Goal: Task Accomplishment & Management: Manage account settings

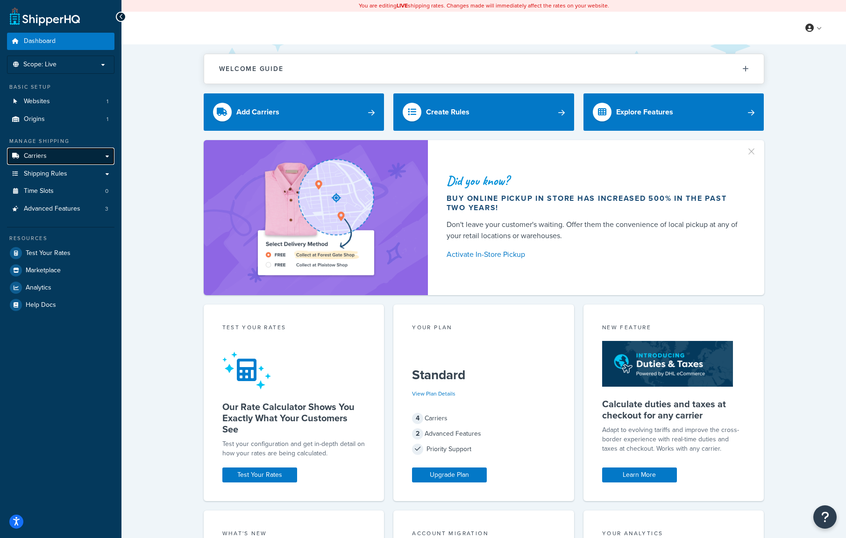
click at [96, 158] on link "Carriers" at bounding box center [60, 156] width 107 height 17
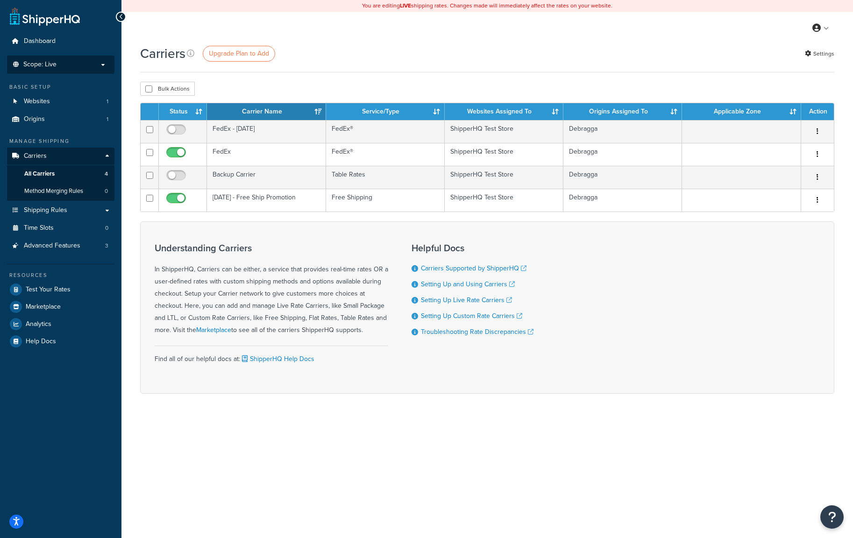
click at [70, 66] on p "Scope: Live" at bounding box center [60, 65] width 99 height 8
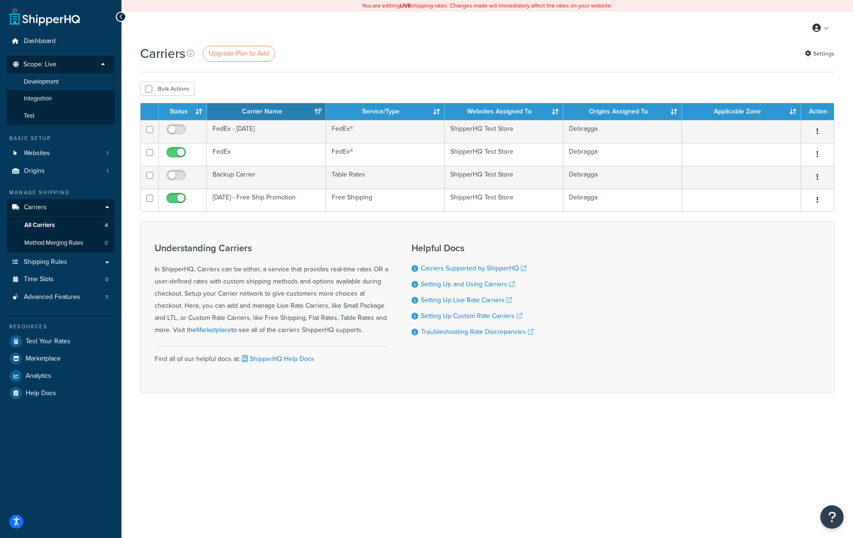
click at [58, 81] on span "Development" at bounding box center [41, 82] width 35 height 8
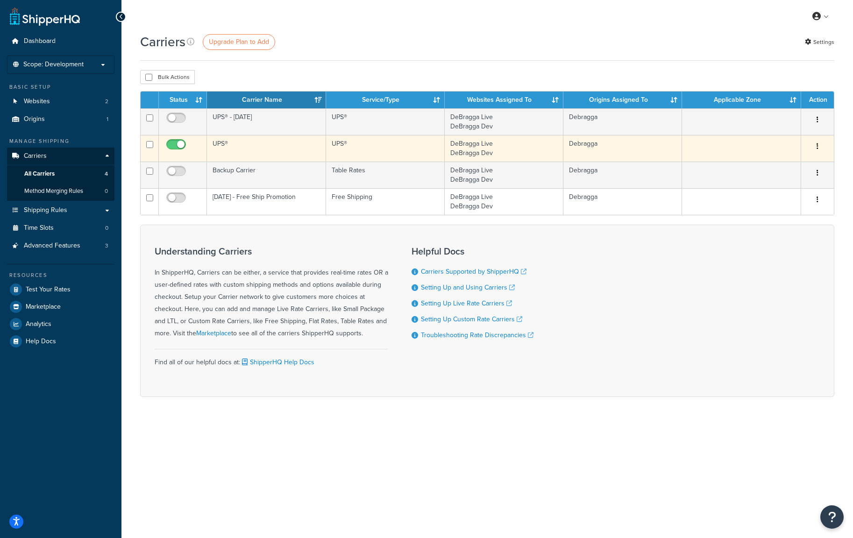
click at [816, 150] on button "button" at bounding box center [817, 146] width 13 height 15
click at [771, 161] on link "Edit" at bounding box center [780, 165] width 74 height 19
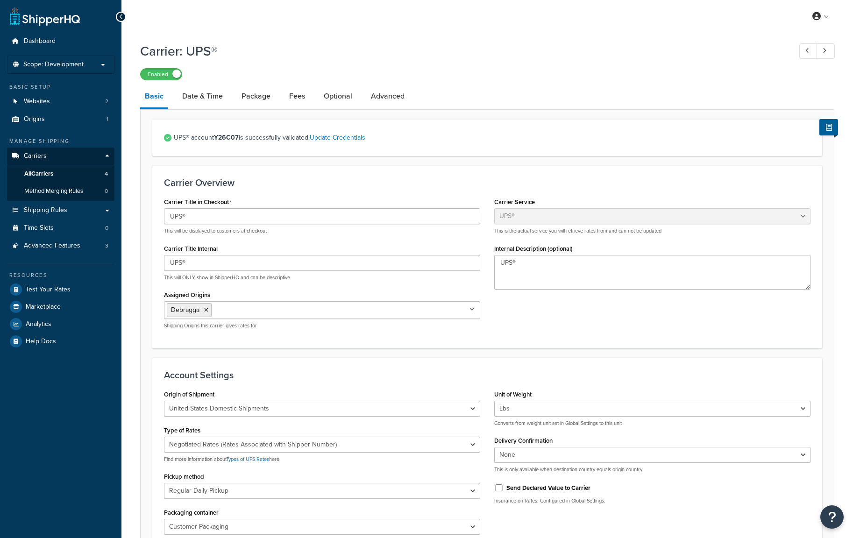
select select "ups"
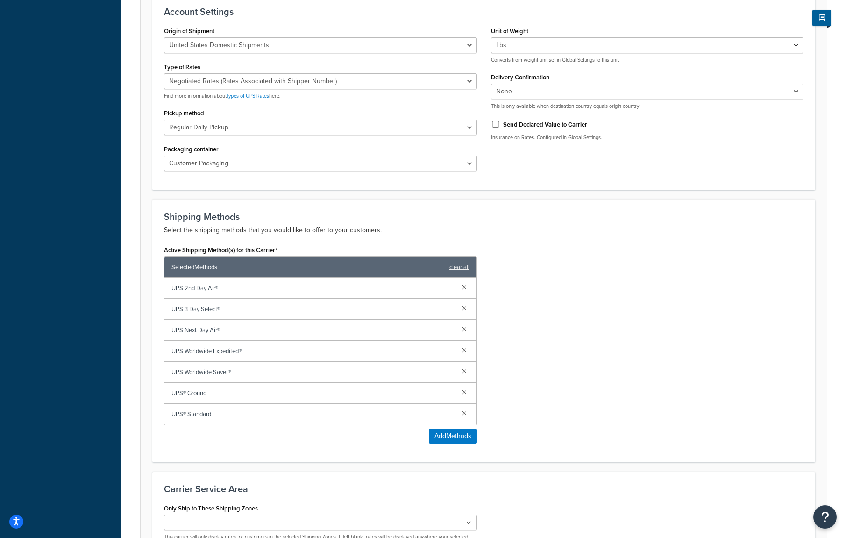
scroll to position [436, 0]
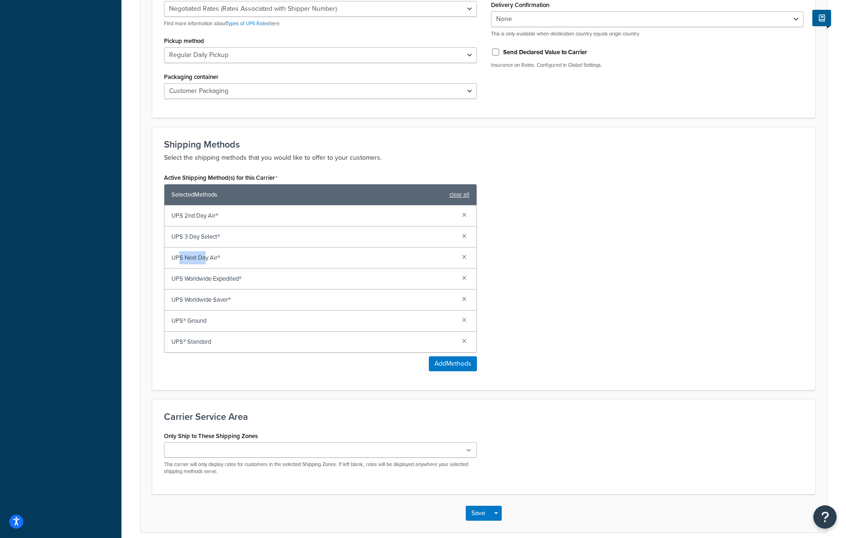
drag, startPoint x: 178, startPoint y: 259, endPoint x: 205, endPoint y: 259, distance: 27.1
click at [205, 259] on span "UPS Next Day Air®" at bounding box center [312, 257] width 283 height 13
drag, startPoint x: 204, startPoint y: 159, endPoint x: 267, endPoint y: 159, distance: 63.1
click at [267, 159] on p "Select the shipping methods that you would like to offer to your customers." at bounding box center [484, 157] width 640 height 11
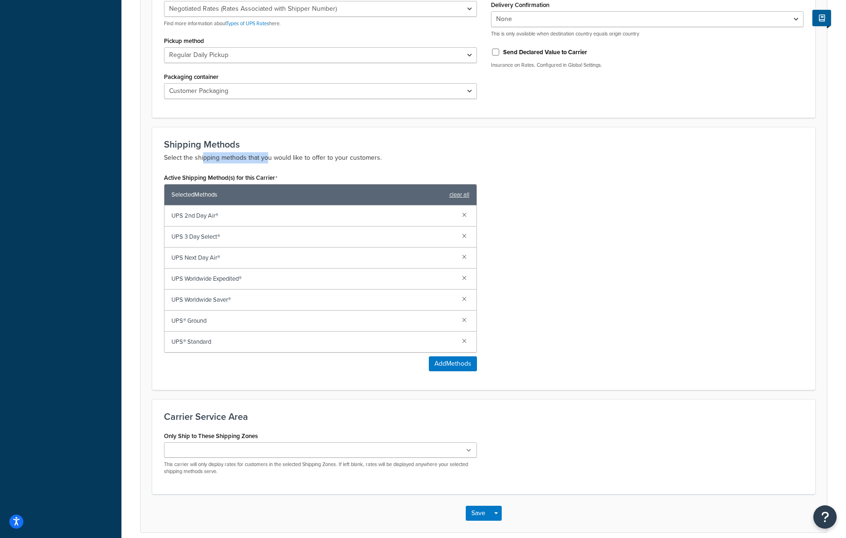
click at [267, 159] on p "Select the shipping methods that you would like to offer to your customers." at bounding box center [484, 157] width 640 height 11
click at [464, 237] on link at bounding box center [464, 235] width 10 height 10
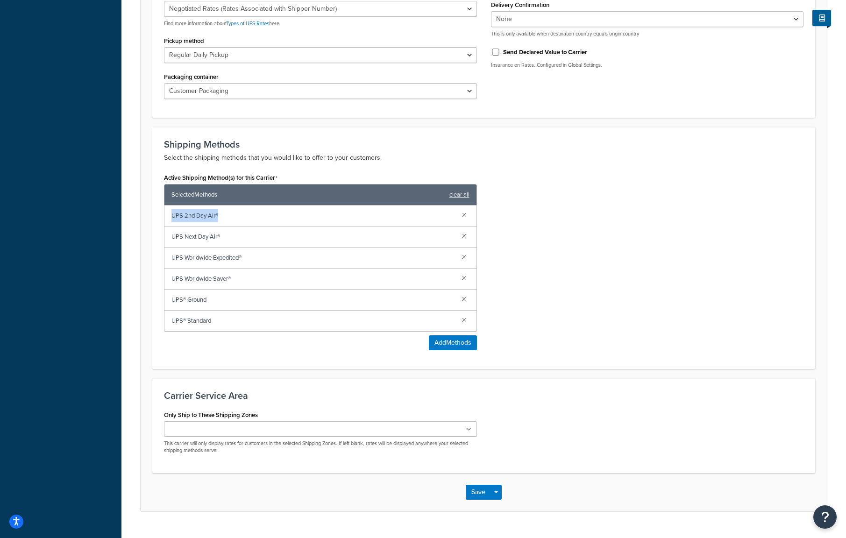
drag, startPoint x: 173, startPoint y: 217, endPoint x: 222, endPoint y: 219, distance: 49.1
click at [222, 219] on span "UPS 2nd Day Air®" at bounding box center [312, 215] width 283 height 13
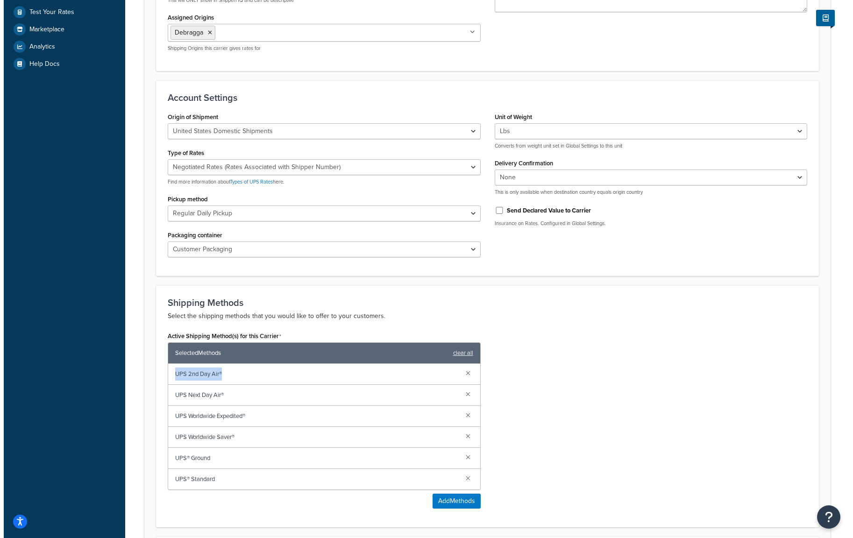
scroll to position [327, 0]
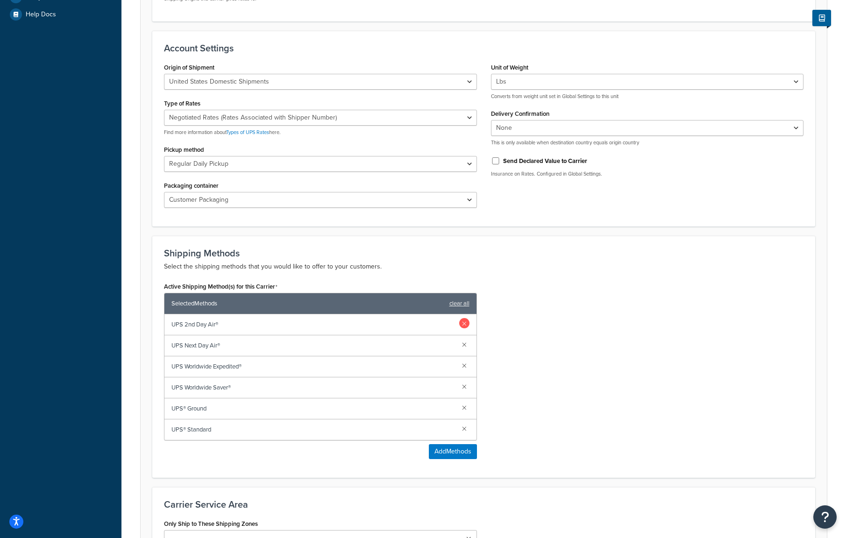
click at [463, 323] on link at bounding box center [464, 323] width 10 height 10
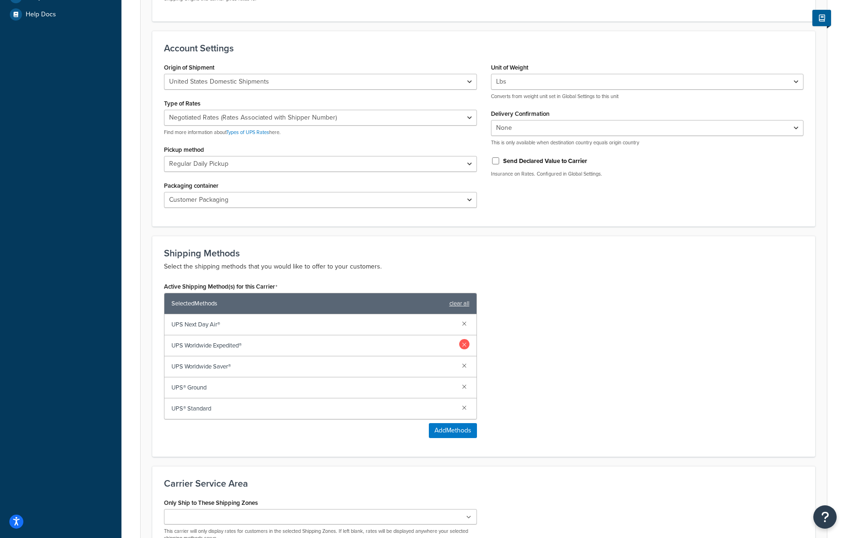
click at [465, 344] on link at bounding box center [464, 344] width 10 height 10
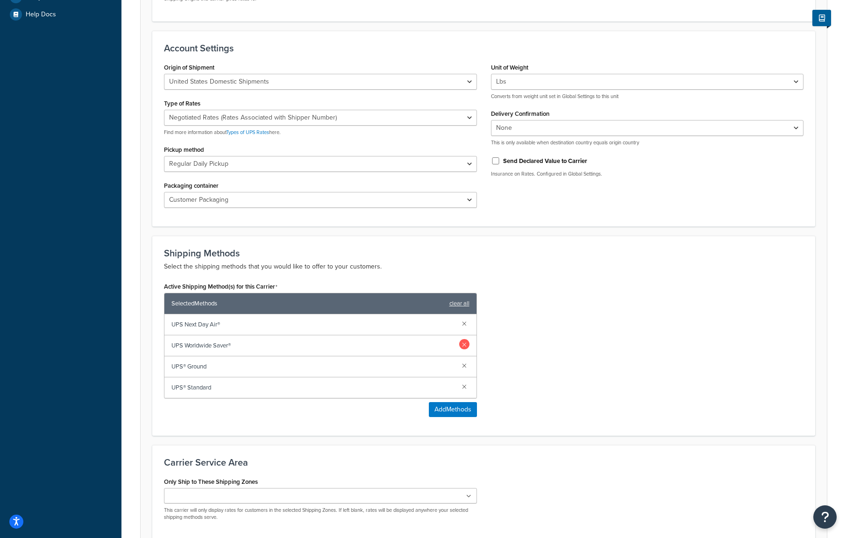
click at [464, 345] on link at bounding box center [464, 344] width 10 height 10
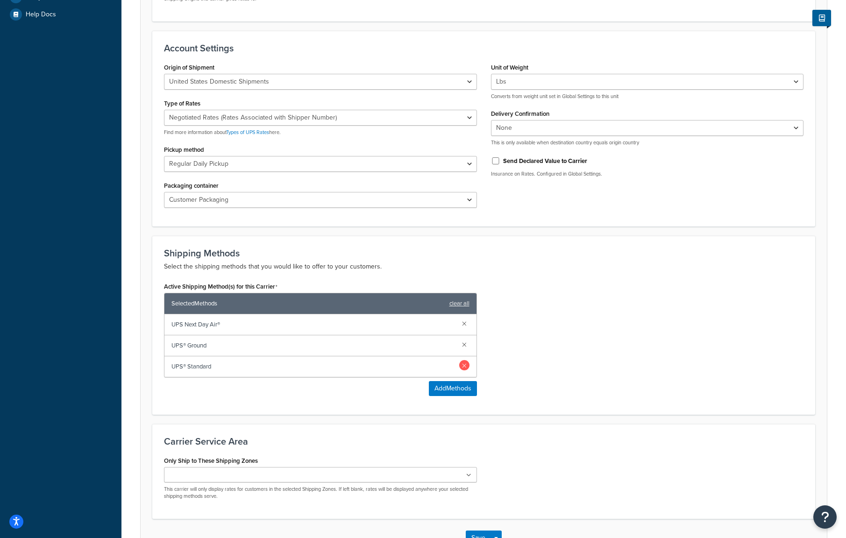
click at [465, 370] on link at bounding box center [464, 365] width 10 height 10
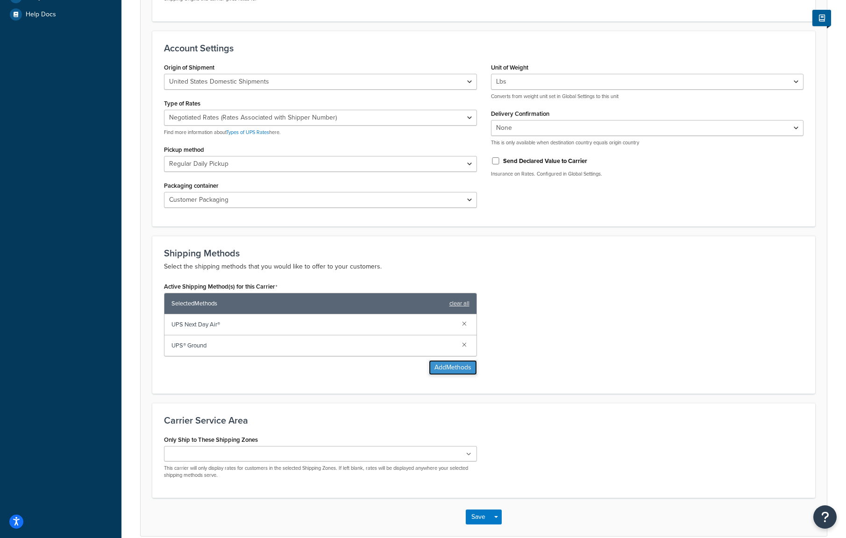
click at [446, 371] on button "Add Methods" at bounding box center [453, 367] width 48 height 15
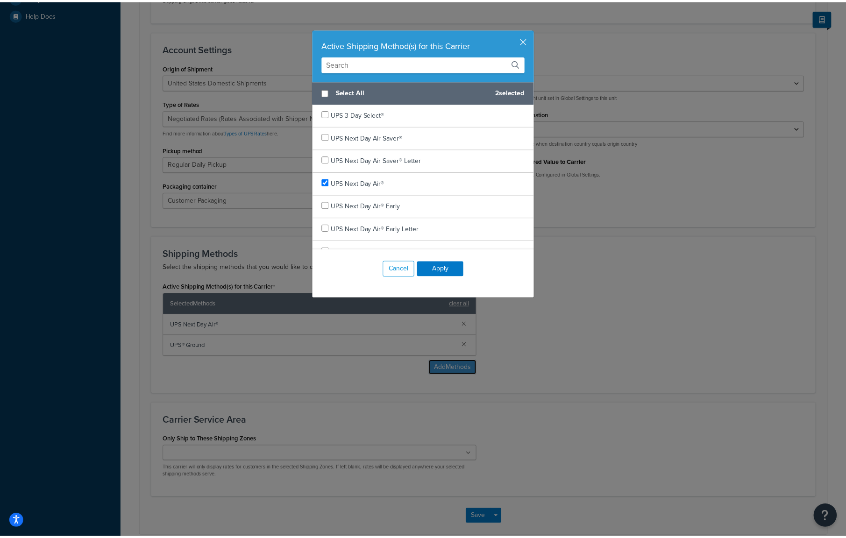
scroll to position [85, 0]
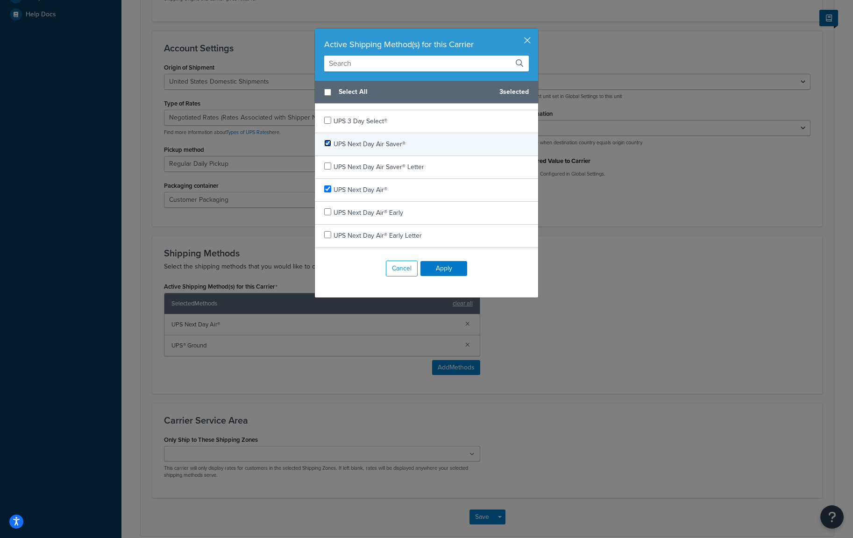
click at [324, 142] on input "checkbox" at bounding box center [327, 143] width 7 height 7
checkbox input "true"
click at [444, 267] on button "Apply" at bounding box center [443, 268] width 47 height 15
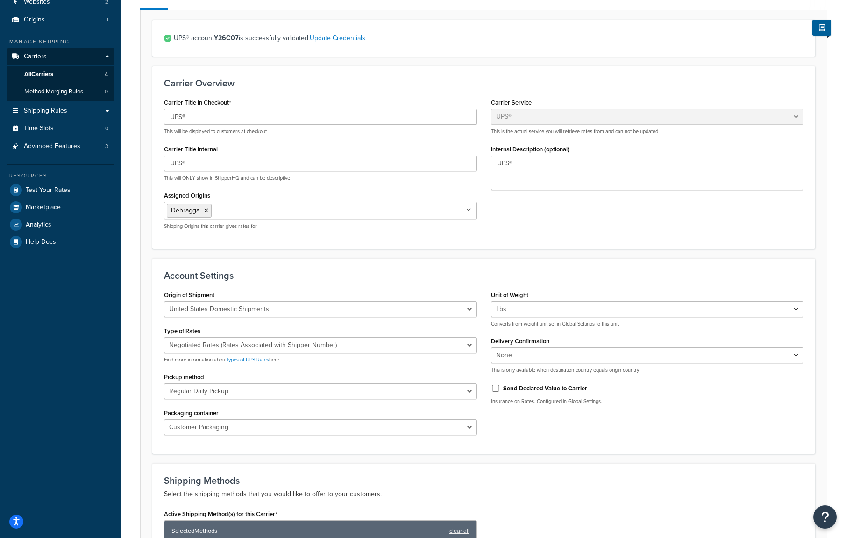
scroll to position [0, 0]
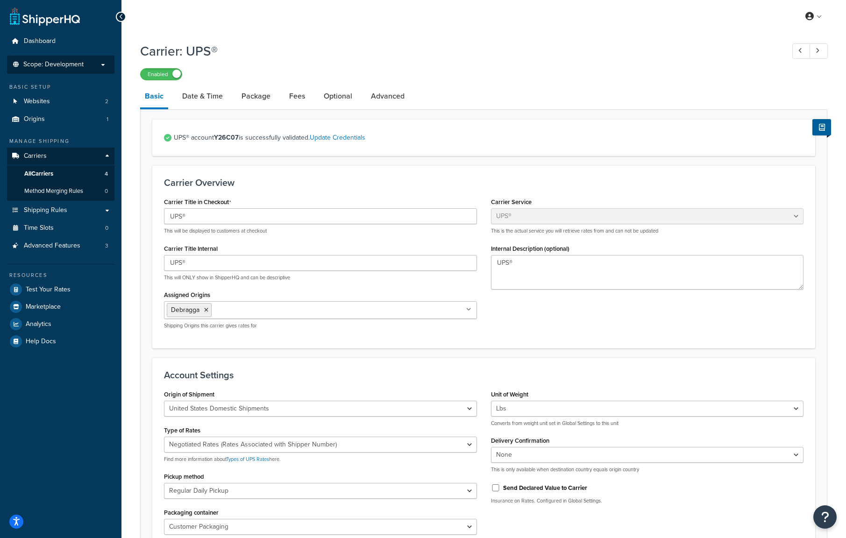
click at [104, 65] on p "Scope: Development" at bounding box center [60, 65] width 99 height 8
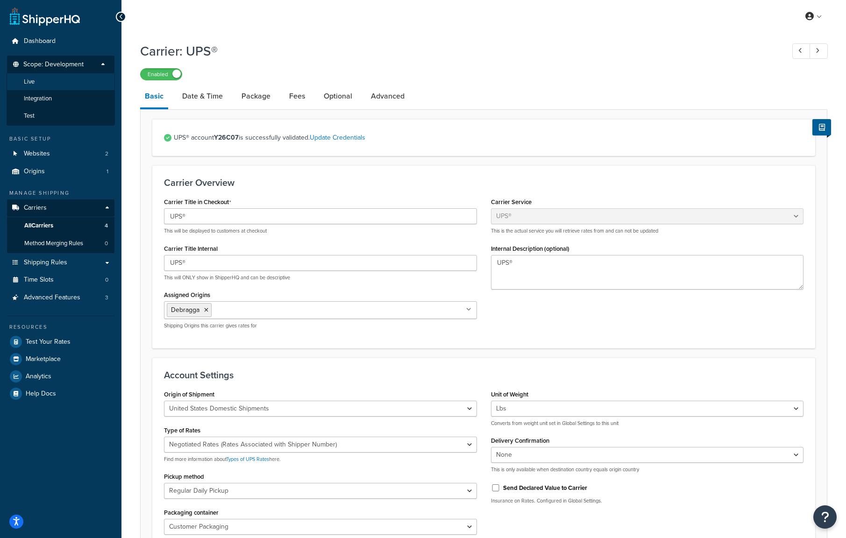
click at [42, 85] on li "Live" at bounding box center [61, 81] width 108 height 17
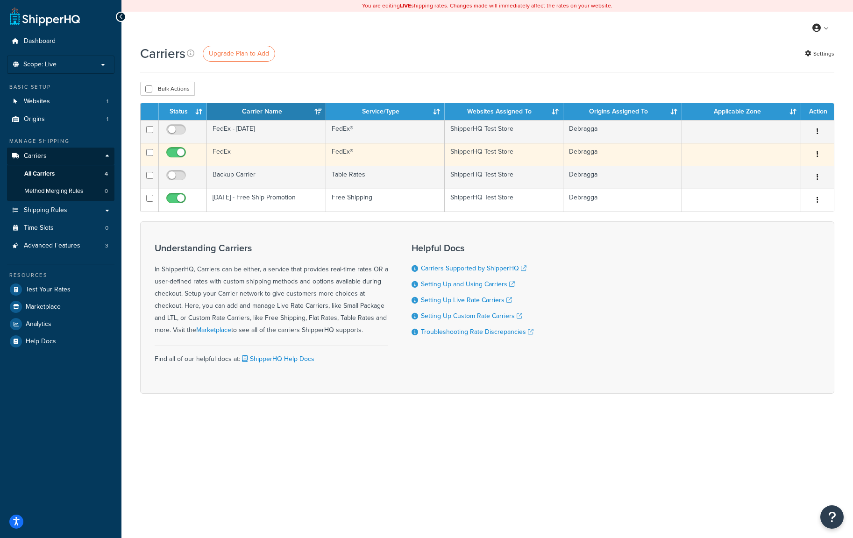
click at [816, 155] on button "button" at bounding box center [817, 154] width 13 height 15
click at [792, 170] on link "Edit" at bounding box center [780, 173] width 74 height 19
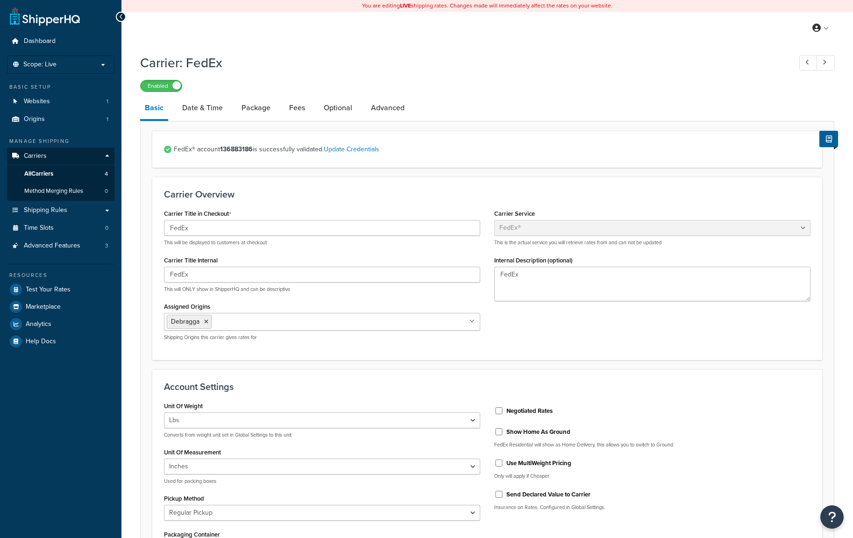
select select "fedEx"
select select "REGULAR_PICKUP"
select select "YOUR_PACKAGING"
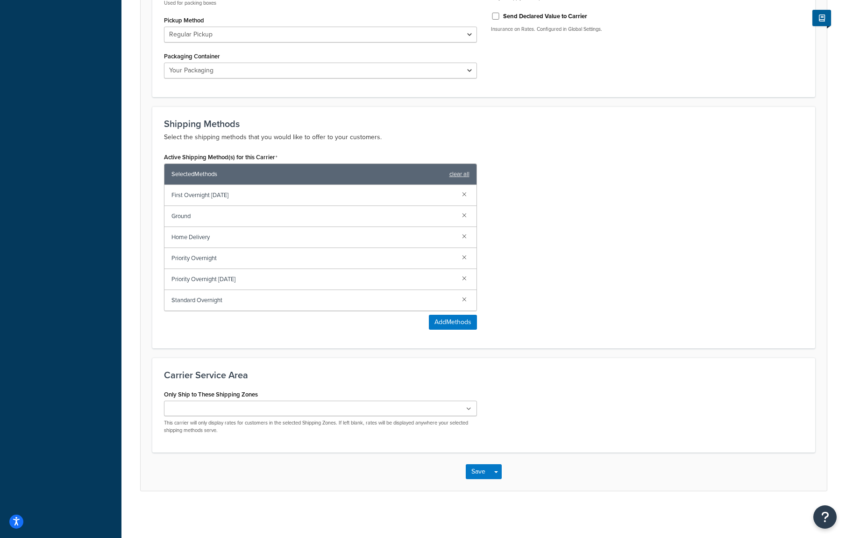
scroll to position [479, 0]
drag, startPoint x: 193, startPoint y: 284, endPoint x: 243, endPoint y: 276, distance: 51.0
click at [243, 276] on span "Priority Overnight Saturday" at bounding box center [312, 279] width 283 height 13
drag, startPoint x: 178, startPoint y: 259, endPoint x: 220, endPoint y: 257, distance: 41.6
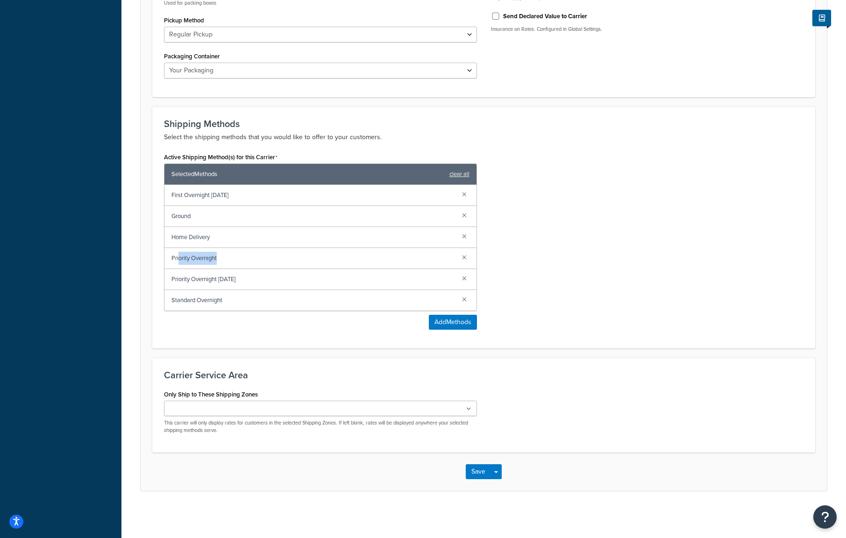
click at [220, 257] on span "Priority Overnight" at bounding box center [312, 258] width 283 height 13
click at [218, 171] on span "Selected Methods" at bounding box center [307, 174] width 273 height 13
click at [127, 77] on div "Carrier: FedEx Enabled Basic Date & Time Package Fees Optional Advanced FedEx® …" at bounding box center [483, 43] width 725 height 944
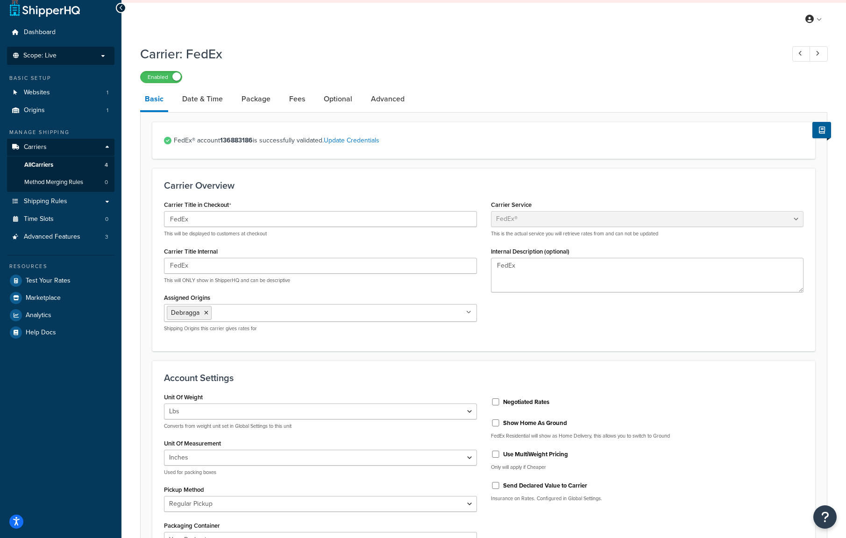
scroll to position [0, 0]
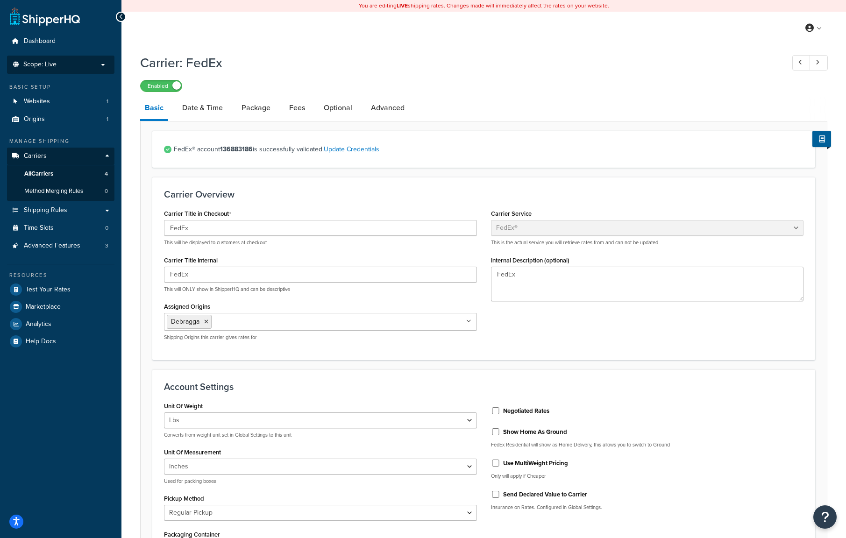
click at [50, 68] on span "Scope: Live" at bounding box center [39, 65] width 33 height 8
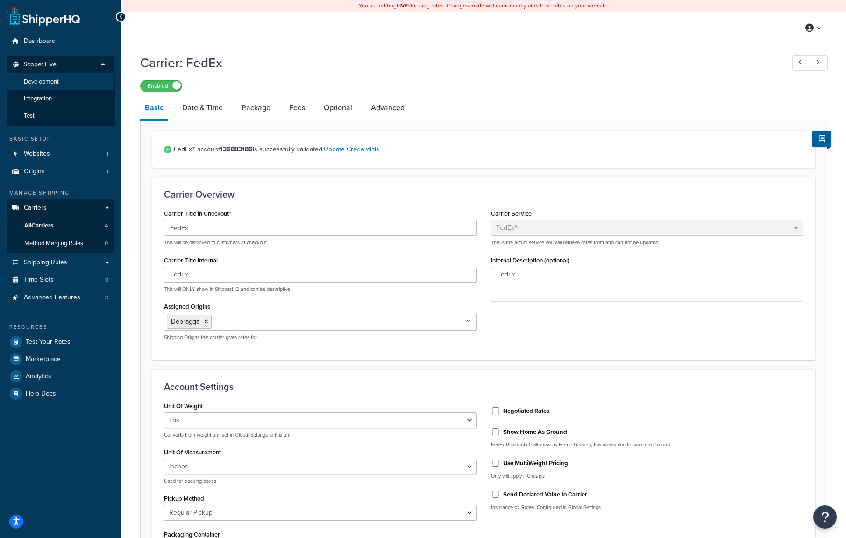
click at [55, 82] on span "Development" at bounding box center [41, 82] width 35 height 8
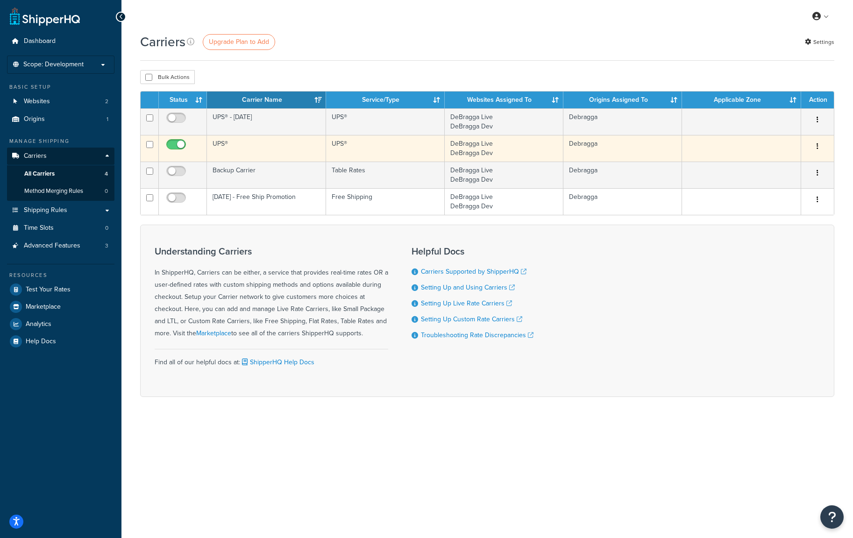
click at [814, 148] on button "button" at bounding box center [817, 146] width 13 height 15
click at [782, 163] on link "Edit" at bounding box center [780, 165] width 74 height 19
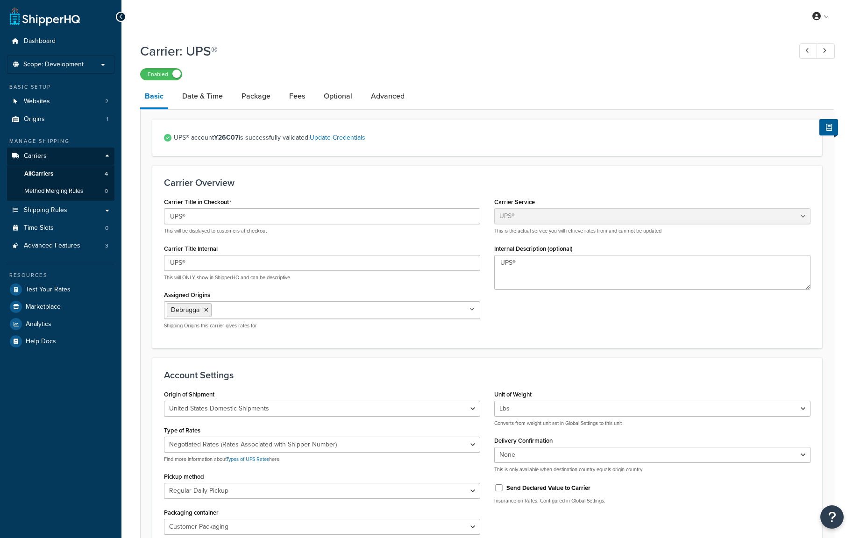
select select "ups"
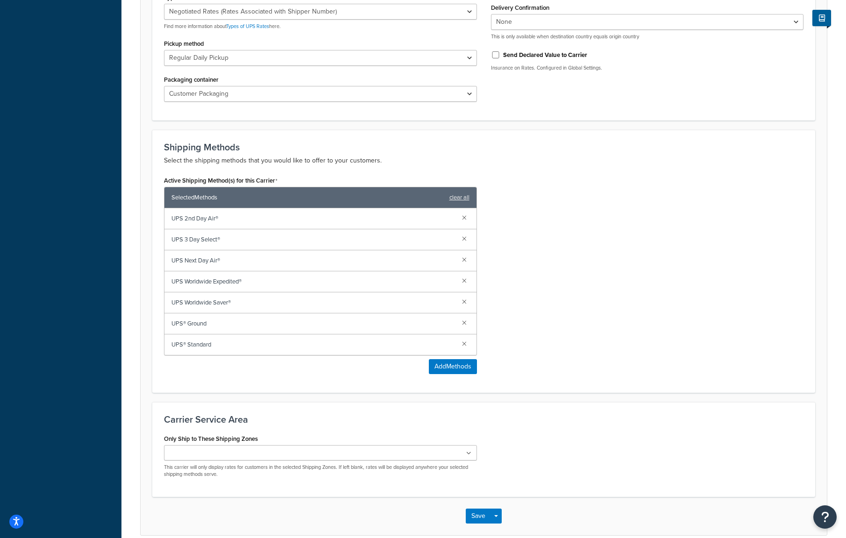
scroll to position [478, 0]
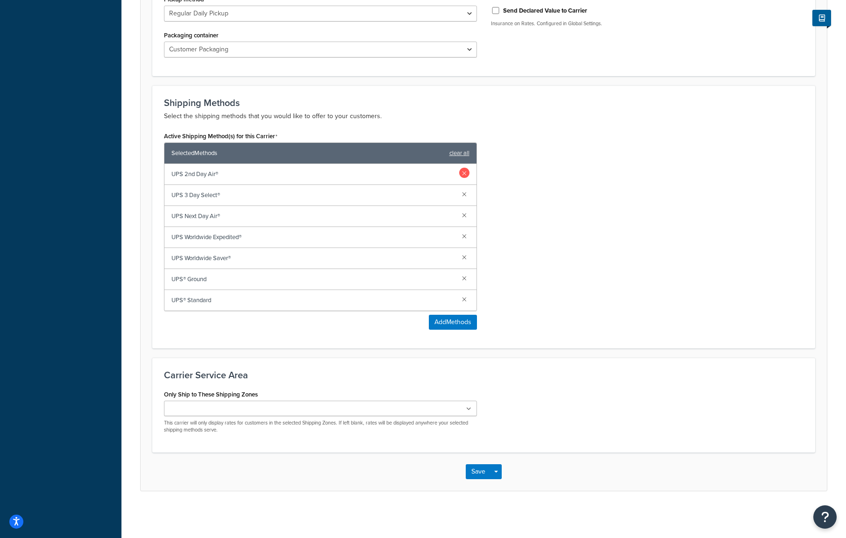
click at [463, 174] on link at bounding box center [464, 173] width 10 height 10
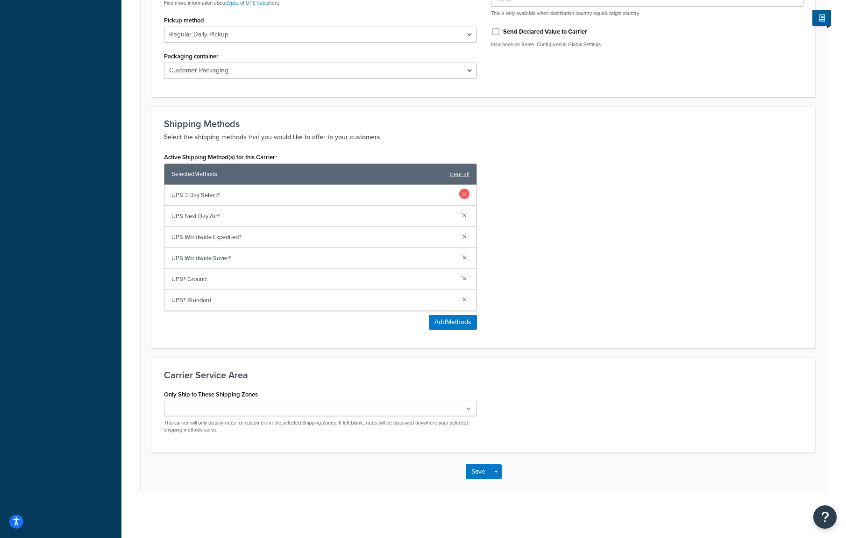
click at [462, 194] on link at bounding box center [464, 194] width 10 height 10
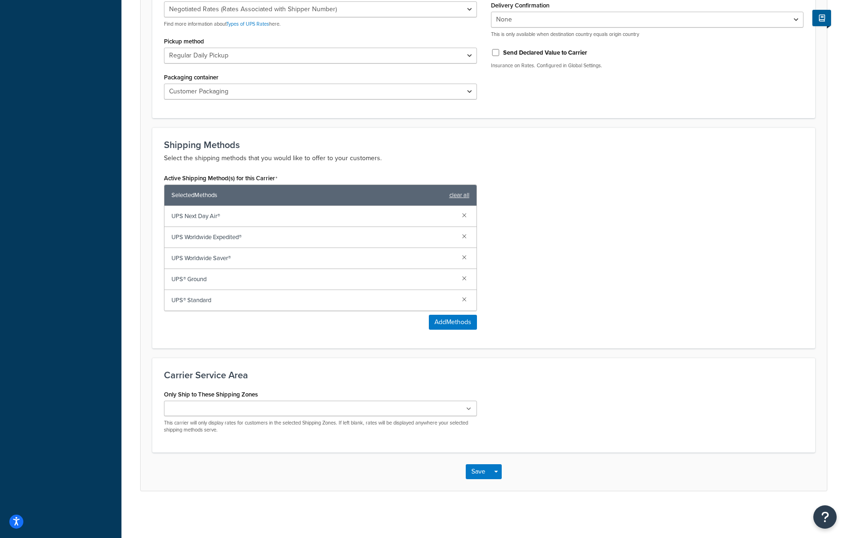
scroll to position [436, 0]
click at [464, 235] on link at bounding box center [464, 236] width 10 height 10
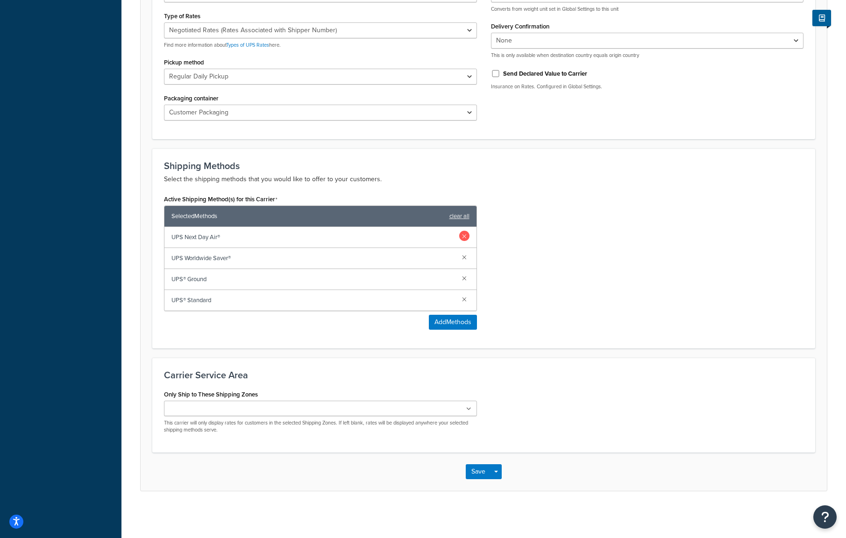
click at [467, 255] on link at bounding box center [464, 257] width 10 height 10
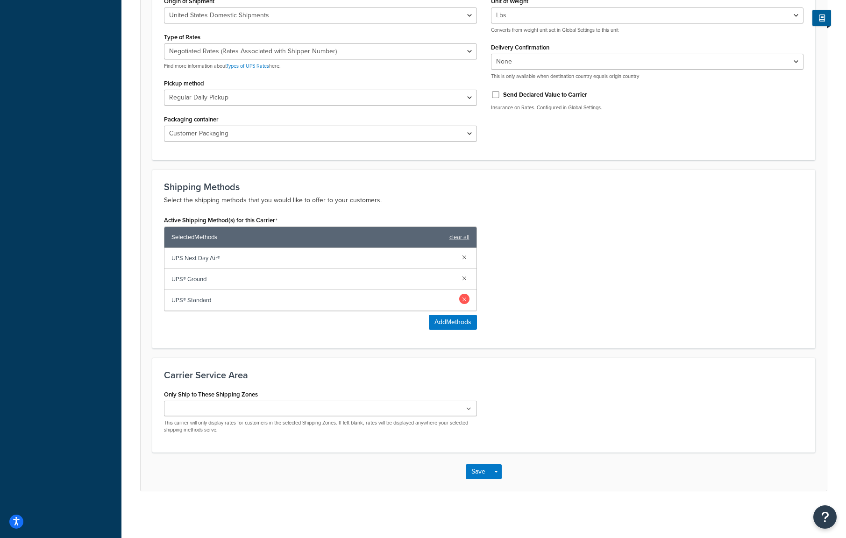
click at [464, 299] on link at bounding box center [464, 299] width 10 height 10
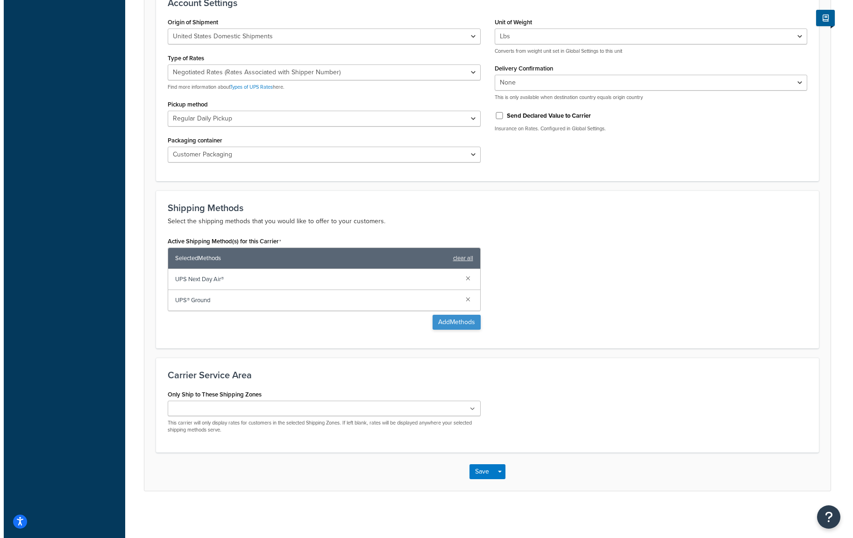
scroll to position [373, 0]
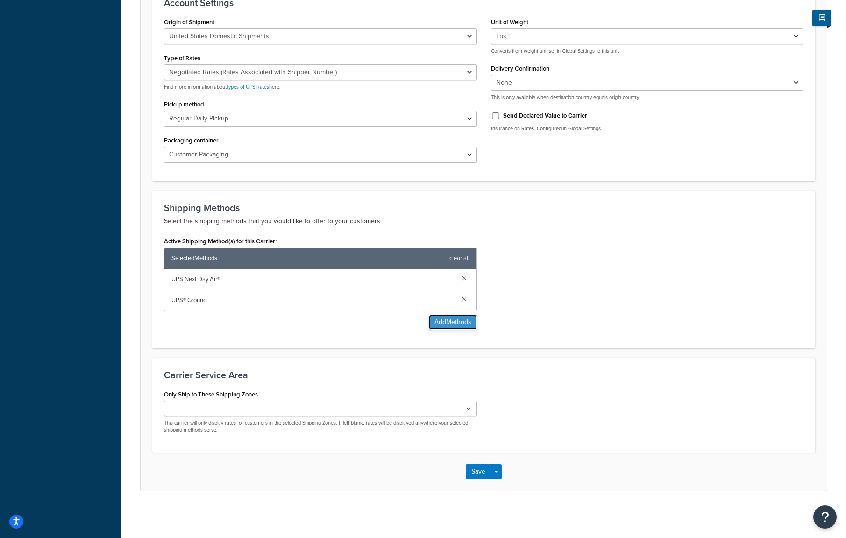
click at [447, 319] on button "Add Methods" at bounding box center [453, 322] width 48 height 15
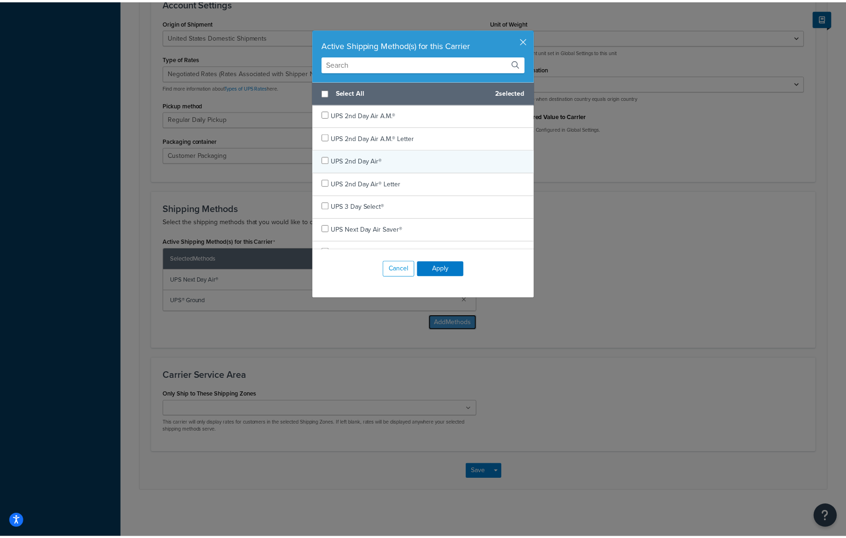
scroll to position [109, 0]
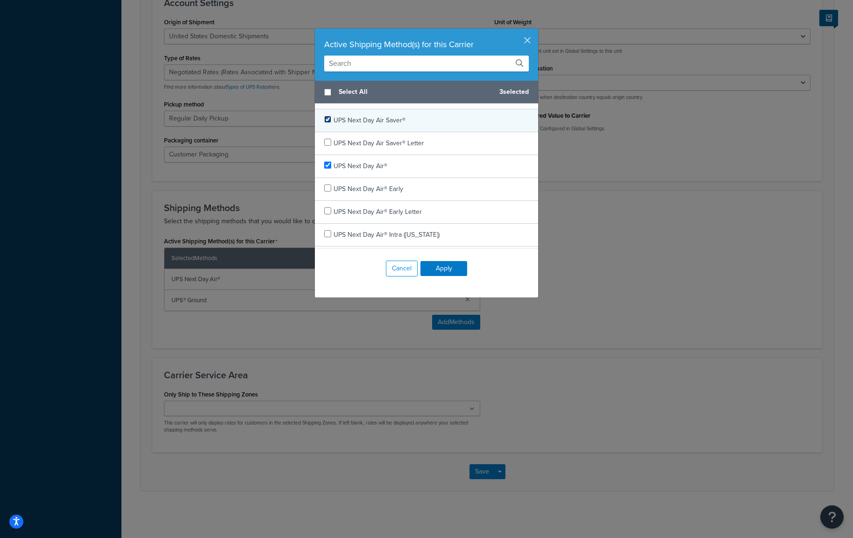
click at [325, 121] on input "checkbox" at bounding box center [327, 119] width 7 height 7
checkbox input "true"
click at [449, 268] on button "Apply" at bounding box center [443, 268] width 47 height 15
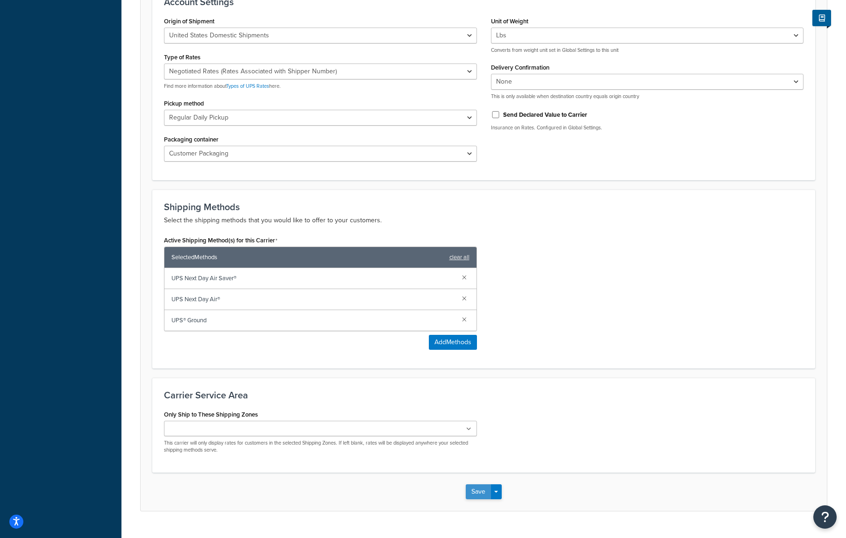
click at [480, 498] on button "Save" at bounding box center [478, 491] width 25 height 15
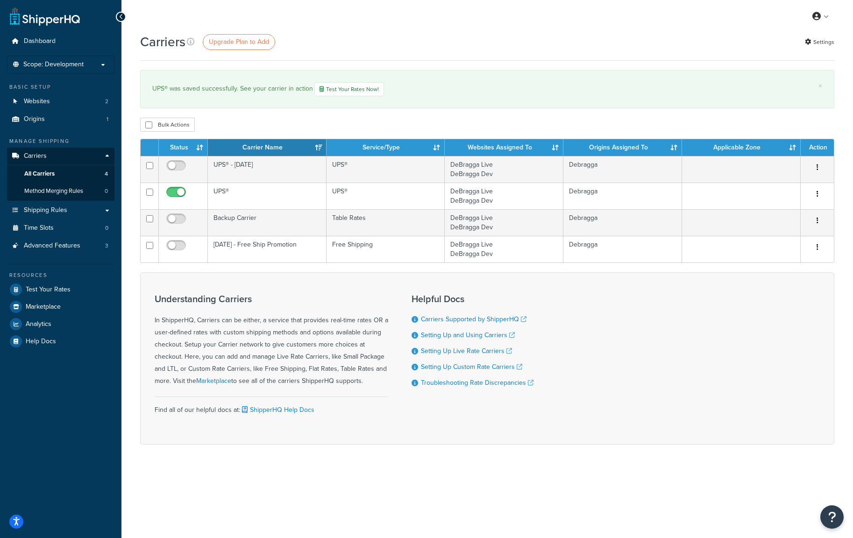
drag, startPoint x: 819, startPoint y: 120, endPoint x: 799, endPoint y: 119, distance: 19.6
click at [819, 120] on div "Bulk Actions Duplicate [GEOGRAPHIC_DATA]" at bounding box center [487, 125] width 694 height 14
click at [94, 206] on link "Shipping Rules" at bounding box center [60, 210] width 107 height 17
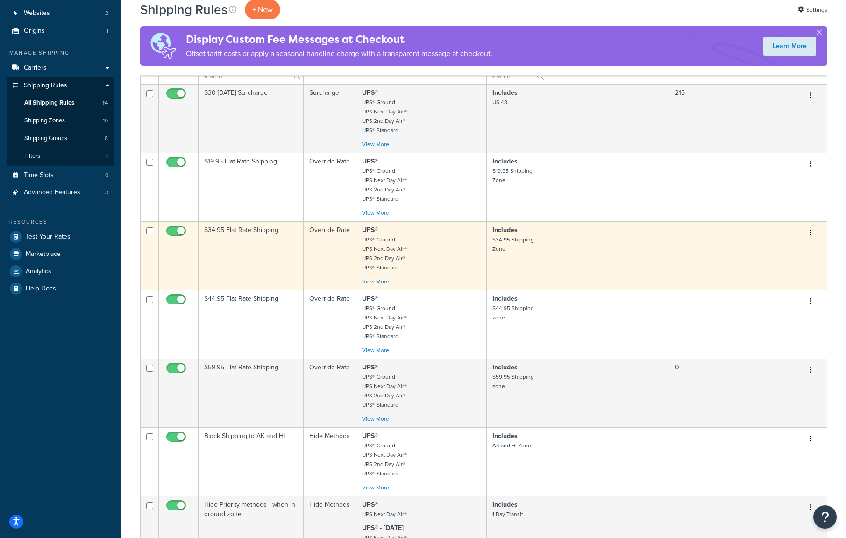
scroll to position [109, 0]
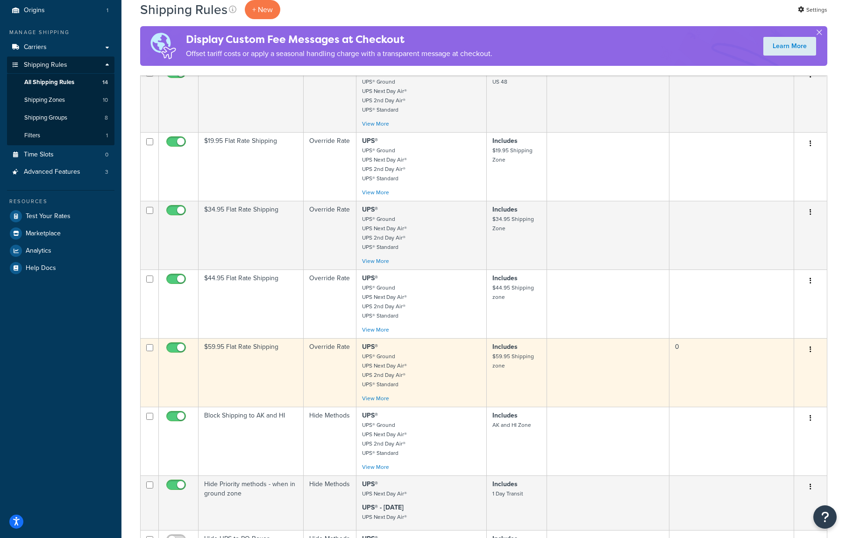
click at [812, 350] on button "button" at bounding box center [810, 349] width 13 height 15
click at [786, 368] on link "Edit" at bounding box center [780, 367] width 74 height 19
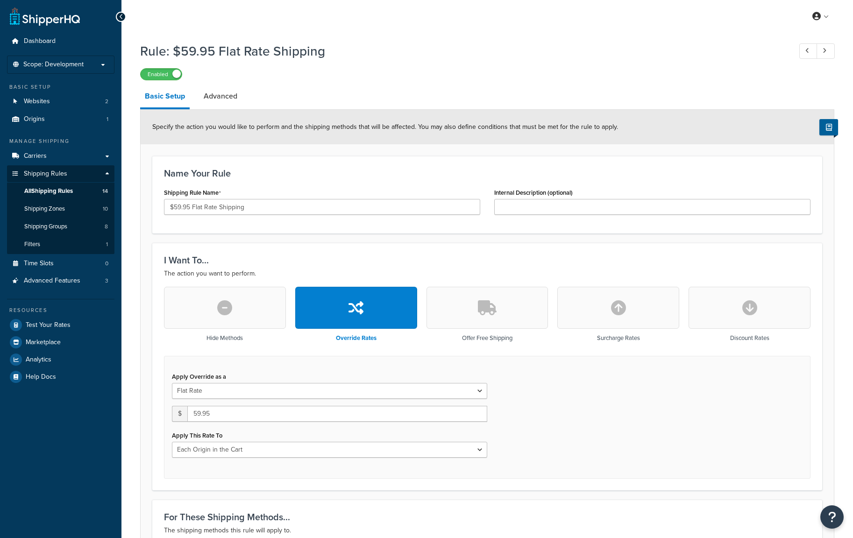
select select "LOCATION"
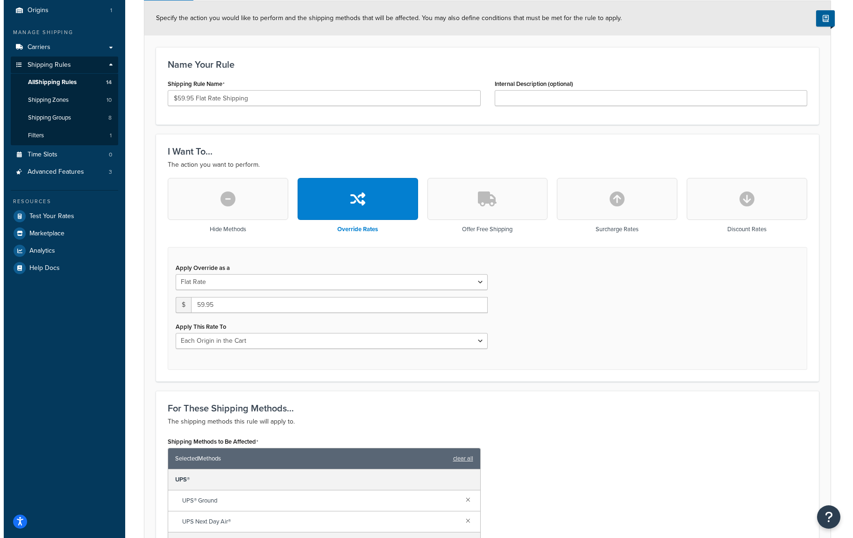
scroll to position [327, 0]
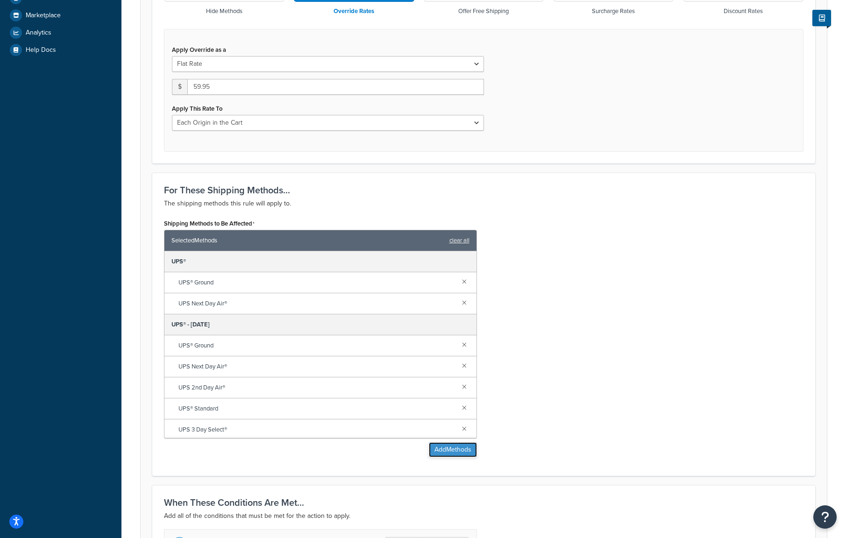
click at [446, 456] on button "Add Methods" at bounding box center [453, 449] width 48 height 15
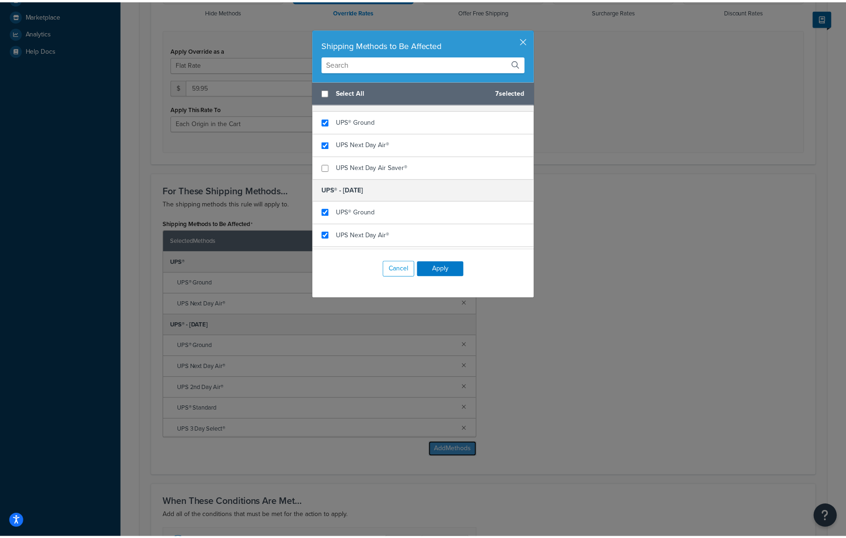
scroll to position [130, 0]
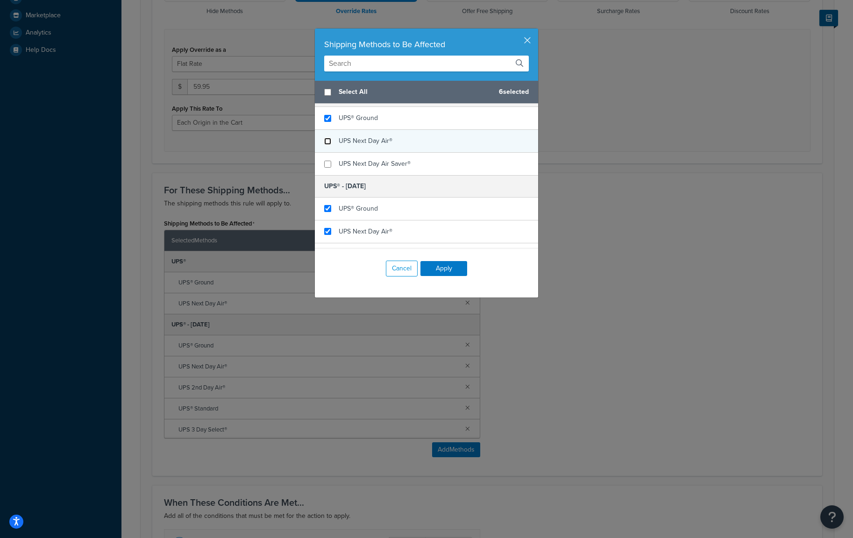
click at [325, 142] on input "checkbox" at bounding box center [327, 141] width 7 height 7
checkbox input "false"
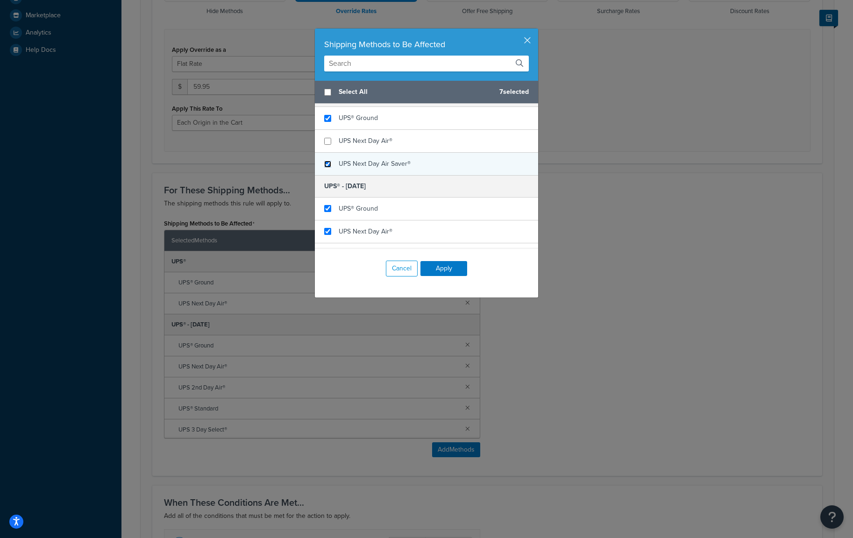
click at [325, 166] on input "checkbox" at bounding box center [327, 164] width 7 height 7
checkbox input "true"
click at [447, 265] on button "Apply" at bounding box center [443, 268] width 47 height 15
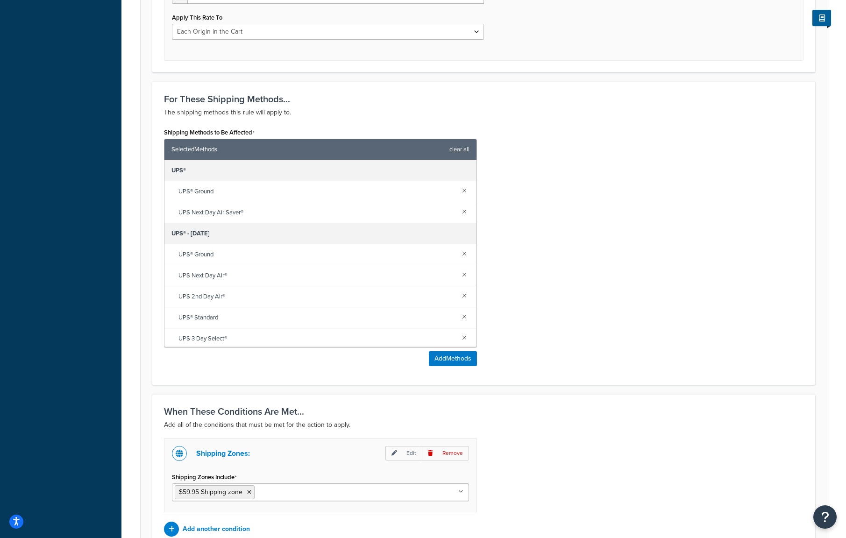
scroll to position [515, 0]
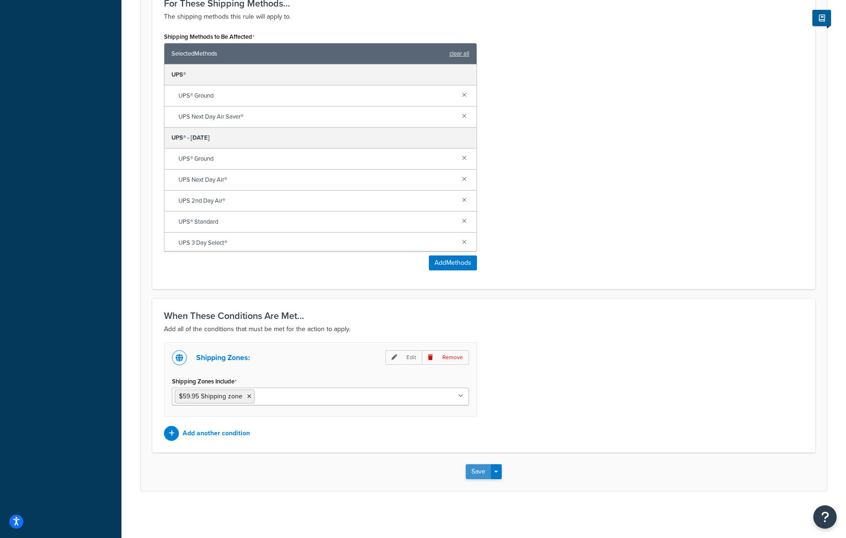
click at [473, 470] on button "Save" at bounding box center [478, 471] width 25 height 15
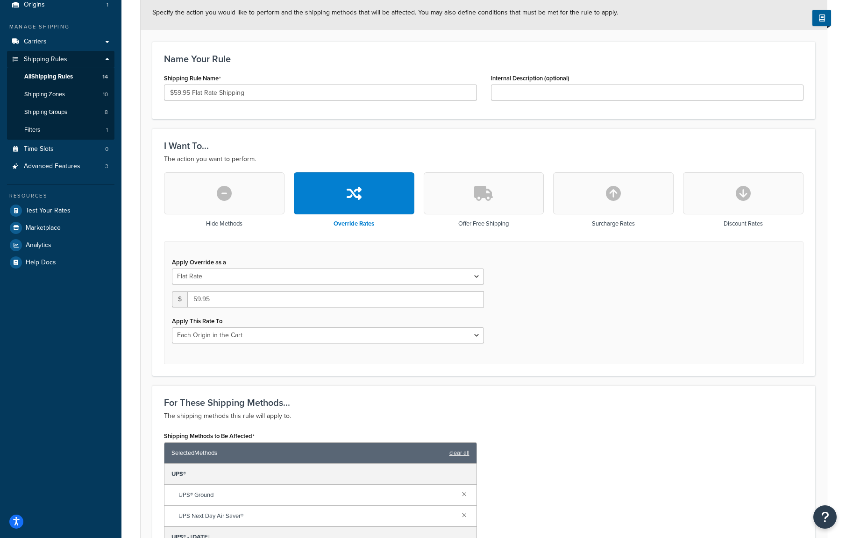
scroll to position [218, 0]
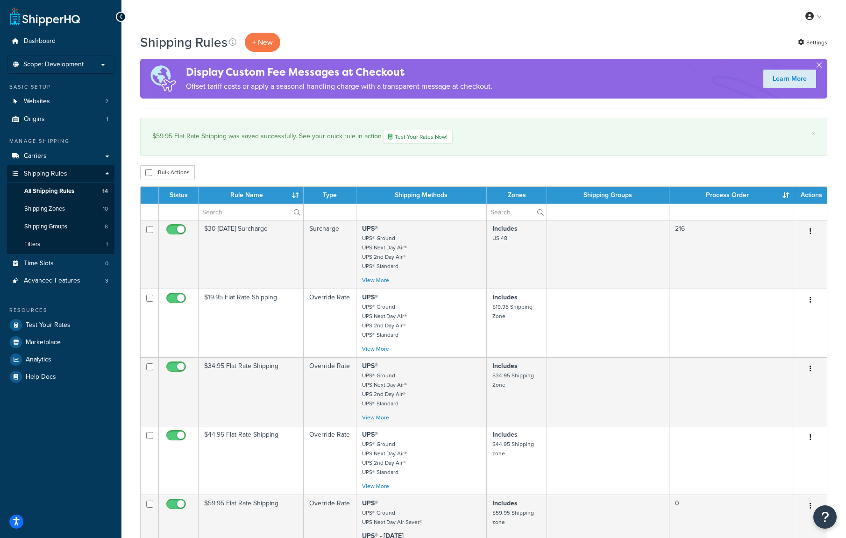
click at [812, 170] on div "Bulk Actions Duplicate [GEOGRAPHIC_DATA]" at bounding box center [483, 172] width 687 height 14
drag, startPoint x: 669, startPoint y: 172, endPoint x: 549, endPoint y: 177, distance: 120.2
click at [669, 172] on div "Bulk Actions Duplicate [GEOGRAPHIC_DATA]" at bounding box center [483, 172] width 687 height 14
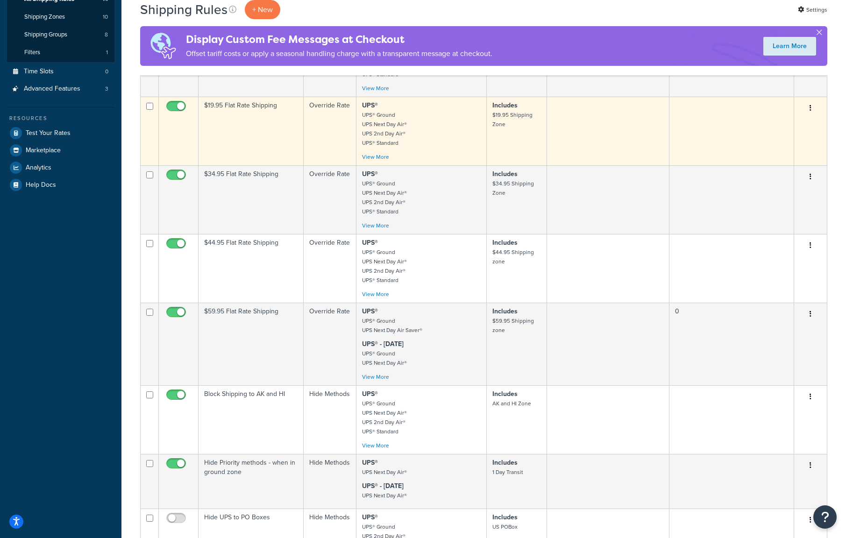
scroll to position [218, 0]
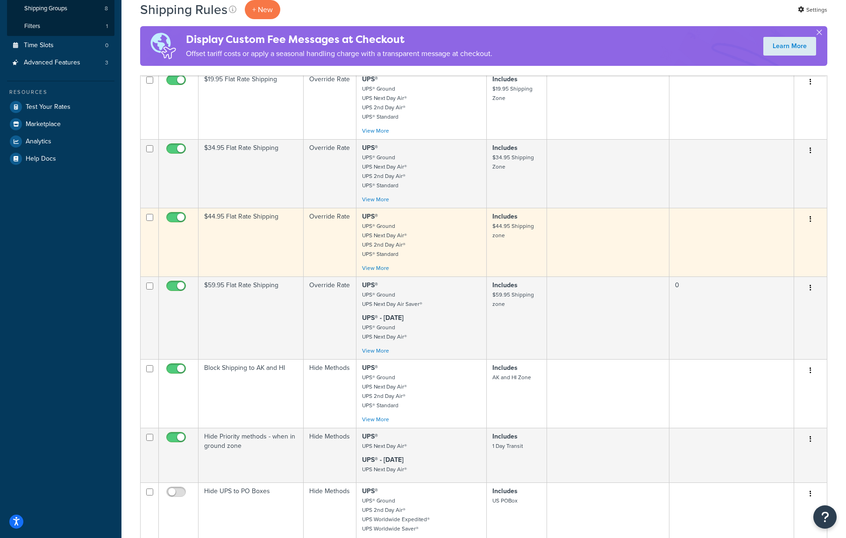
click at [807, 222] on button "button" at bounding box center [810, 219] width 13 height 15
click at [784, 234] on link "Edit" at bounding box center [780, 237] width 74 height 19
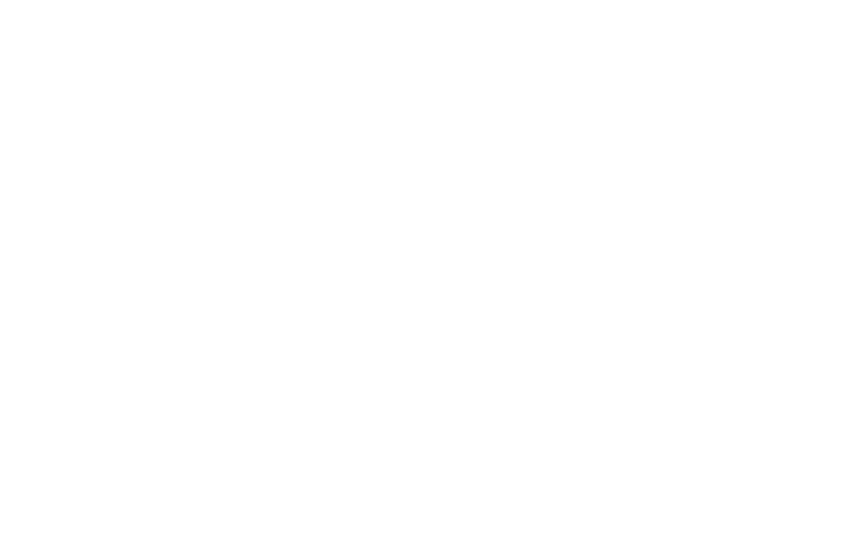
select select "LOCATION"
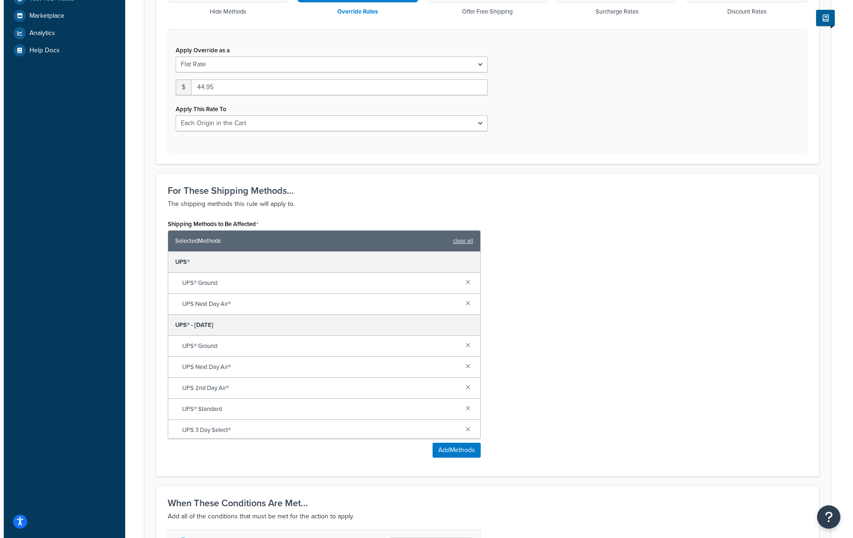
scroll to position [436, 0]
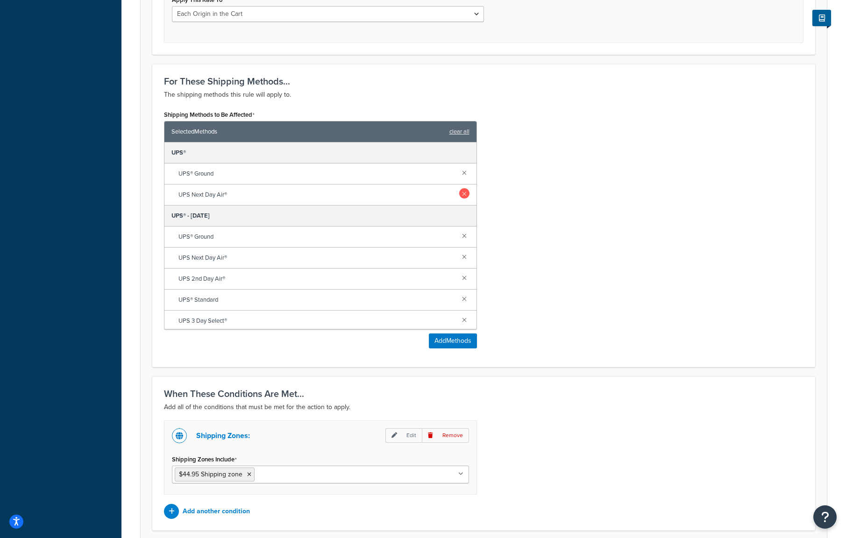
click at [459, 194] on link at bounding box center [464, 193] width 10 height 10
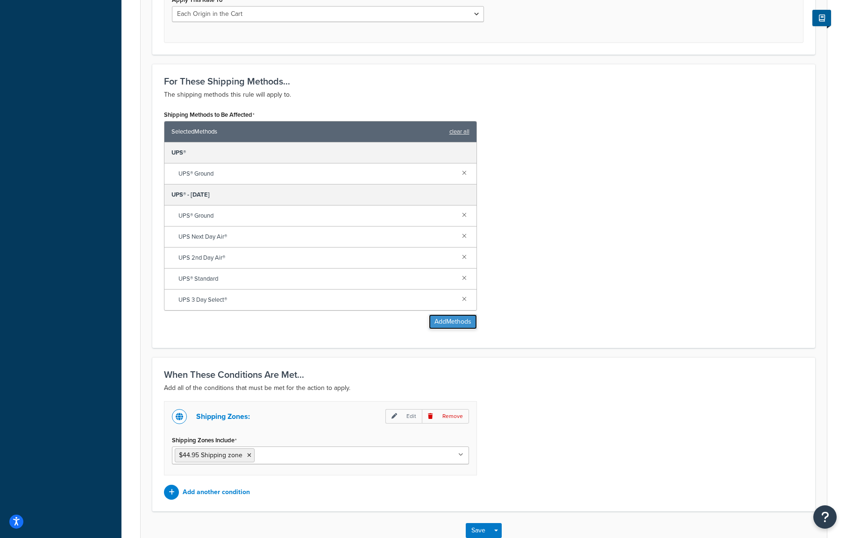
click at [454, 322] on button "Add Methods" at bounding box center [453, 321] width 48 height 15
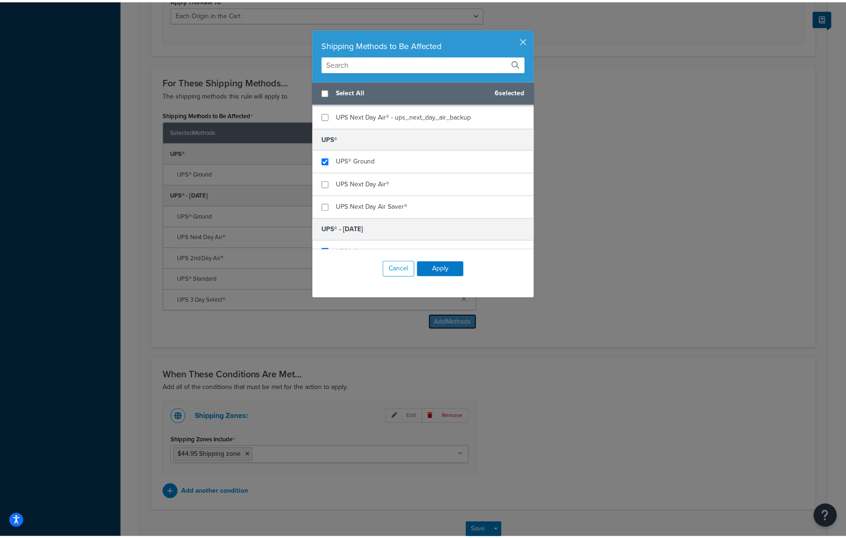
scroll to position [109, 0]
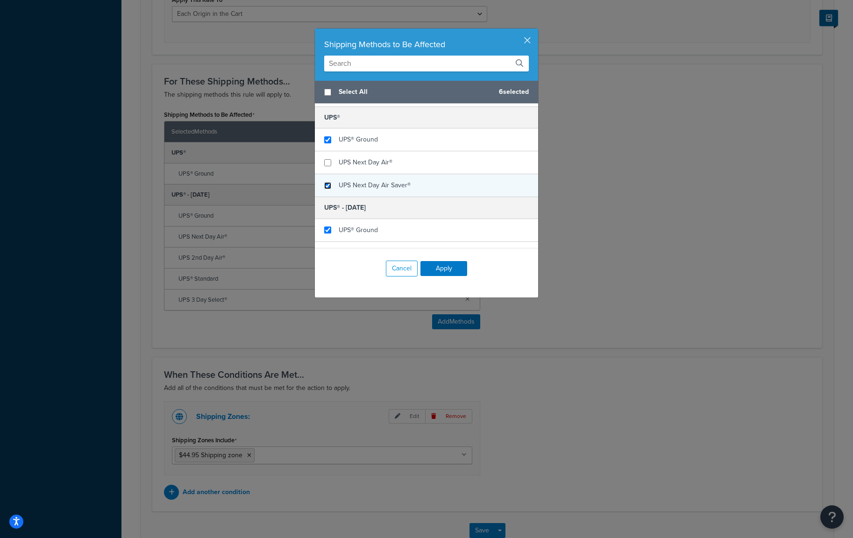
click at [324, 187] on input "checkbox" at bounding box center [327, 185] width 7 height 7
checkbox input "true"
click at [449, 270] on button "Apply" at bounding box center [443, 268] width 47 height 15
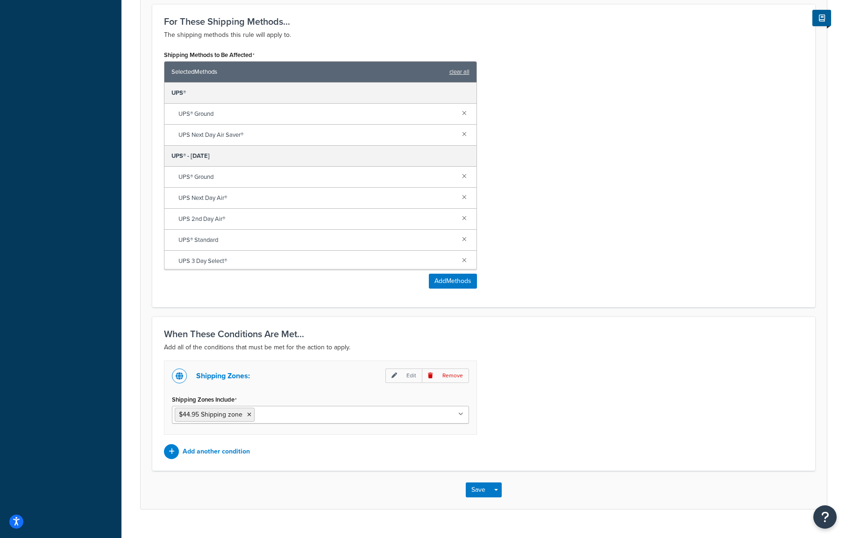
scroll to position [515, 0]
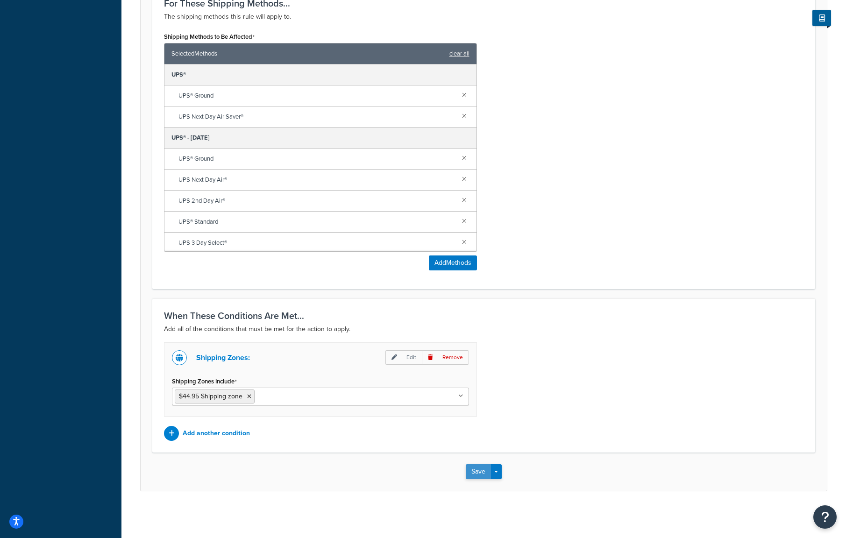
click at [477, 476] on button "Save" at bounding box center [478, 471] width 25 height 15
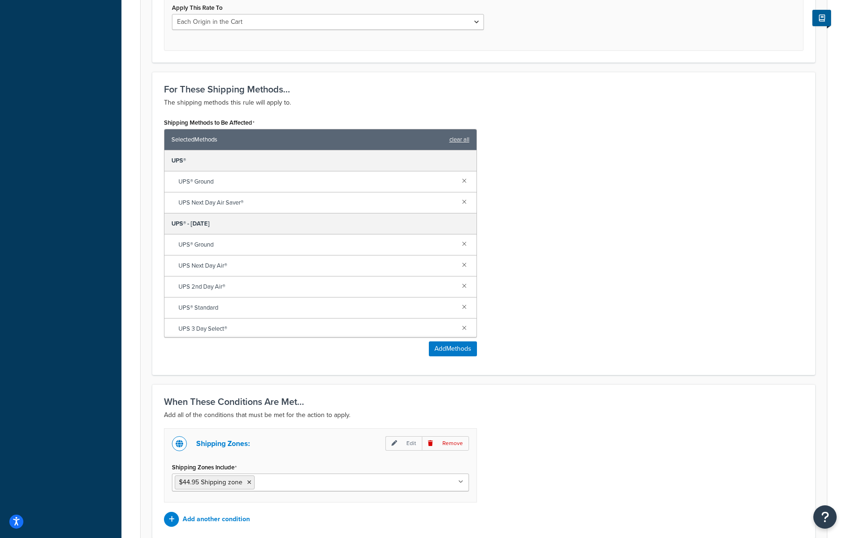
scroll to position [436, 0]
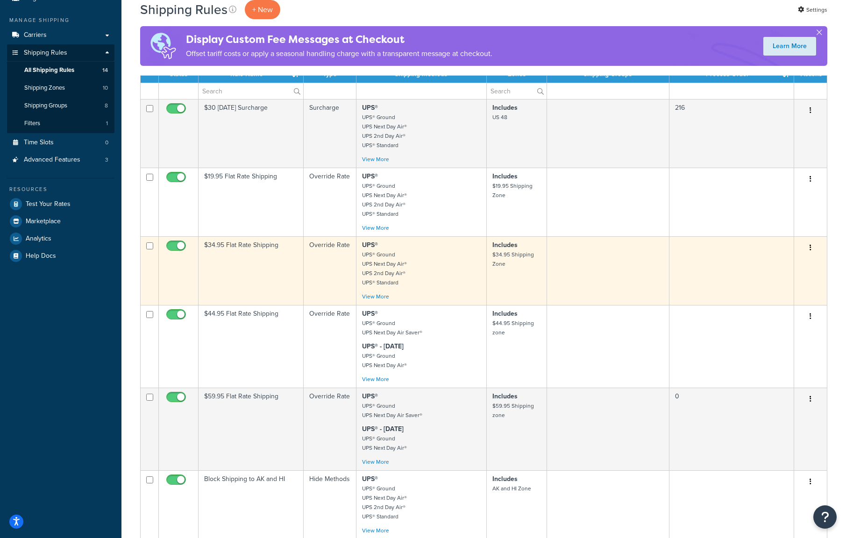
scroll to position [218, 0]
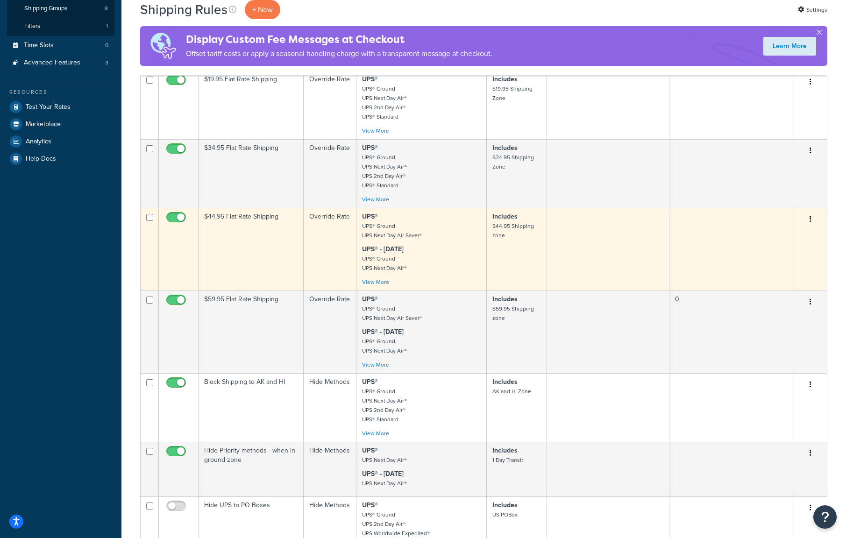
click at [809, 224] on button "button" at bounding box center [810, 219] width 13 height 15
click at [771, 240] on link "Edit" at bounding box center [780, 237] width 74 height 19
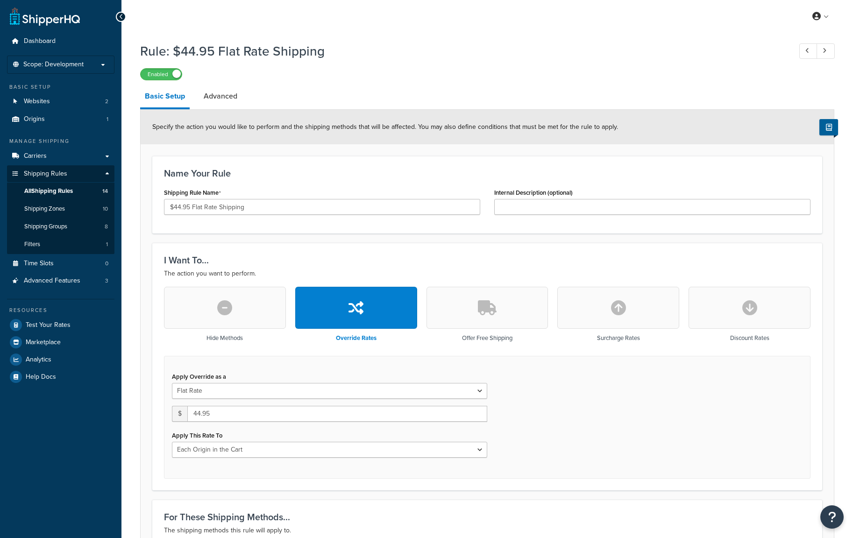
select select "LOCATION"
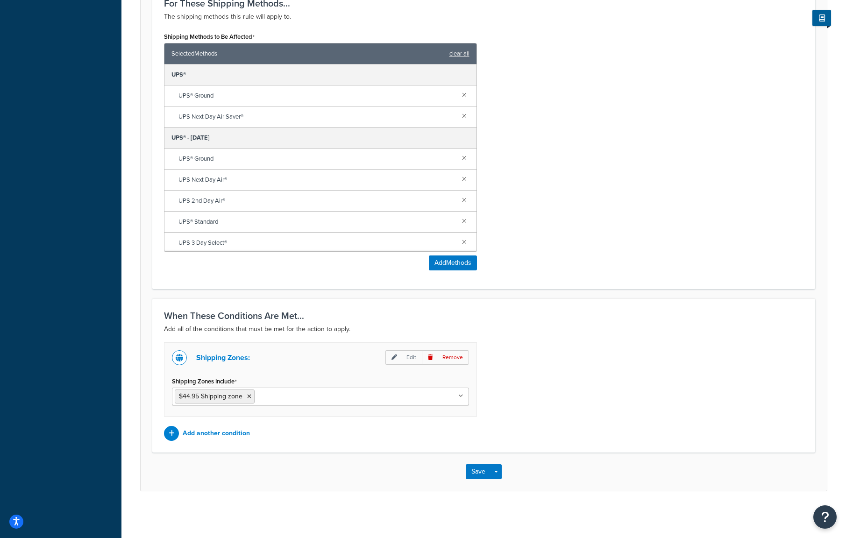
scroll to position [2, 0]
click at [459, 178] on link at bounding box center [464, 176] width 10 height 10
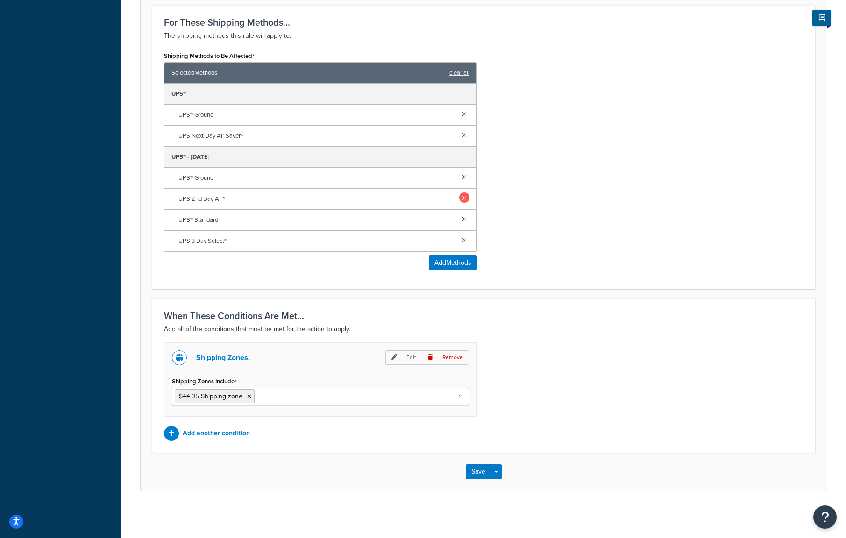
click at [463, 198] on link at bounding box center [464, 197] width 10 height 10
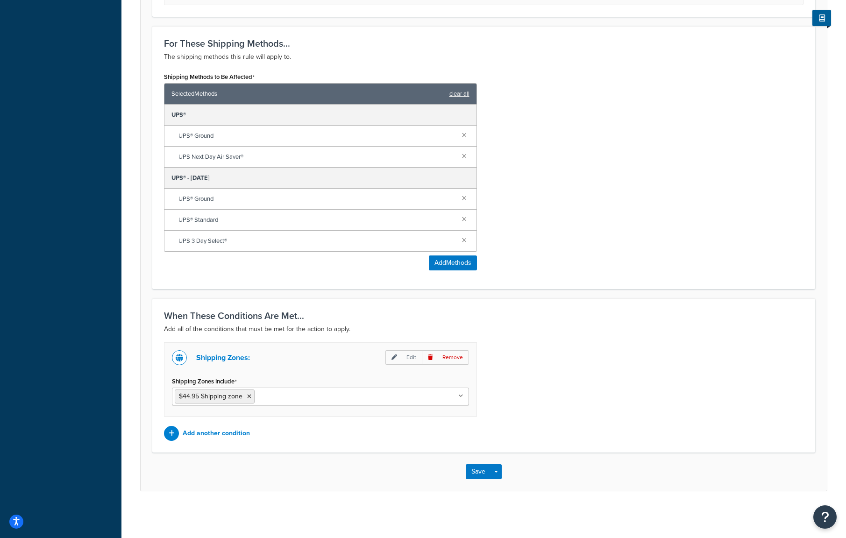
scroll to position [475, 0]
click at [465, 221] on link at bounding box center [464, 219] width 10 height 10
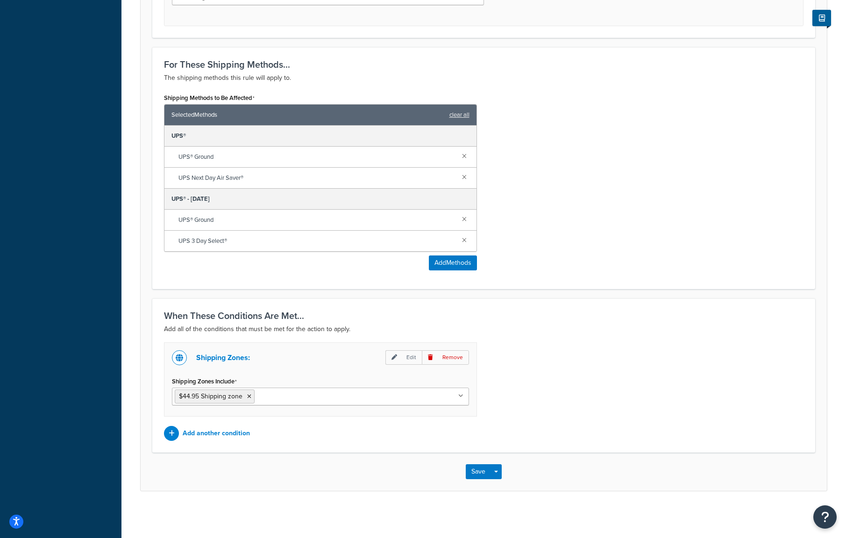
scroll to position [454, 0]
click at [463, 241] on link at bounding box center [464, 240] width 10 height 10
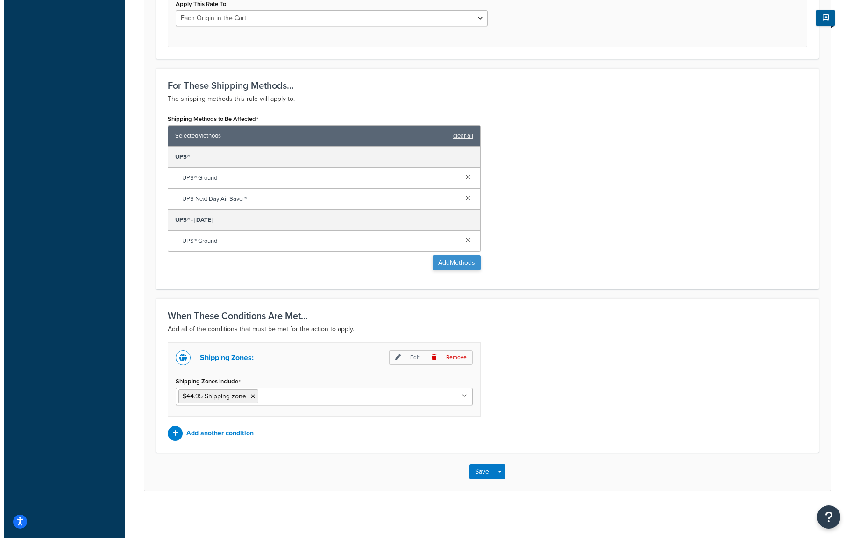
scroll to position [433, 0]
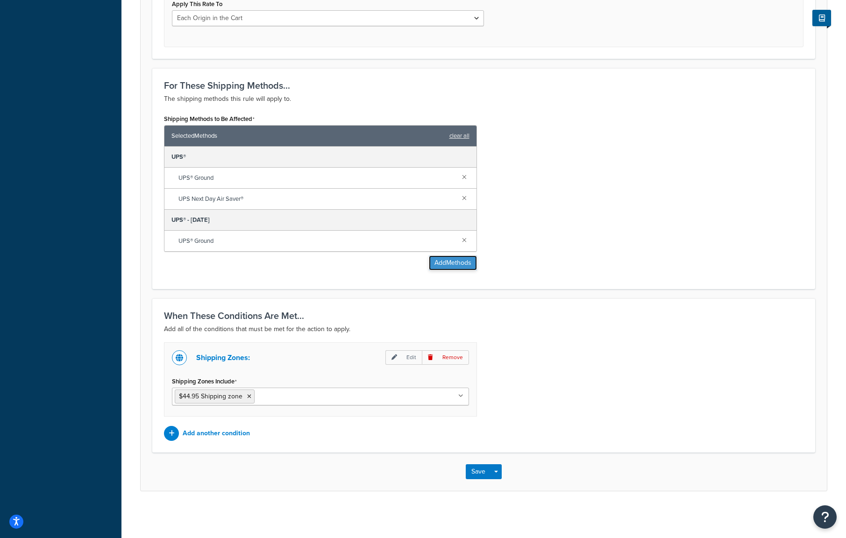
click at [436, 263] on button "Add Methods" at bounding box center [453, 263] width 48 height 15
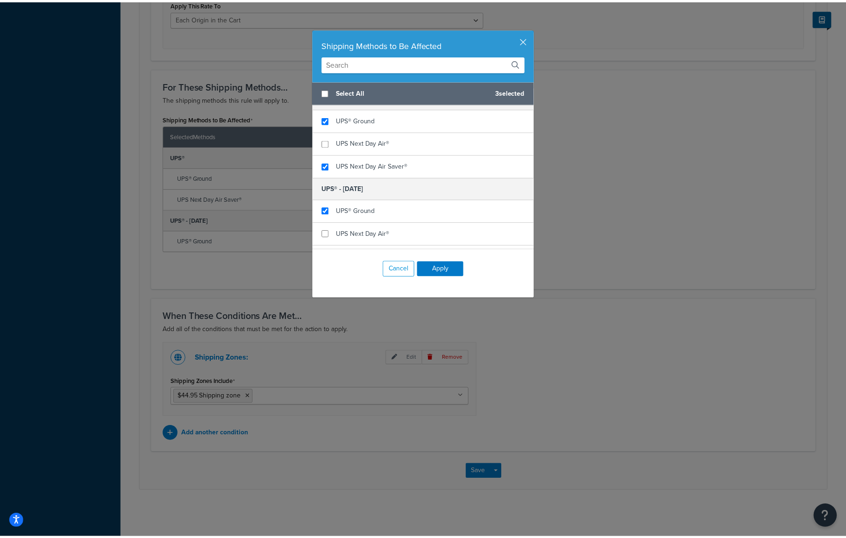
scroll to position [130, 0]
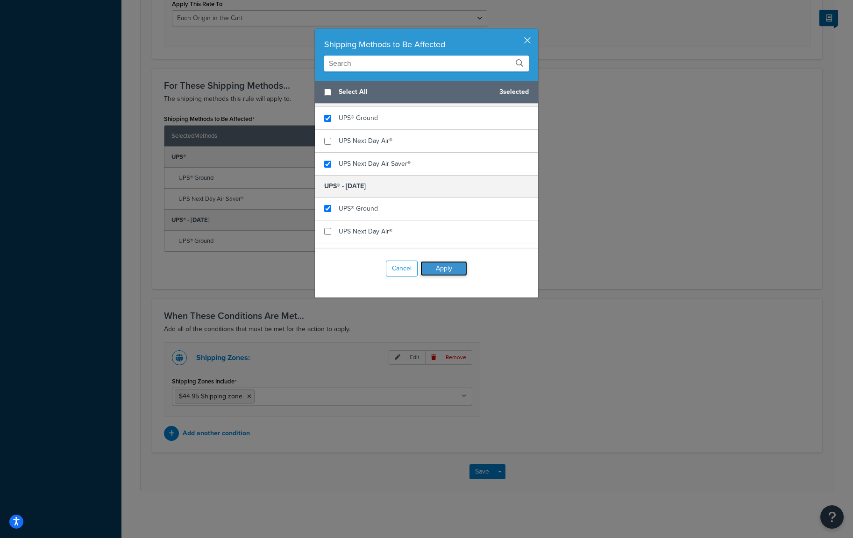
click at [444, 270] on button "Apply" at bounding box center [443, 268] width 47 height 15
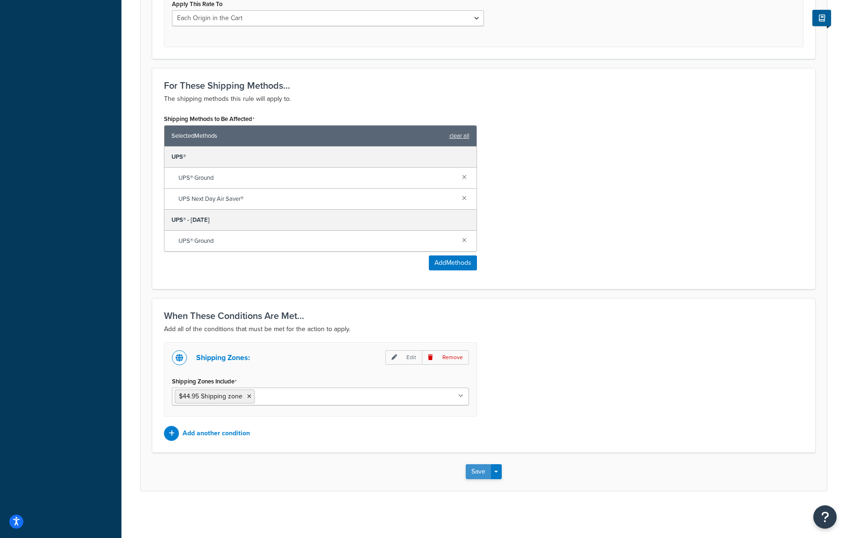
click at [475, 474] on button "Save" at bounding box center [478, 471] width 25 height 15
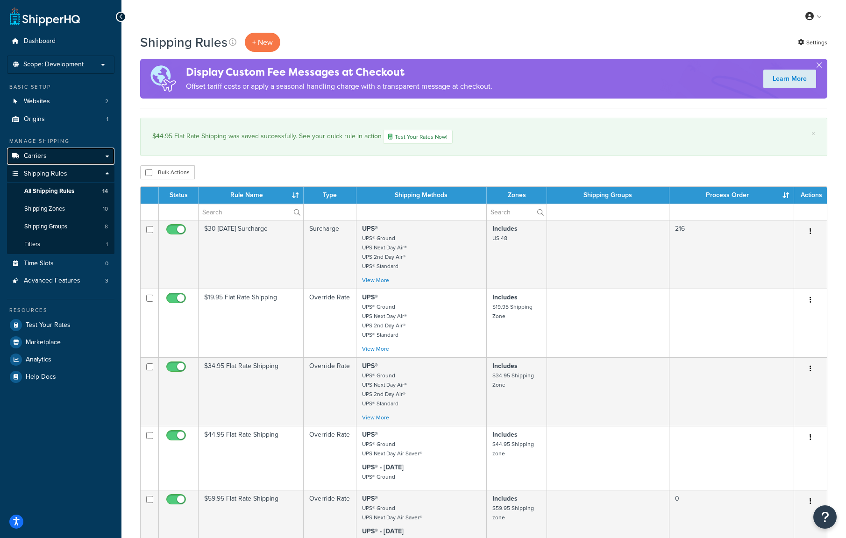
click at [32, 156] on span "Carriers" at bounding box center [35, 156] width 23 height 8
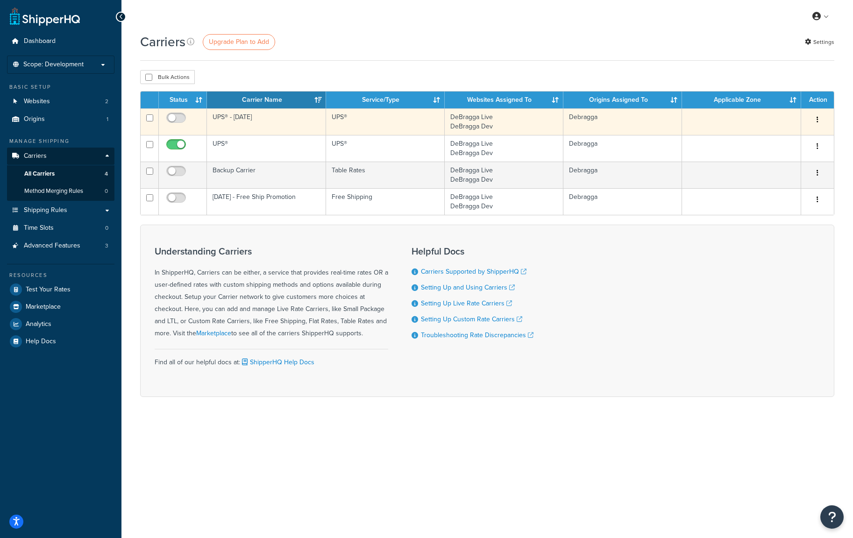
click at [817, 121] on icon "button" at bounding box center [818, 119] width 2 height 7
click at [766, 137] on link "Edit" at bounding box center [780, 138] width 74 height 19
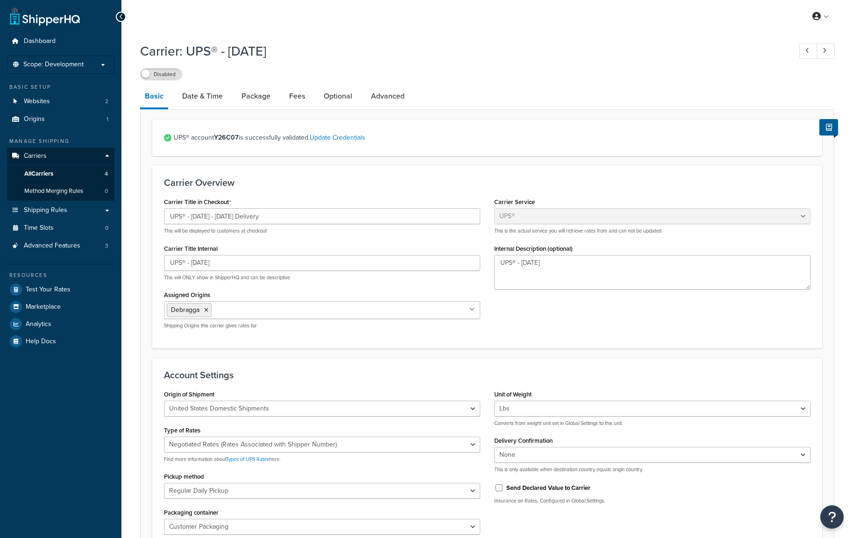
select select "ups"
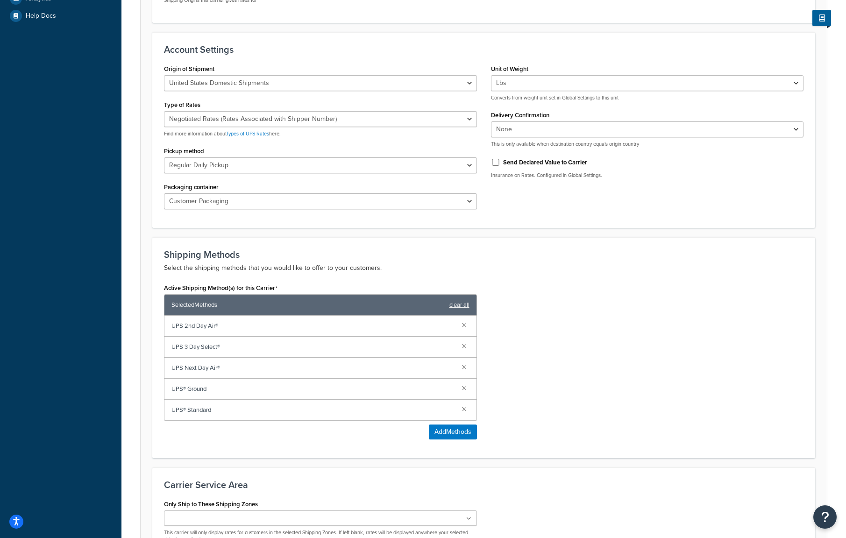
scroll to position [436, 0]
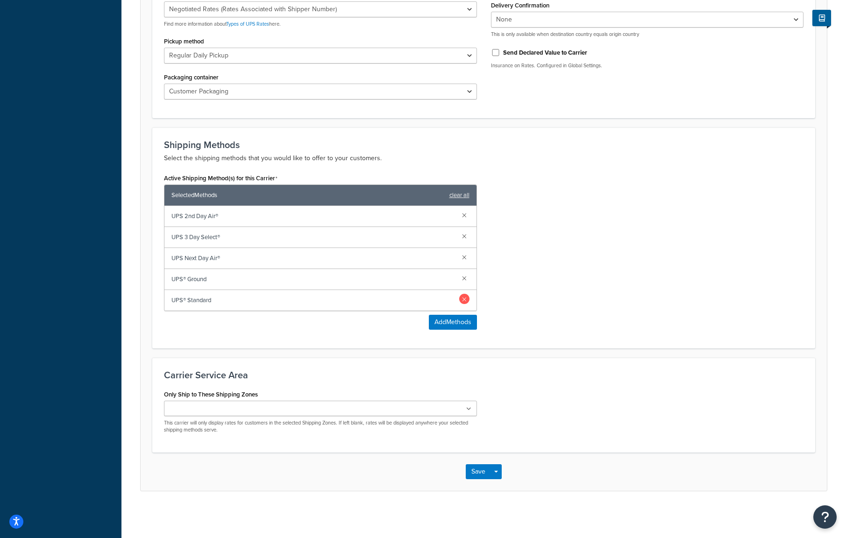
click at [468, 300] on link at bounding box center [464, 299] width 10 height 10
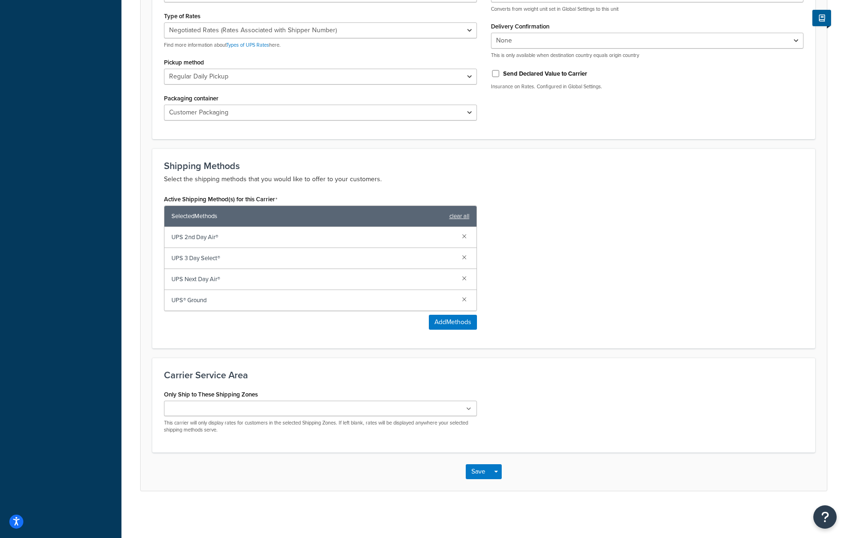
scroll to position [415, 0]
click at [464, 261] on link at bounding box center [464, 257] width 10 height 10
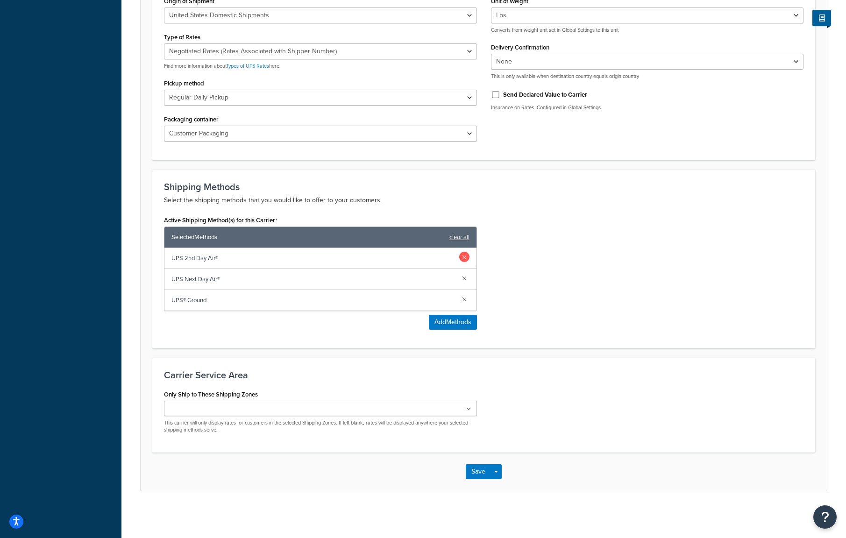
click at [464, 256] on link at bounding box center [464, 257] width 10 height 10
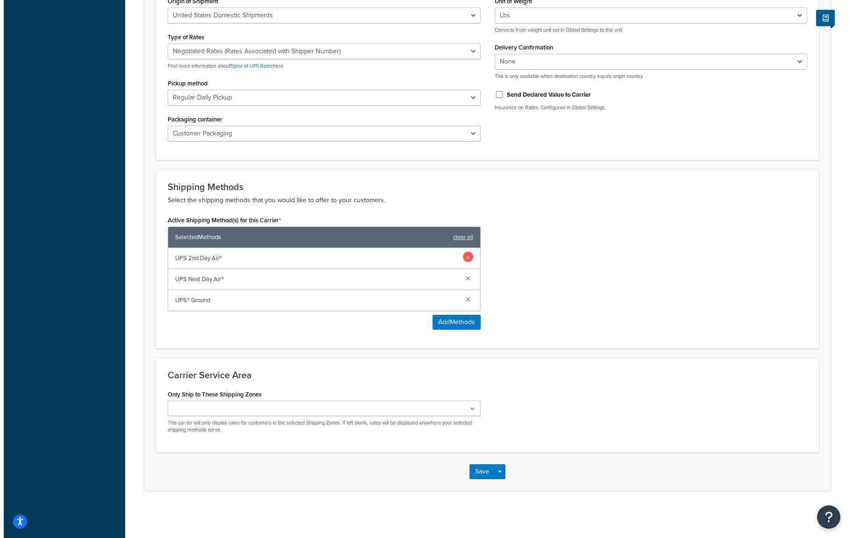
scroll to position [373, 0]
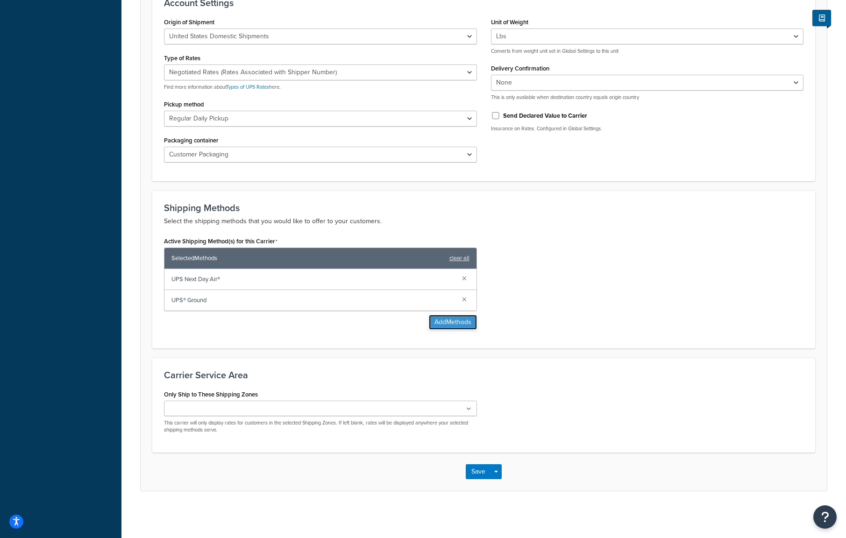
click at [445, 318] on button "Add Methods" at bounding box center [453, 322] width 48 height 15
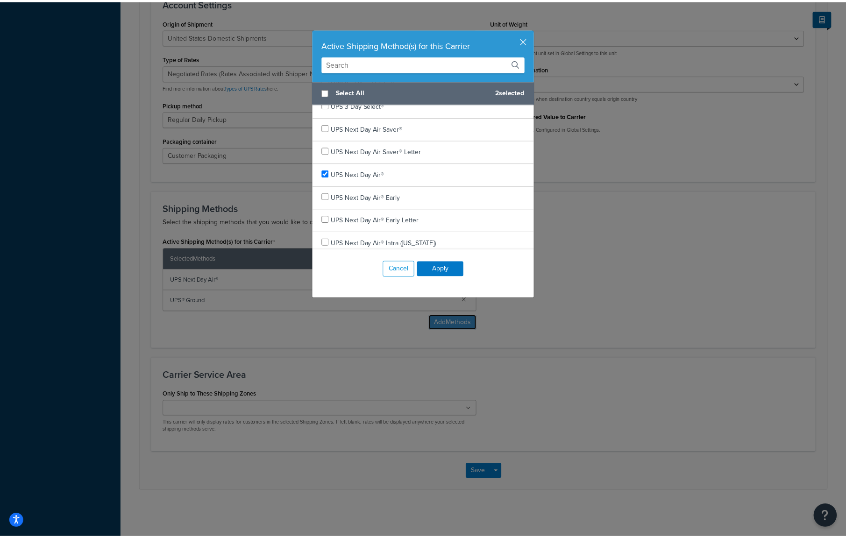
scroll to position [109, 0]
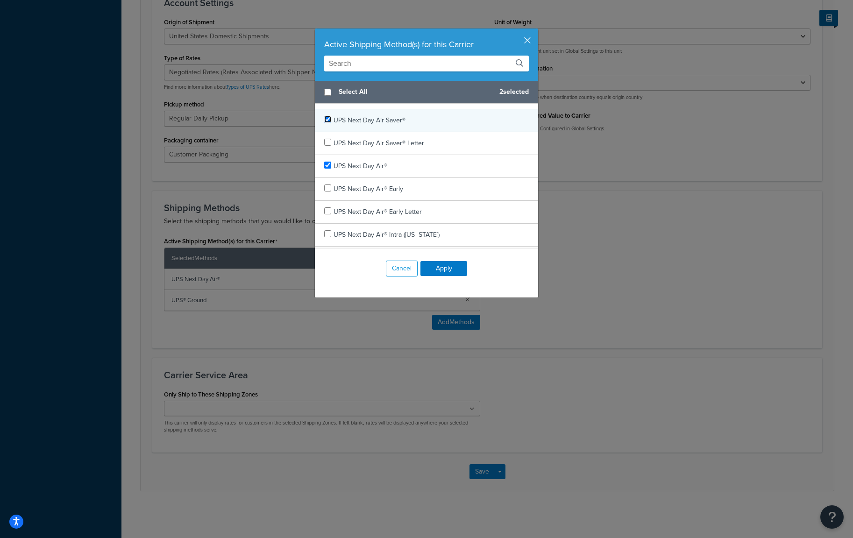
click at [326, 120] on input "checkbox" at bounding box center [327, 119] width 7 height 7
checkbox input "true"
click at [455, 266] on button "Apply" at bounding box center [443, 268] width 47 height 15
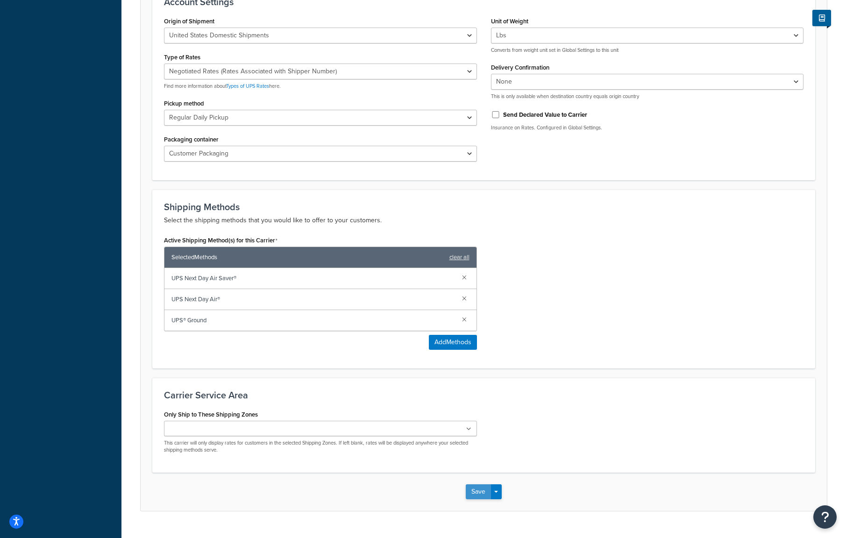
click at [476, 492] on button "Save" at bounding box center [478, 491] width 25 height 15
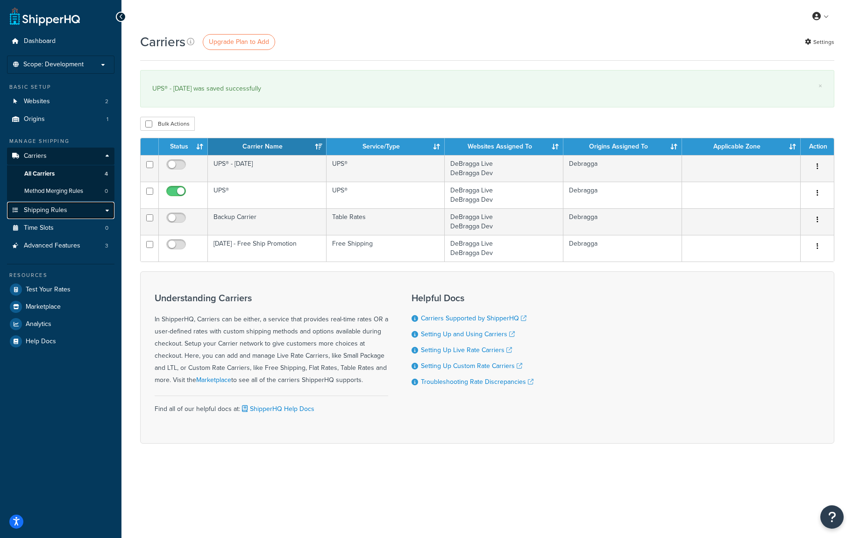
click at [47, 211] on span "Shipping Rules" at bounding box center [45, 211] width 43 height 8
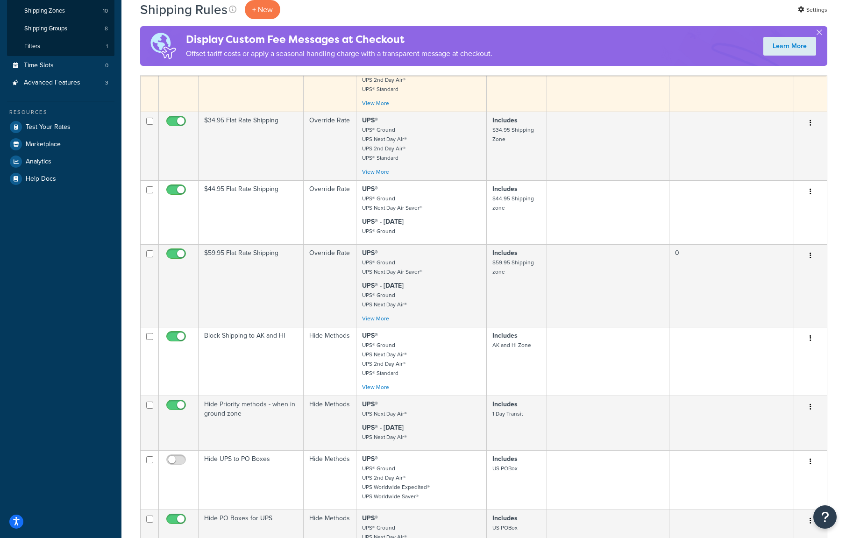
scroll to position [218, 0]
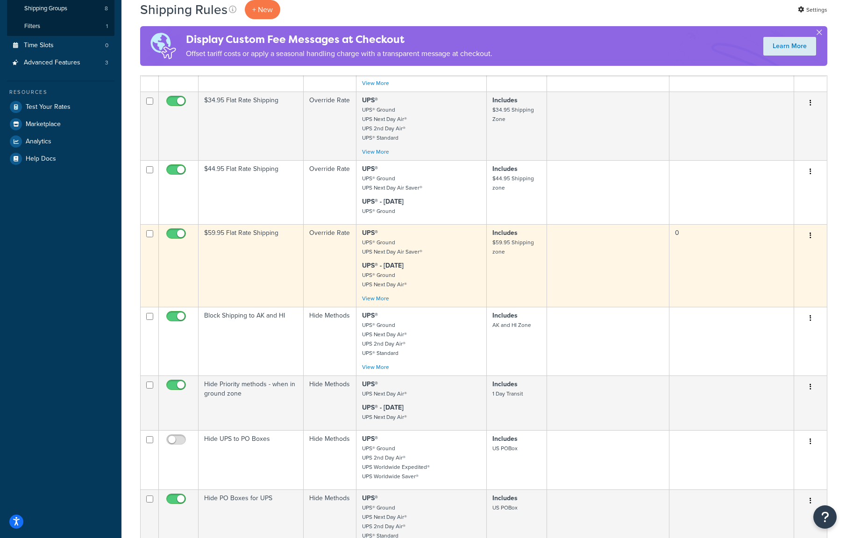
click at [812, 236] on button "button" at bounding box center [810, 235] width 13 height 15
click at [756, 253] on link "Edit" at bounding box center [780, 253] width 74 height 19
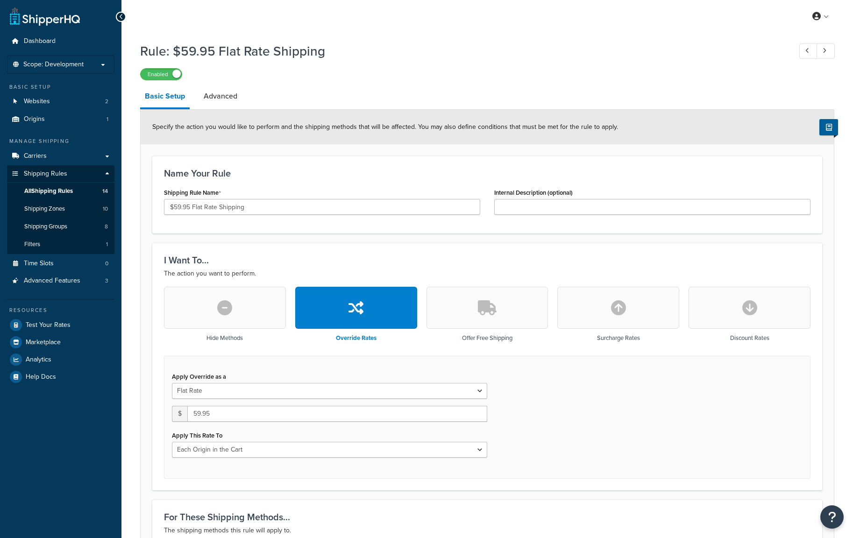
select select "LOCATION"
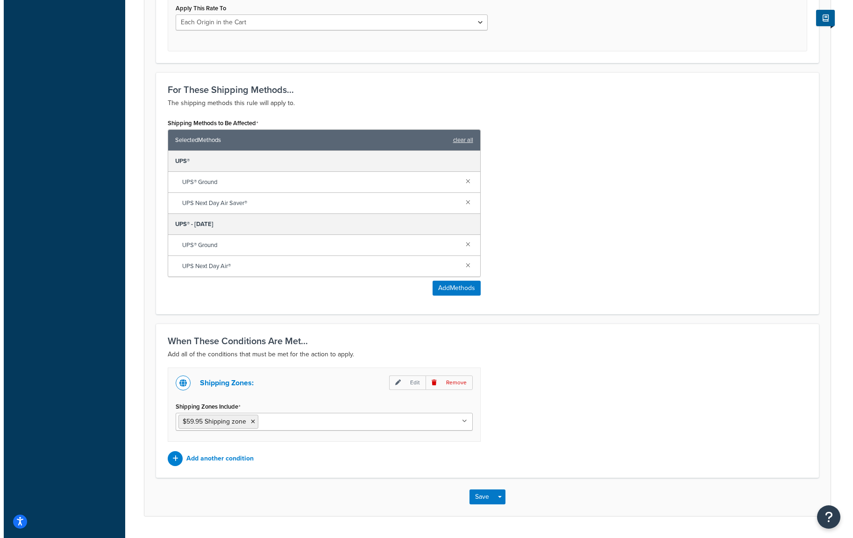
scroll to position [436, 0]
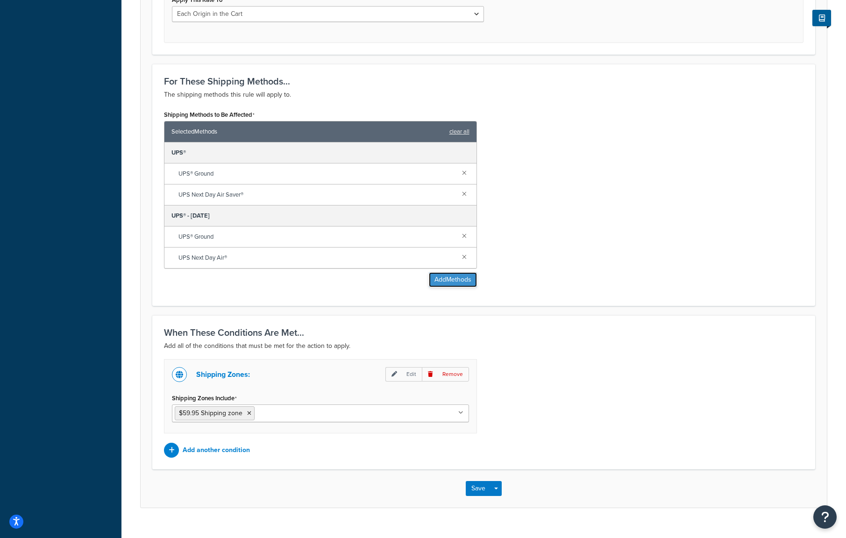
click at [451, 282] on button "Add Methods" at bounding box center [453, 279] width 48 height 15
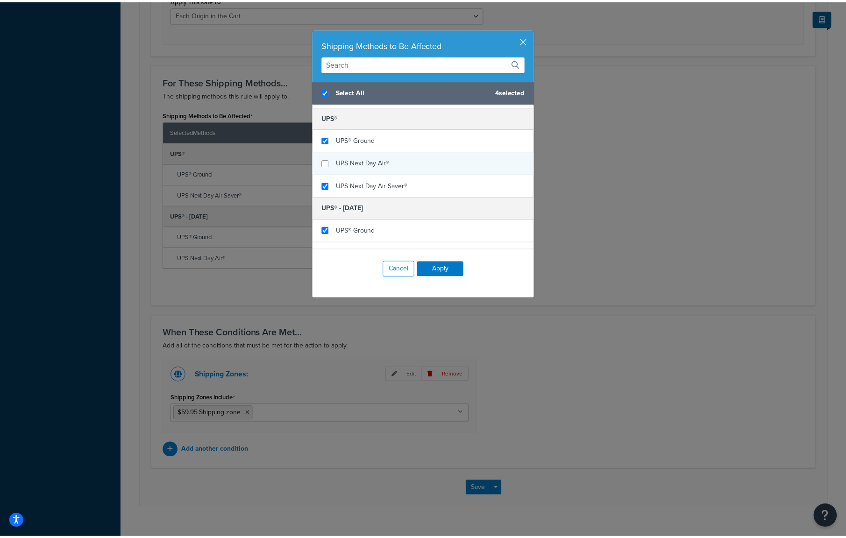
scroll to position [147, 0]
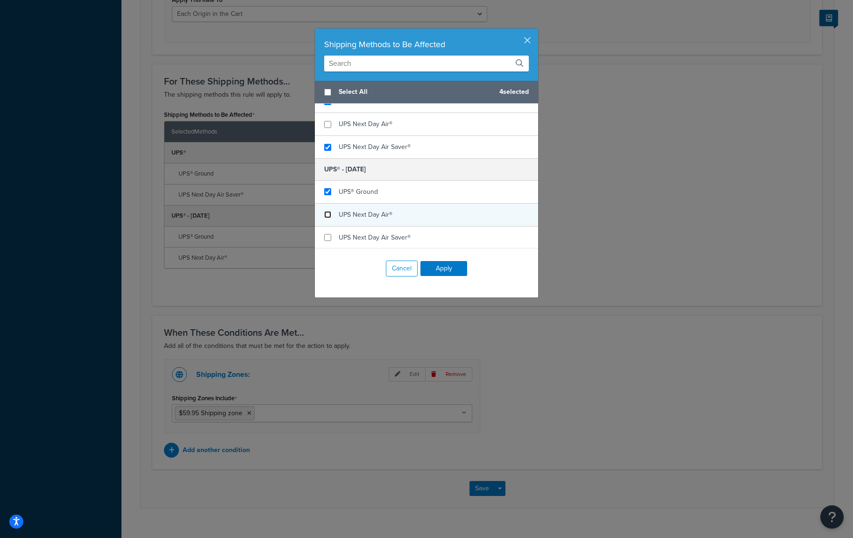
checkbox input "false"
click at [325, 214] on input "checkbox" at bounding box center [327, 214] width 7 height 7
checkbox input "false"
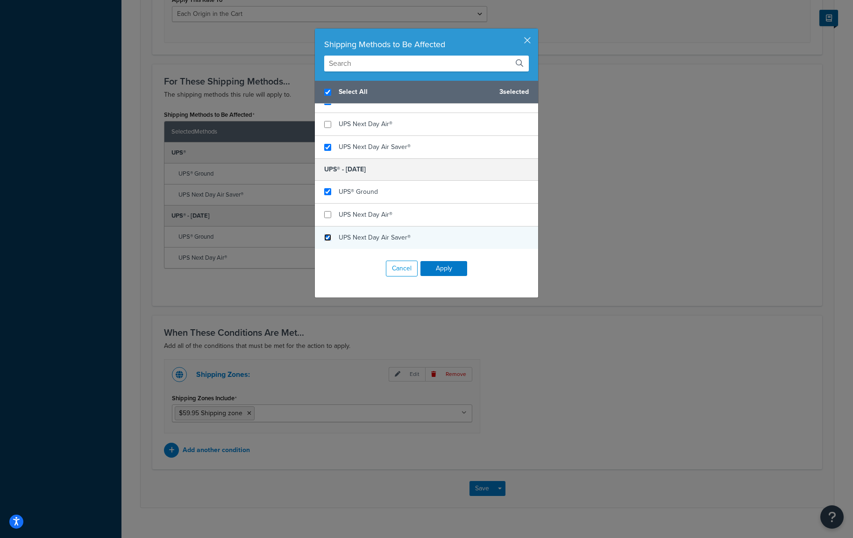
checkbox input "true"
click at [324, 236] on input "checkbox" at bounding box center [327, 237] width 7 height 7
checkbox input "true"
click at [448, 269] on button "Apply" at bounding box center [443, 268] width 47 height 15
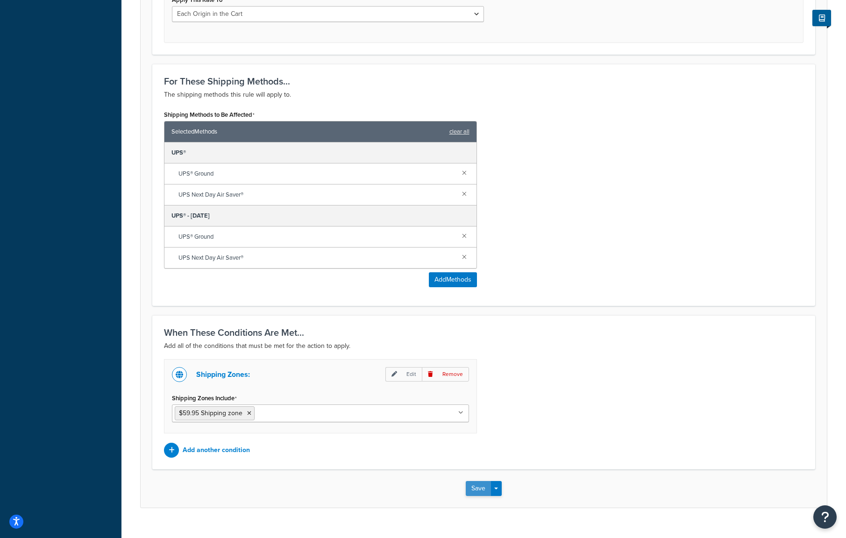
click at [471, 491] on button "Save" at bounding box center [478, 488] width 25 height 15
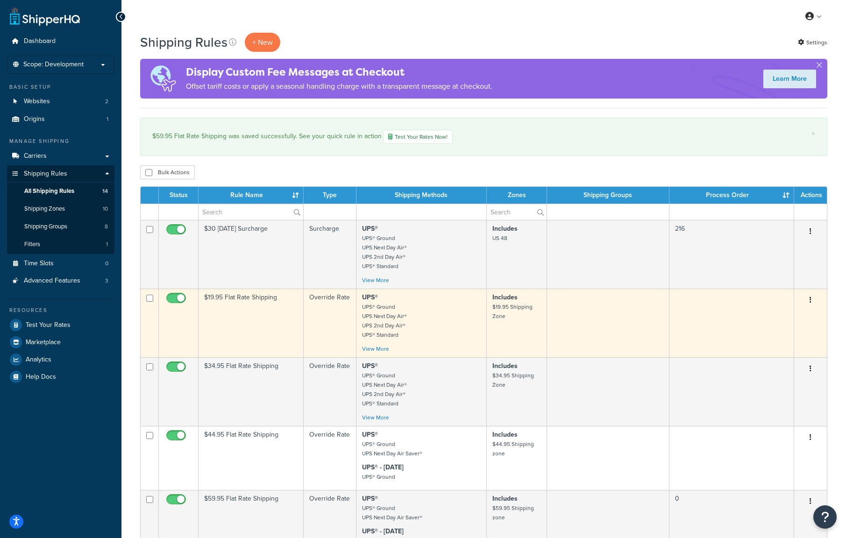
scroll to position [109, 0]
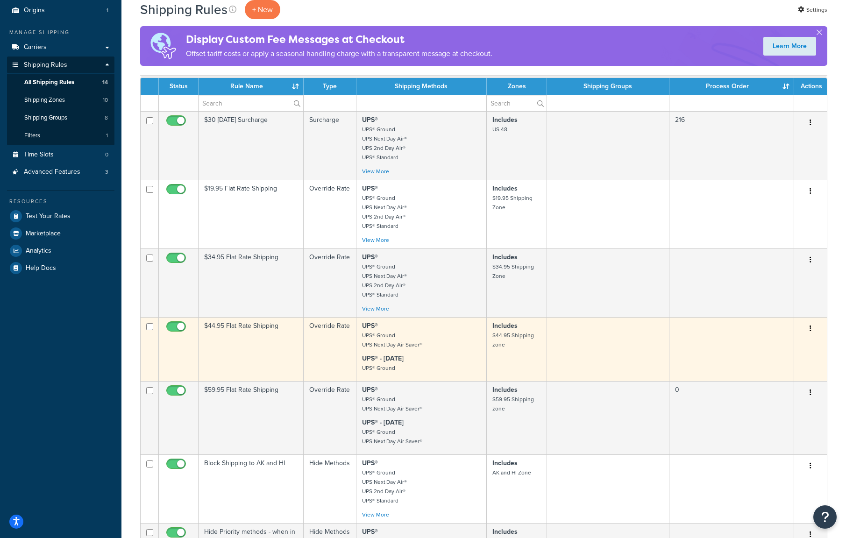
click at [814, 330] on button "button" at bounding box center [810, 328] width 13 height 15
click at [769, 345] on link "Edit" at bounding box center [780, 346] width 74 height 19
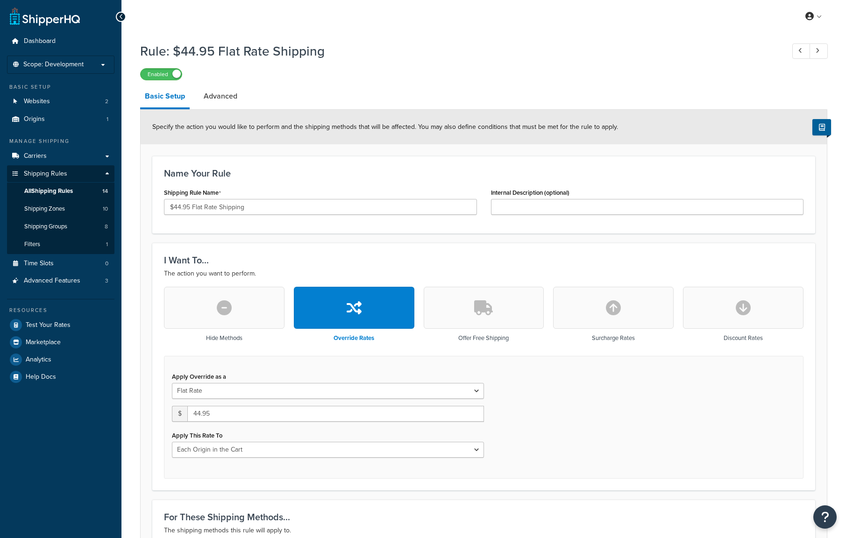
select select "LOCATION"
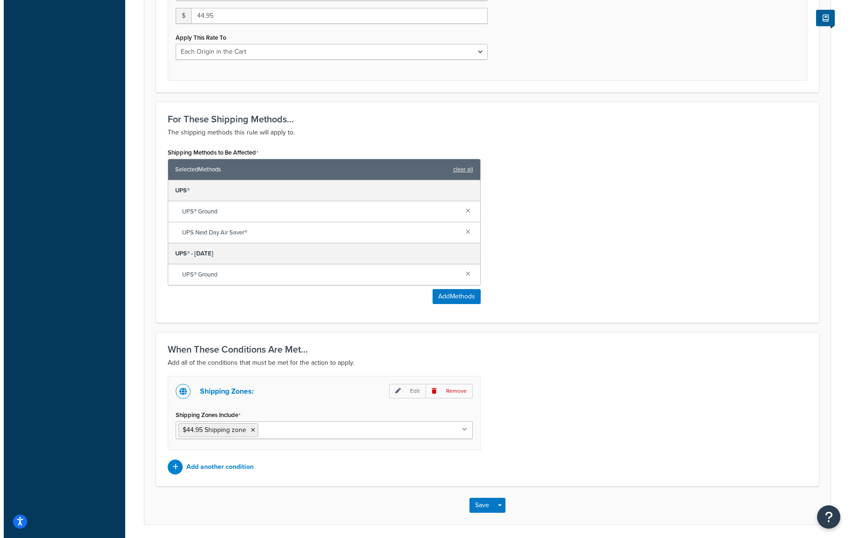
scroll to position [433, 0]
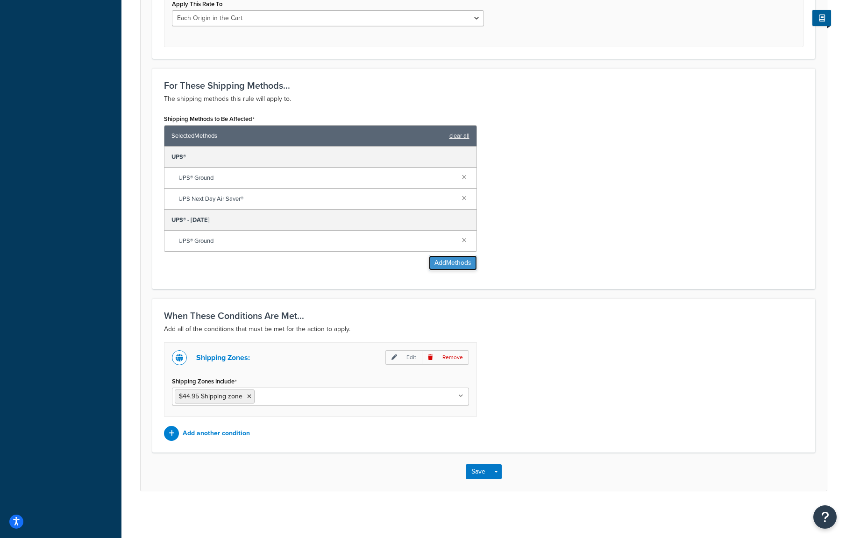
click at [451, 263] on button "Add Methods" at bounding box center [453, 263] width 48 height 15
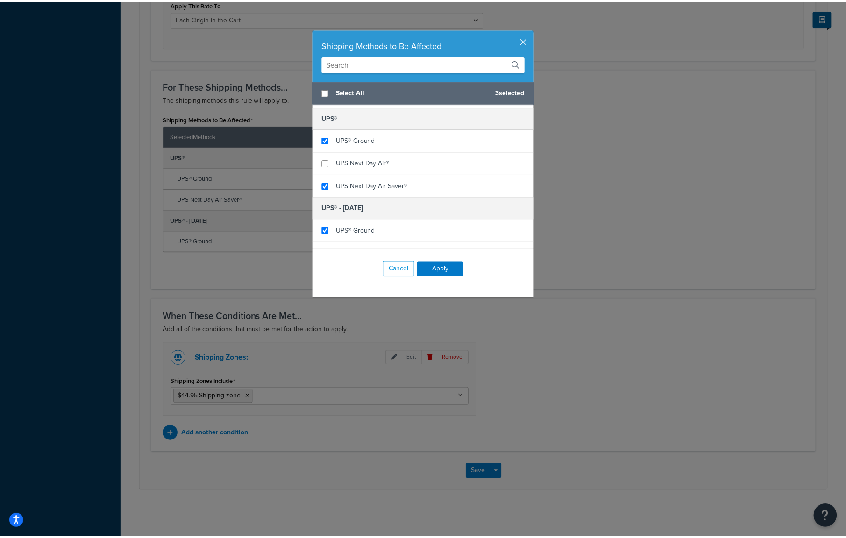
scroll to position [147, 0]
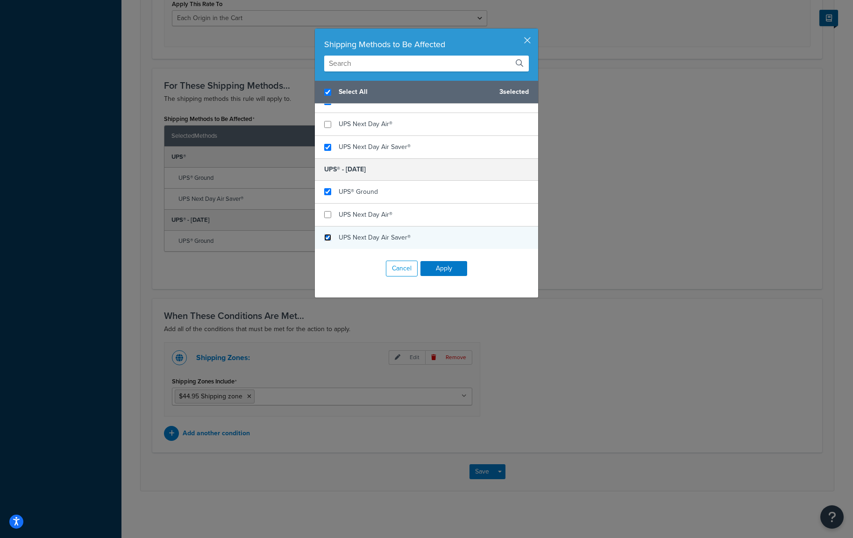
checkbox input "true"
click at [325, 238] on input "checkbox" at bounding box center [327, 237] width 7 height 7
checkbox input "true"
click at [447, 270] on button "Apply" at bounding box center [443, 268] width 47 height 15
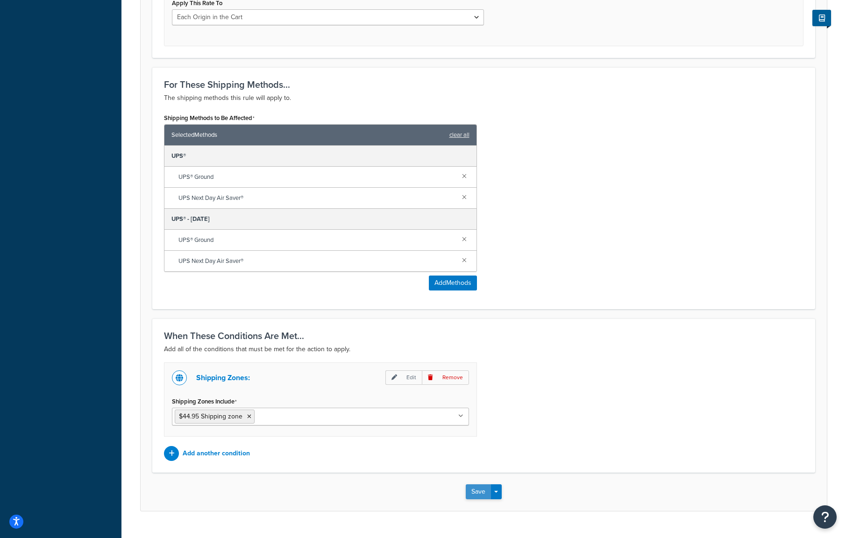
click at [475, 492] on button "Save" at bounding box center [478, 491] width 25 height 15
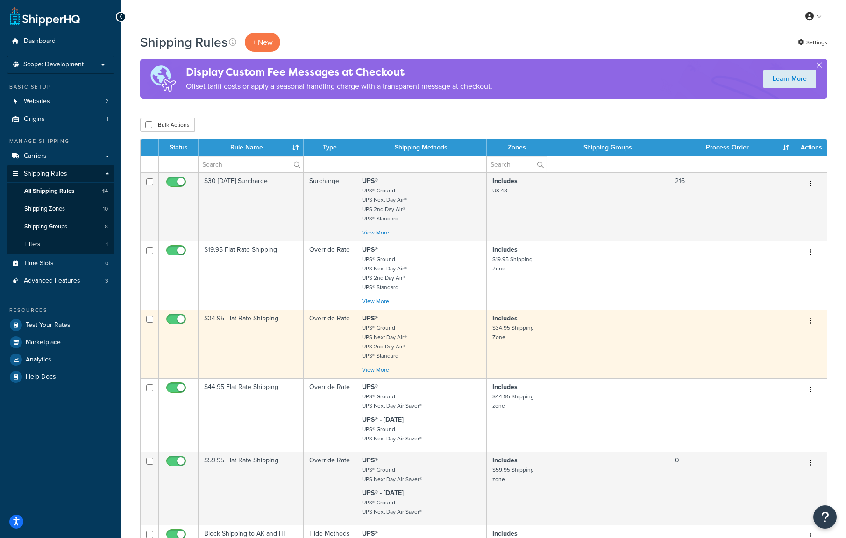
click at [812, 321] on button "button" at bounding box center [810, 321] width 13 height 15
click at [776, 339] on link "Edit" at bounding box center [780, 338] width 74 height 19
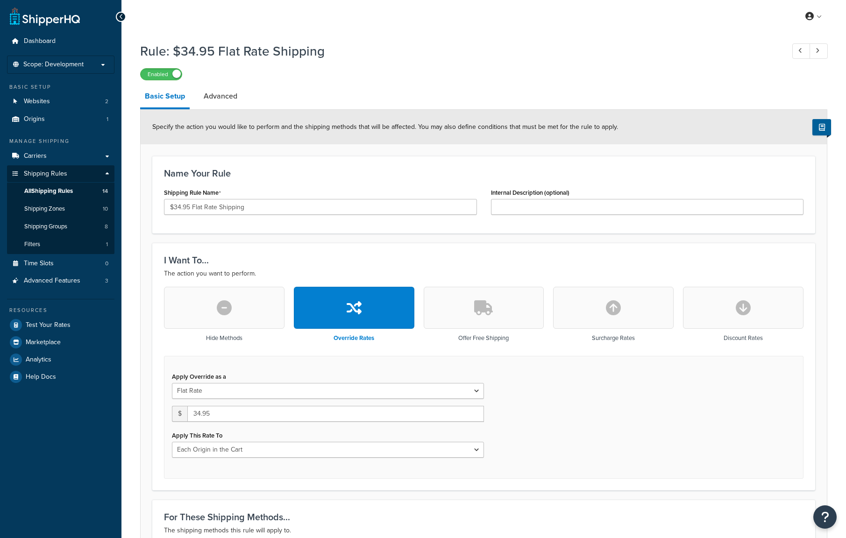
select select "LOCATION"
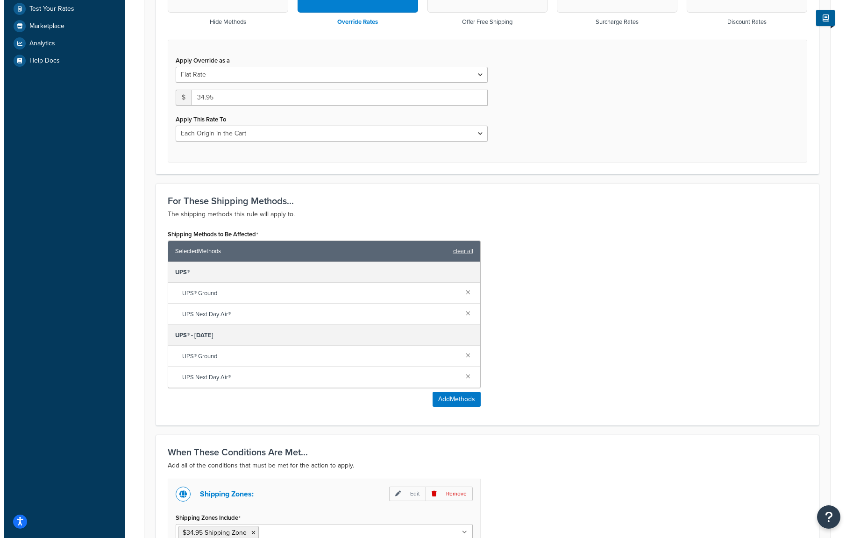
scroll to position [327, 0]
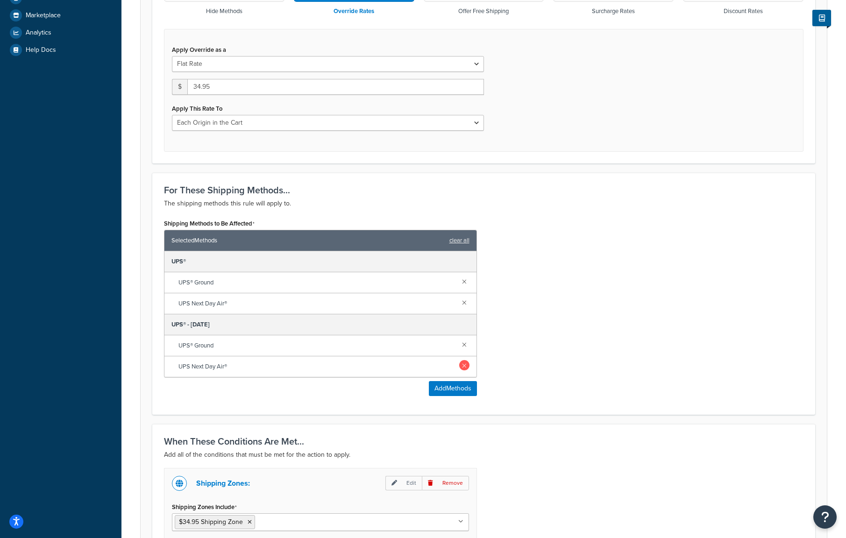
click at [464, 368] on link at bounding box center [464, 365] width 10 height 10
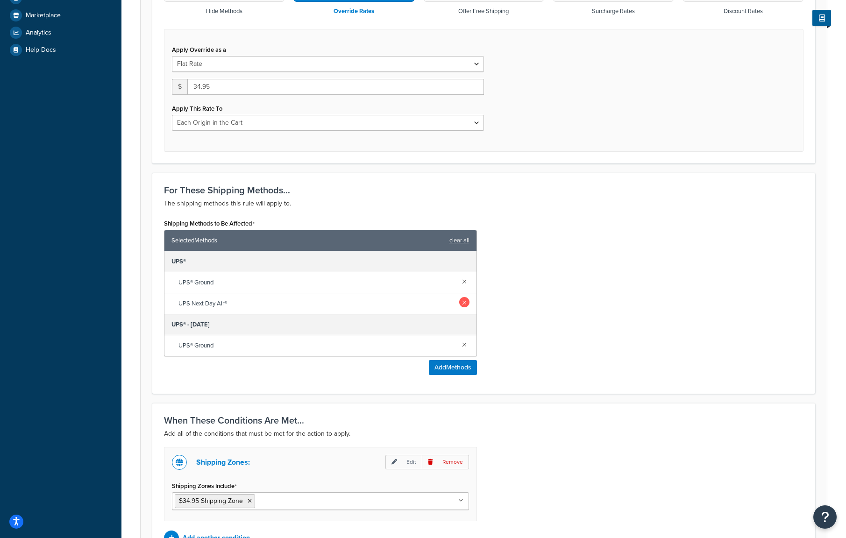
click at [465, 304] on link at bounding box center [464, 302] width 10 height 10
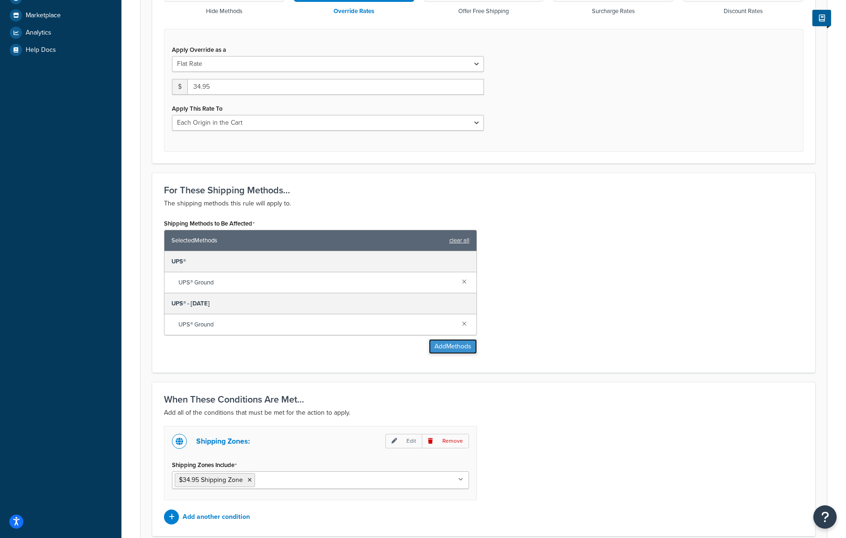
click at [450, 344] on button "Add Methods" at bounding box center [453, 346] width 48 height 15
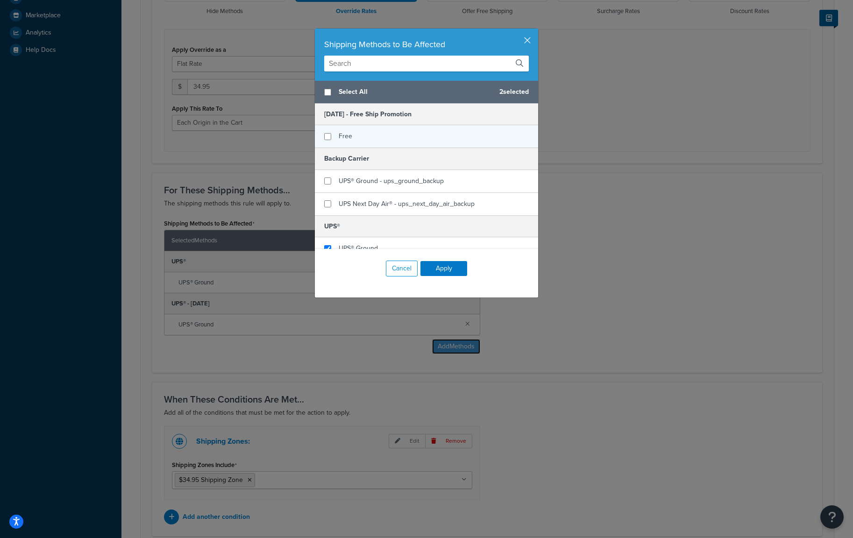
scroll to position [109, 0]
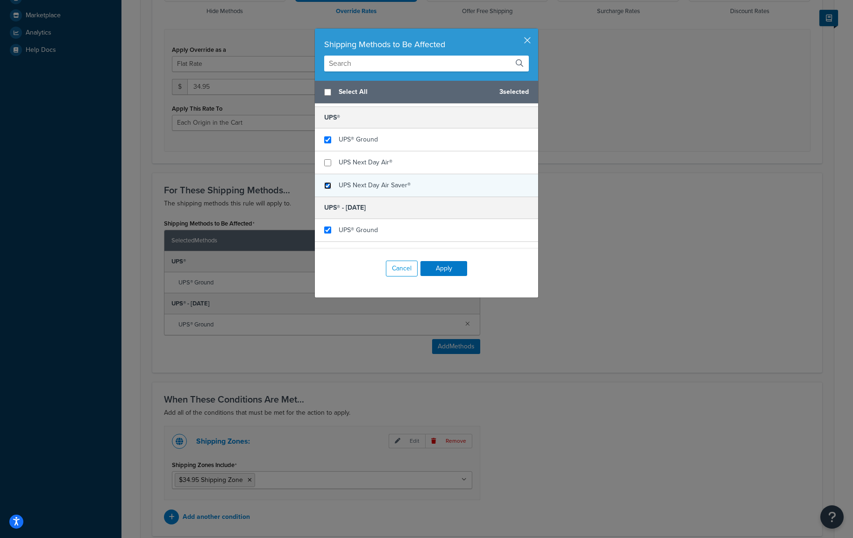
click at [326, 185] on input "checkbox" at bounding box center [327, 185] width 7 height 7
checkbox input "true"
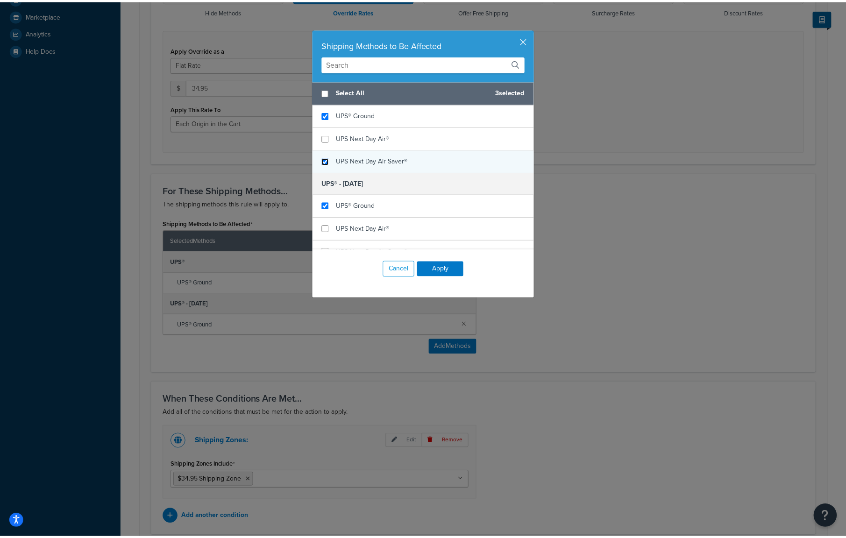
scroll to position [147, 0]
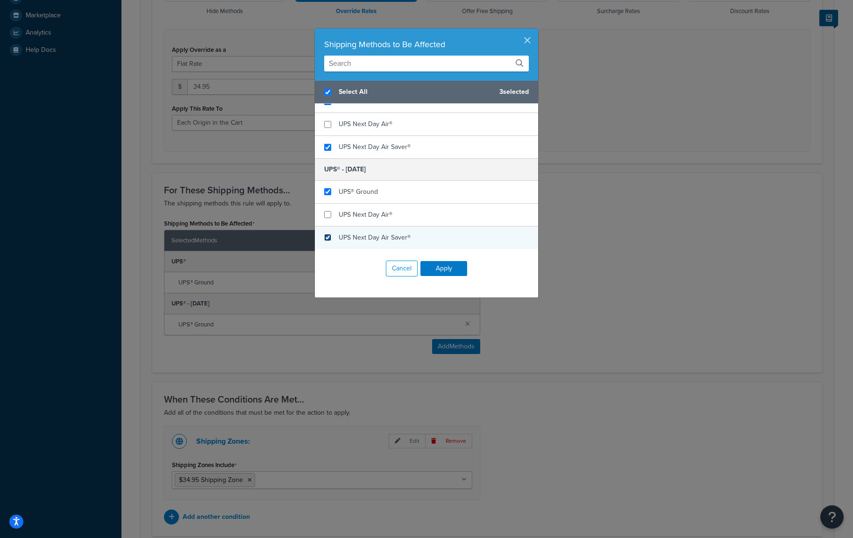
checkbox input "true"
click at [325, 236] on input "checkbox" at bounding box center [327, 237] width 7 height 7
checkbox input "true"
click at [444, 265] on button "Apply" at bounding box center [443, 268] width 47 height 15
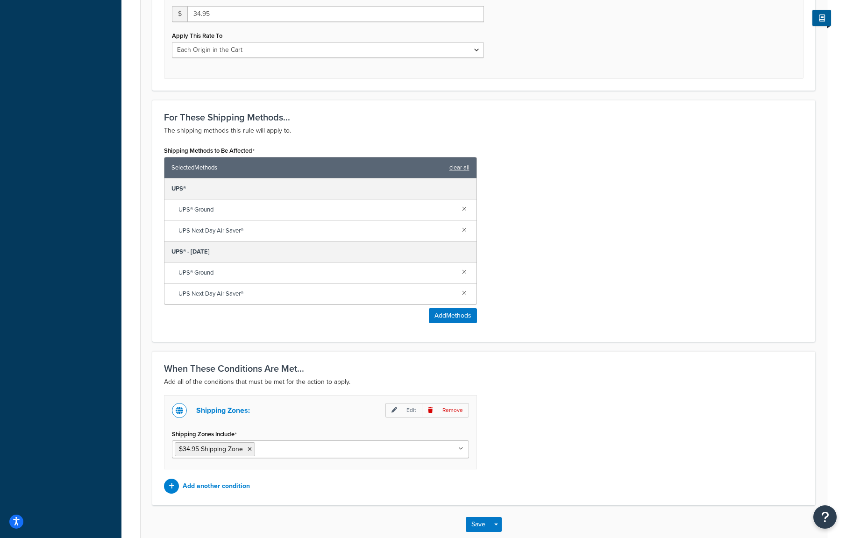
scroll to position [454, 0]
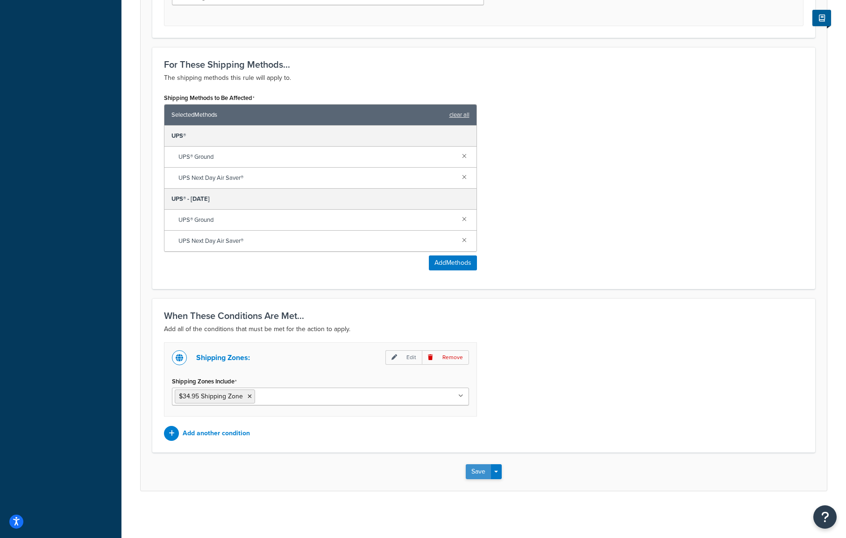
click at [478, 467] on button "Save" at bounding box center [478, 471] width 25 height 15
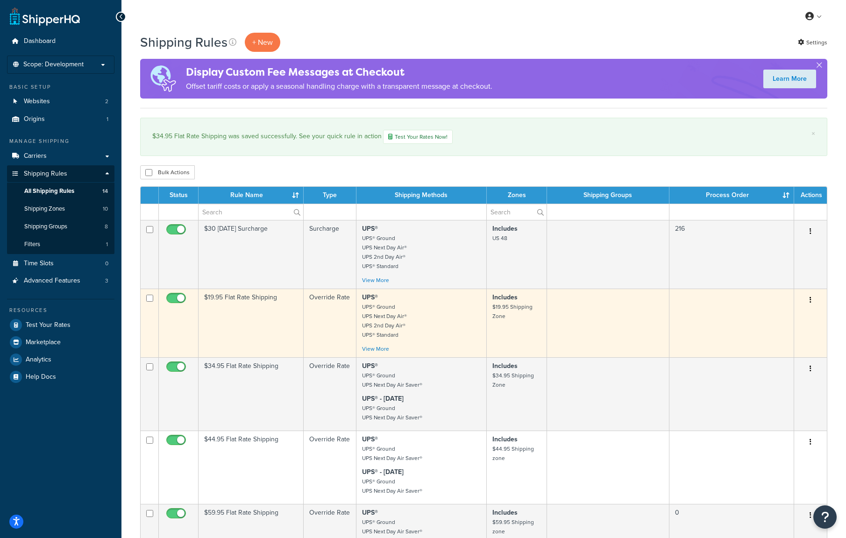
click at [808, 300] on button "button" at bounding box center [810, 300] width 13 height 15
click at [777, 314] on link "Edit" at bounding box center [780, 317] width 74 height 19
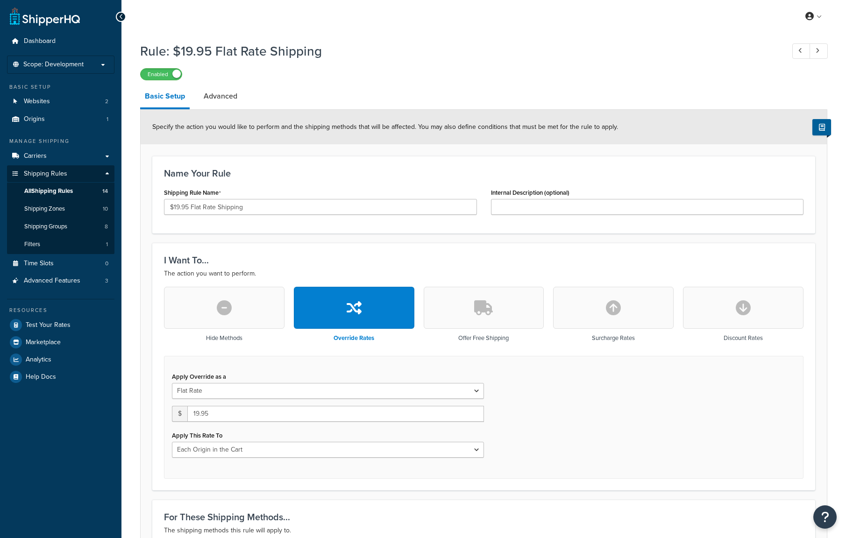
select select "LOCATION"
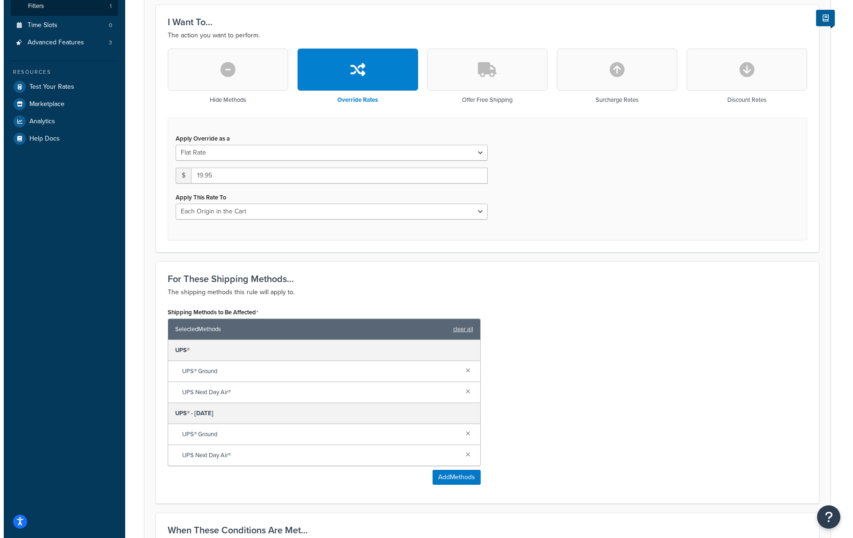
scroll to position [327, 0]
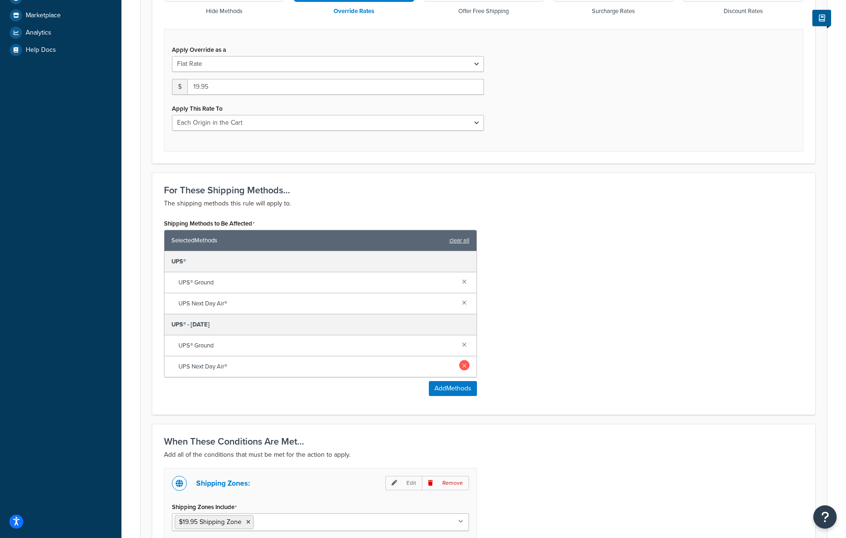
click at [464, 367] on link at bounding box center [464, 365] width 10 height 10
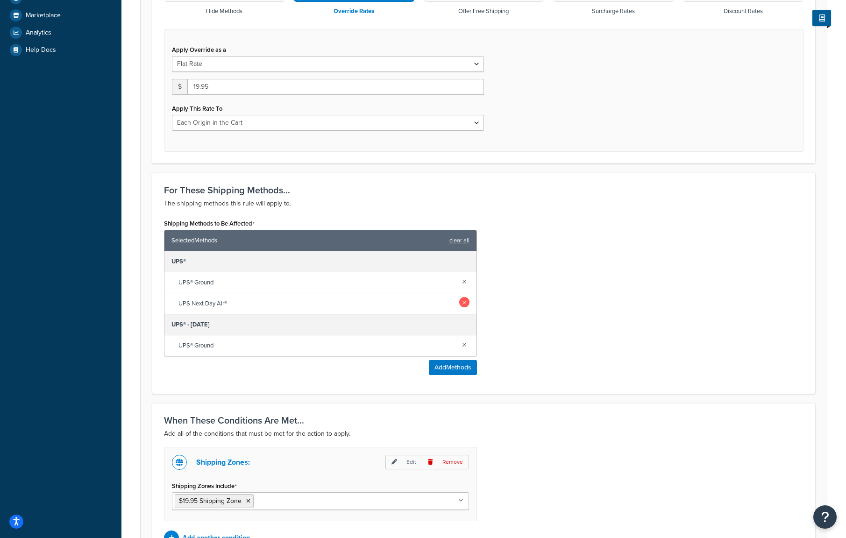
click at [464, 301] on link at bounding box center [464, 302] width 10 height 10
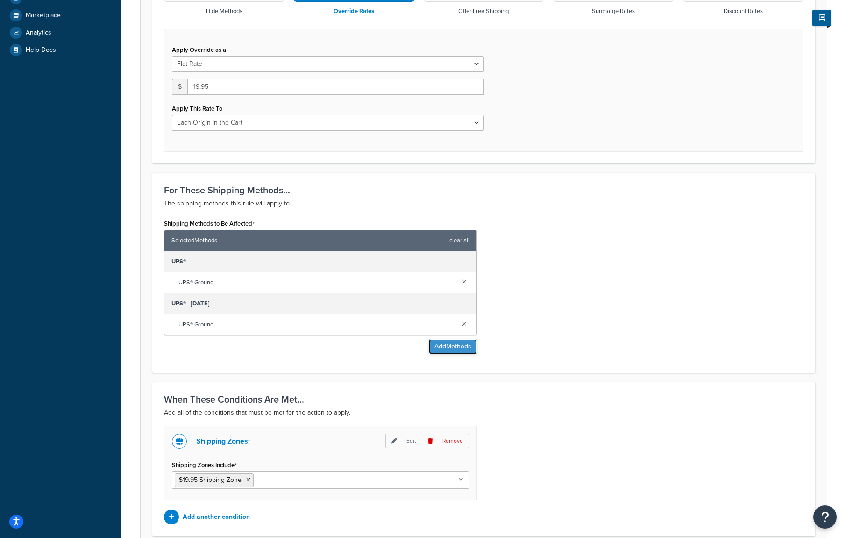
click at [446, 346] on button "Add Methods" at bounding box center [453, 346] width 48 height 15
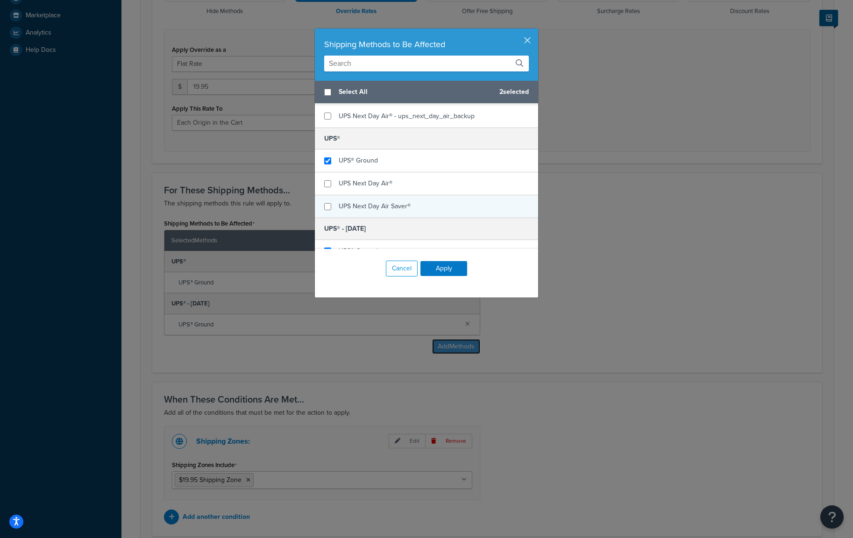
scroll to position [109, 0]
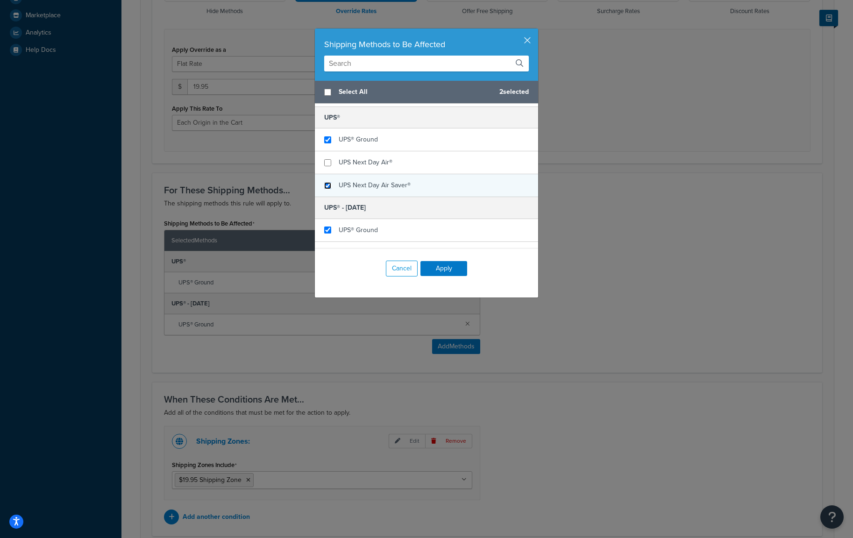
click at [324, 184] on input "checkbox" at bounding box center [327, 185] width 7 height 7
checkbox input "true"
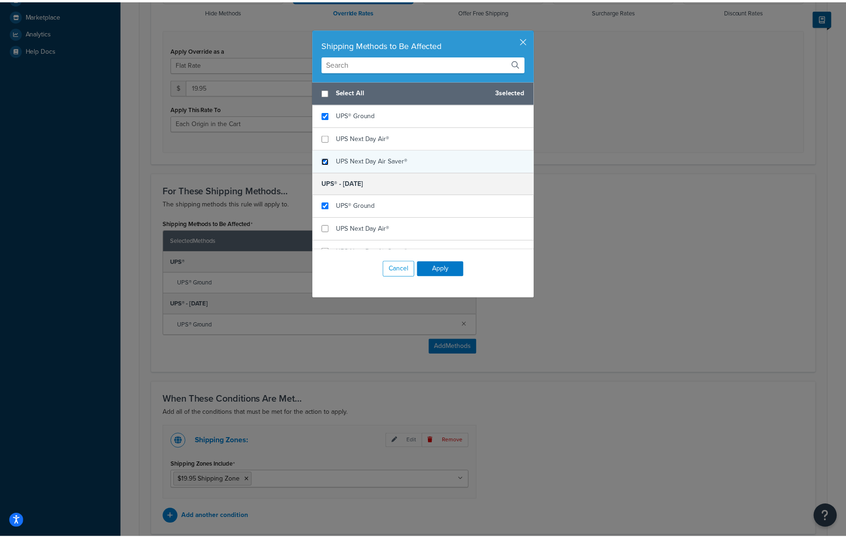
scroll to position [147, 0]
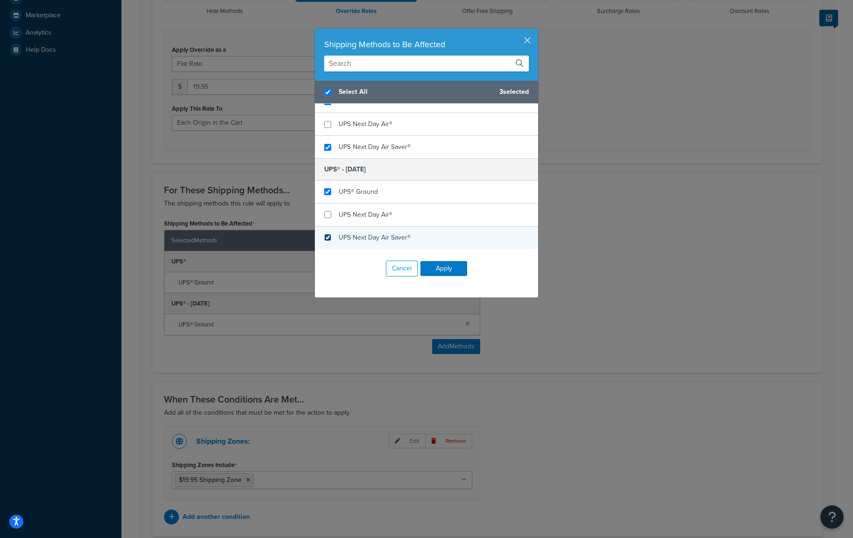
checkbox input "true"
click at [324, 237] on input "checkbox" at bounding box center [327, 237] width 7 height 7
checkbox input "true"
click at [442, 267] on button "Apply" at bounding box center [443, 268] width 47 height 15
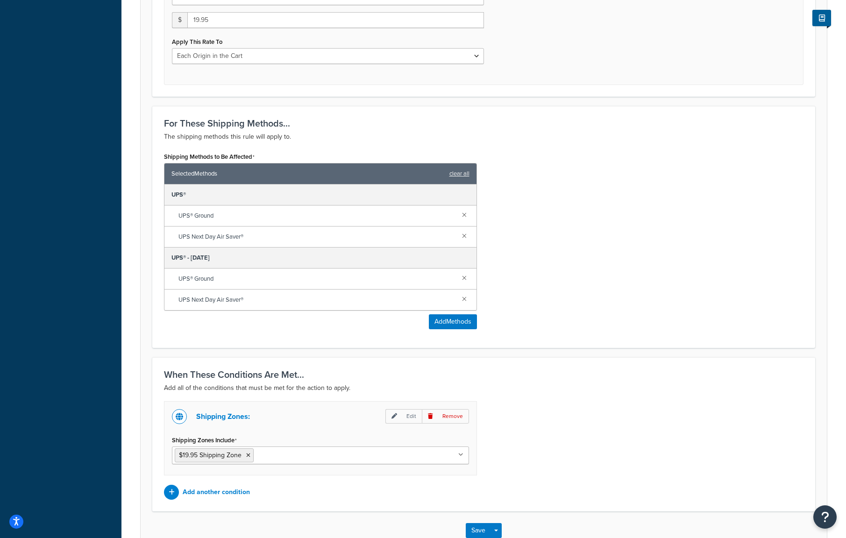
scroll to position [454, 0]
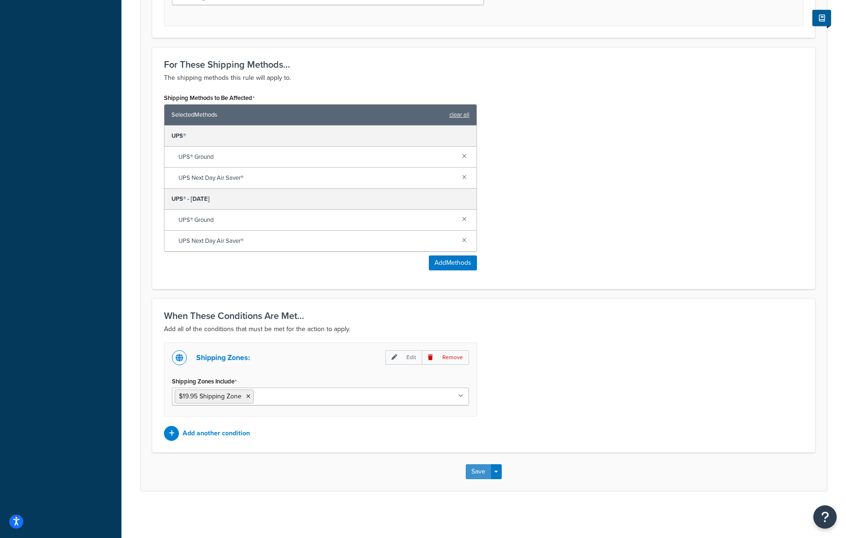
click at [477, 471] on button "Save" at bounding box center [478, 471] width 25 height 15
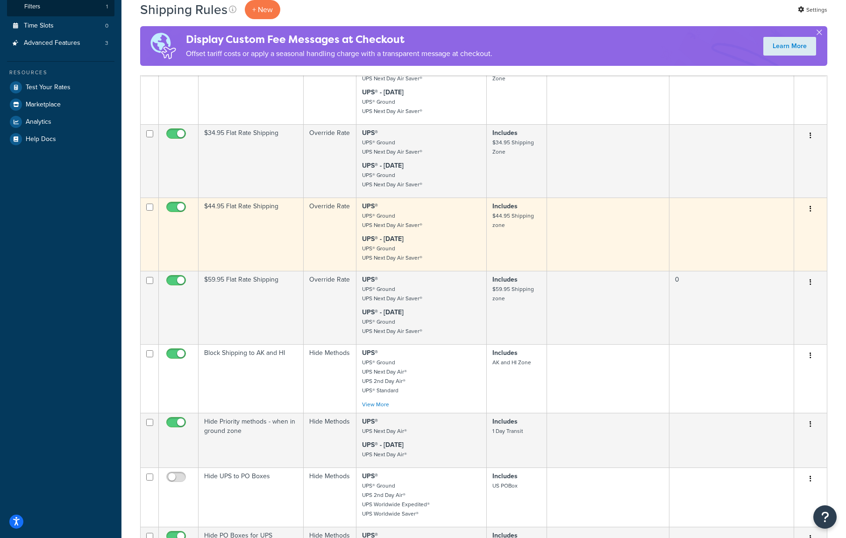
scroll to position [327, 0]
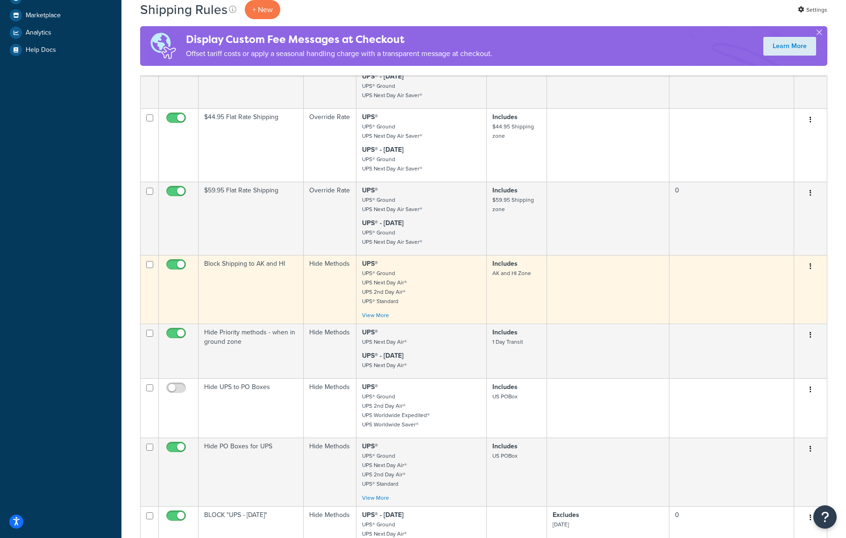
click at [811, 268] on icon "button" at bounding box center [811, 266] width 2 height 7
click at [782, 284] on link "Edit" at bounding box center [780, 284] width 74 height 19
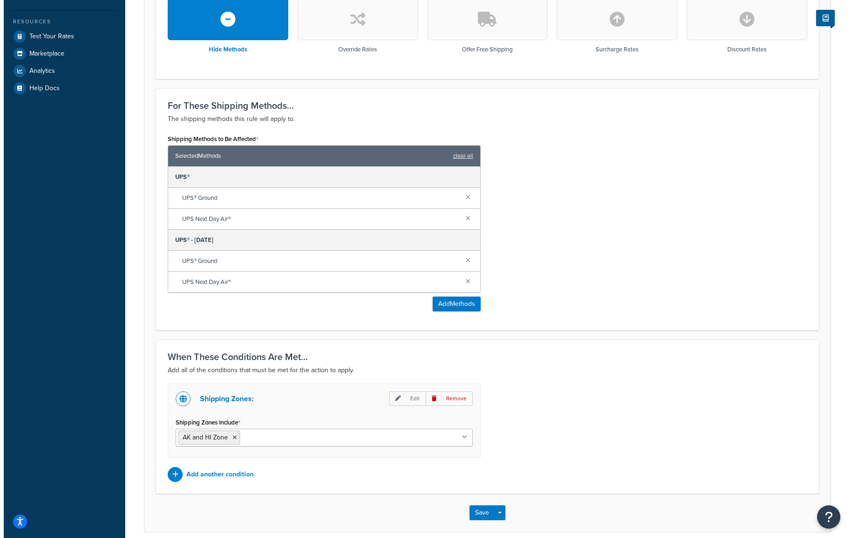
scroll to position [327, 0]
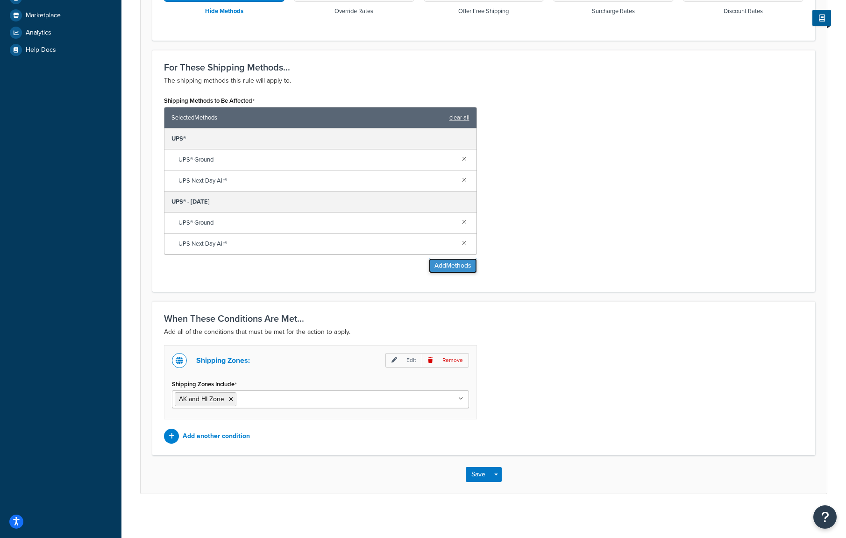
click at [456, 269] on button "Add Methods" at bounding box center [453, 265] width 48 height 15
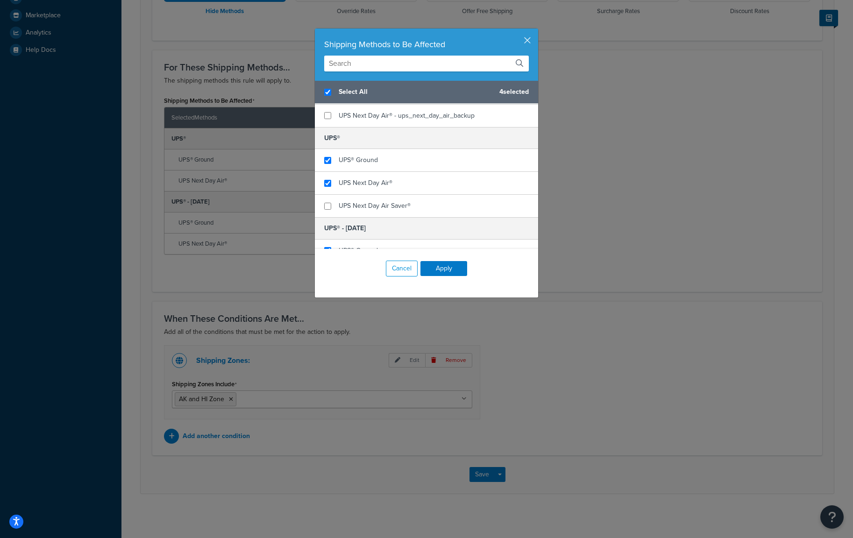
scroll to position [109, 0]
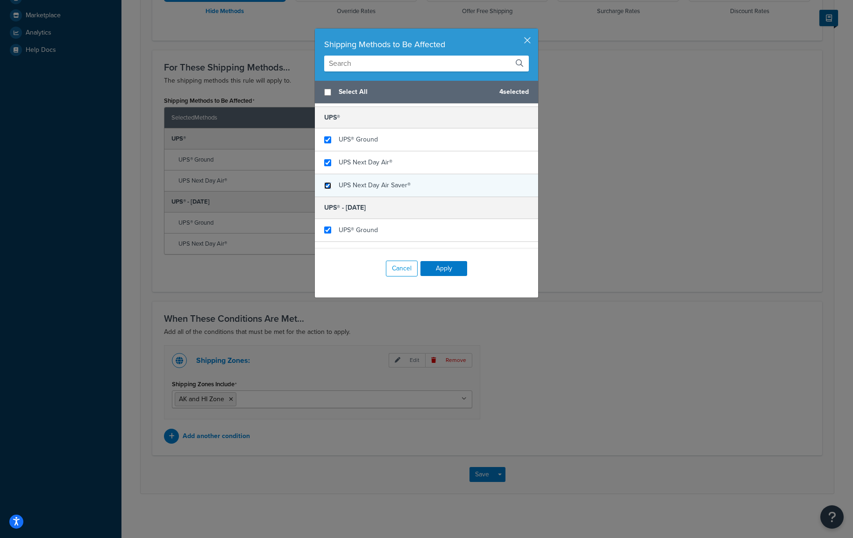
checkbox input "false"
click at [325, 186] on input "checkbox" at bounding box center [327, 185] width 7 height 7
checkbox input "true"
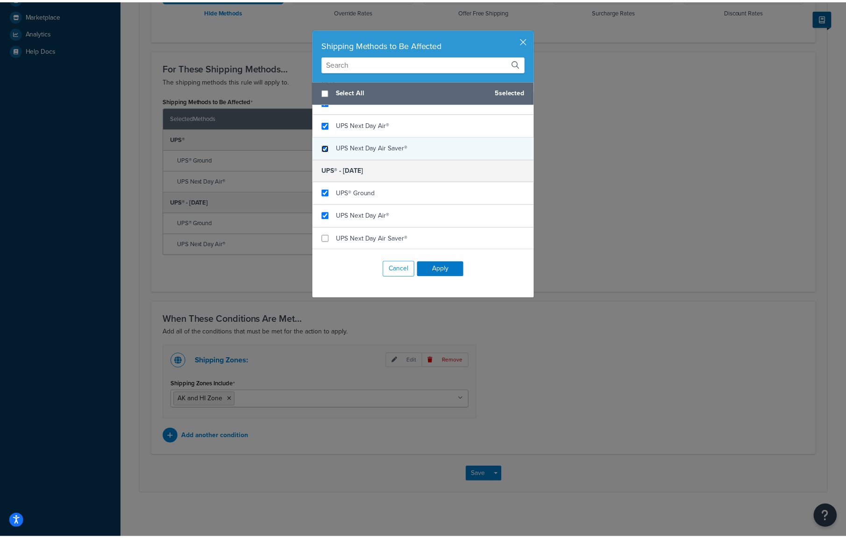
scroll to position [147, 0]
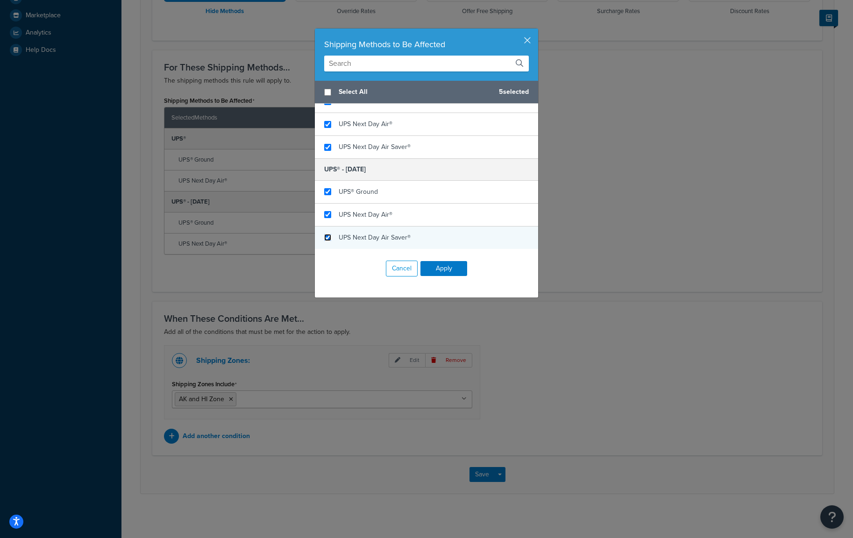
click at [324, 237] on input "checkbox" at bounding box center [327, 237] width 7 height 7
checkbox input "true"
click at [445, 268] on button "Apply" at bounding box center [443, 268] width 47 height 15
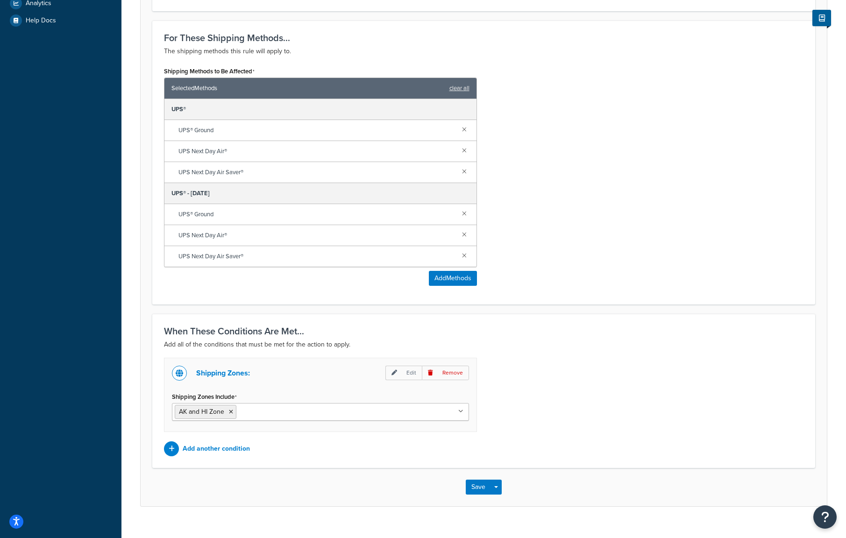
scroll to position [373, 0]
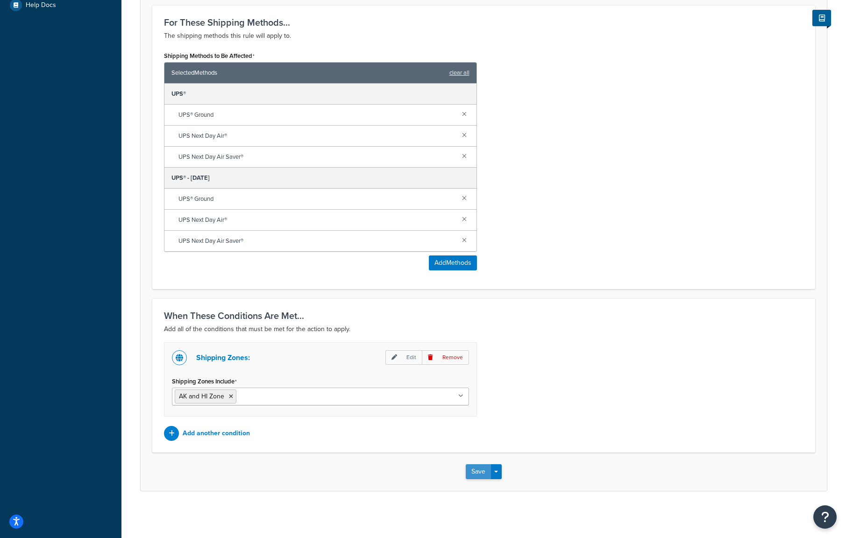
click at [471, 472] on button "Save" at bounding box center [478, 471] width 25 height 15
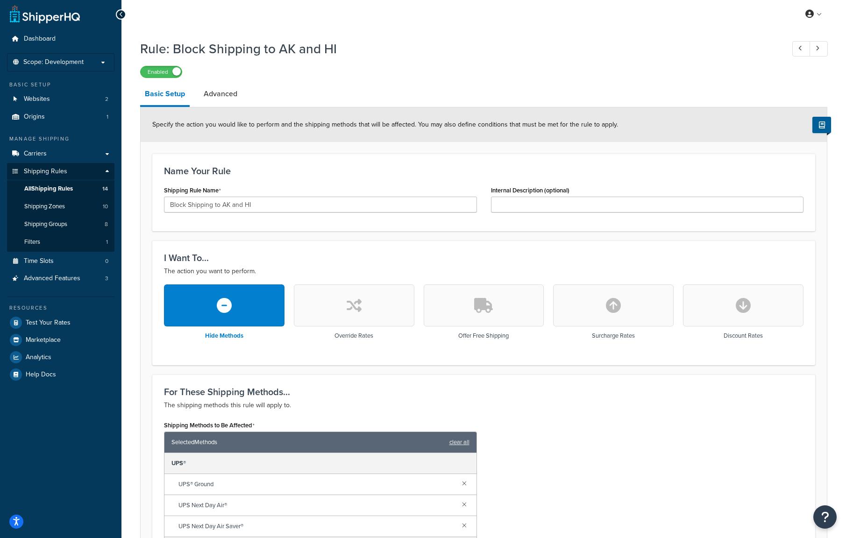
scroll to position [218, 0]
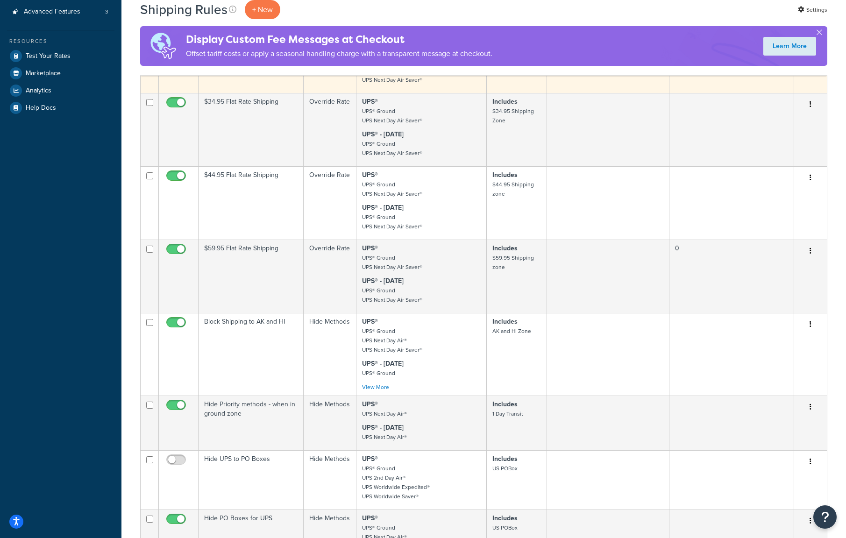
scroll to position [327, 0]
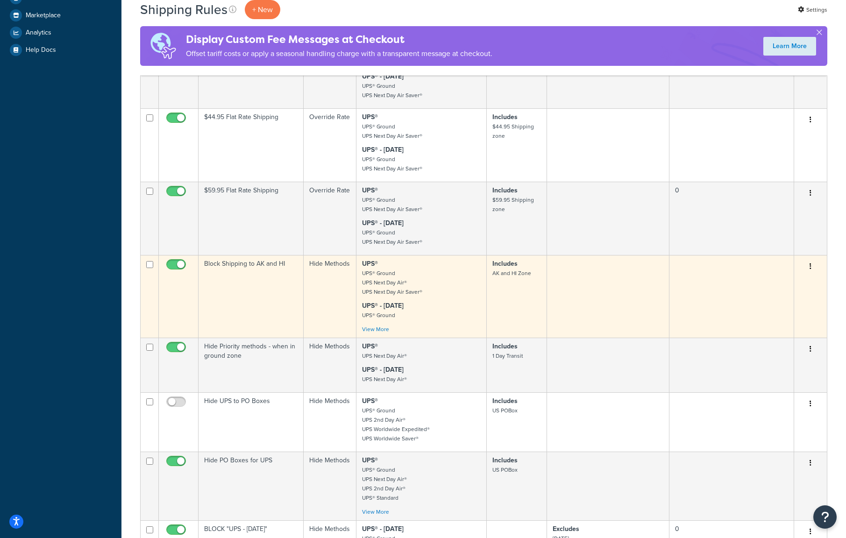
click at [809, 269] on button "button" at bounding box center [810, 266] width 13 height 15
click at [780, 287] on link "Edit" at bounding box center [780, 284] width 74 height 19
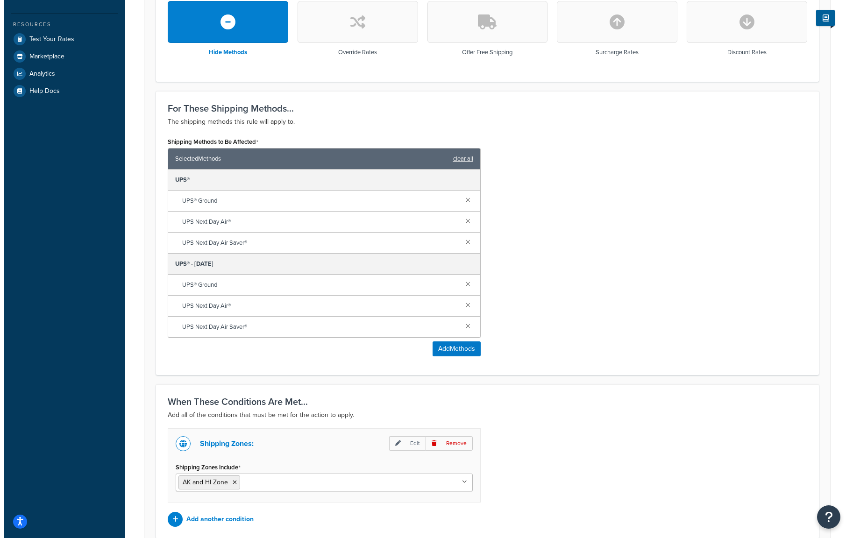
scroll to position [373, 0]
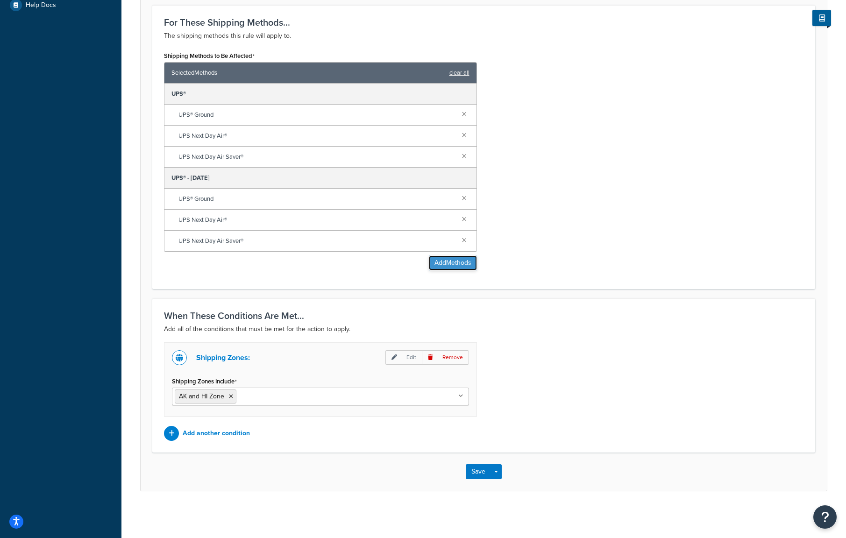
click at [450, 265] on button "Add Methods" at bounding box center [453, 263] width 48 height 15
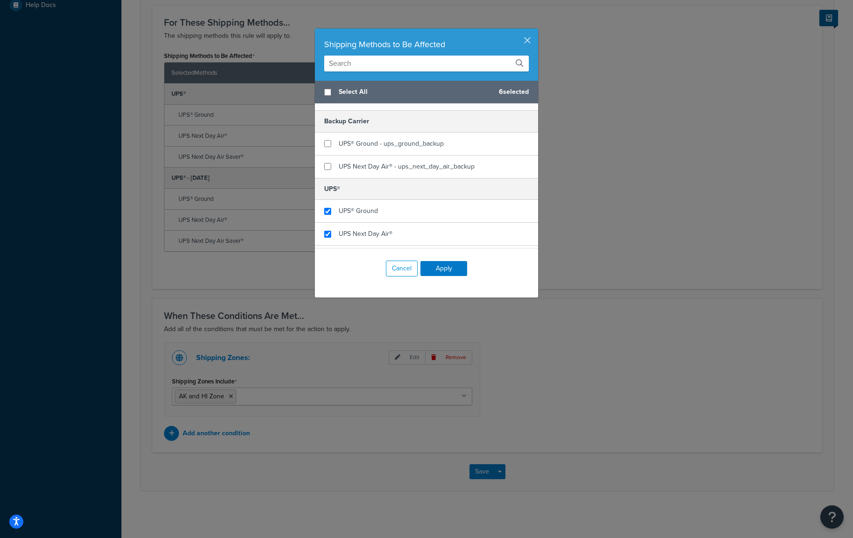
scroll to position [0, 0]
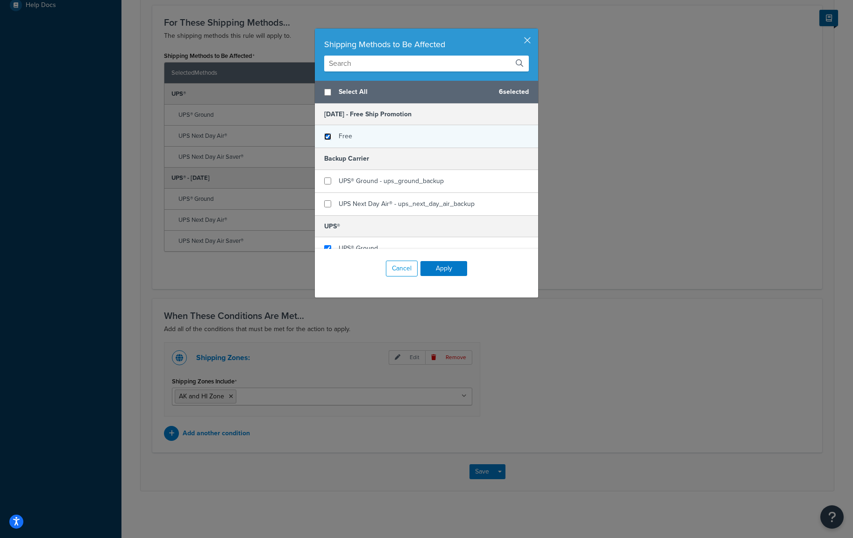
click at [325, 135] on input "checkbox" at bounding box center [327, 136] width 7 height 7
checkbox input "true"
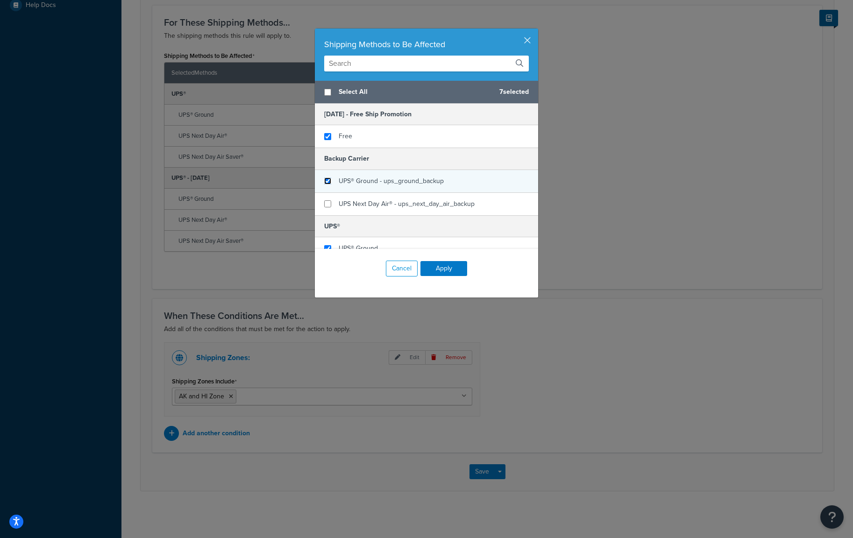
click at [325, 181] on input "checkbox" at bounding box center [327, 181] width 7 height 7
checkbox input "true"
click at [324, 203] on input "checkbox" at bounding box center [327, 203] width 7 height 7
checkbox input "true"
click at [447, 263] on button "Apply" at bounding box center [443, 268] width 47 height 15
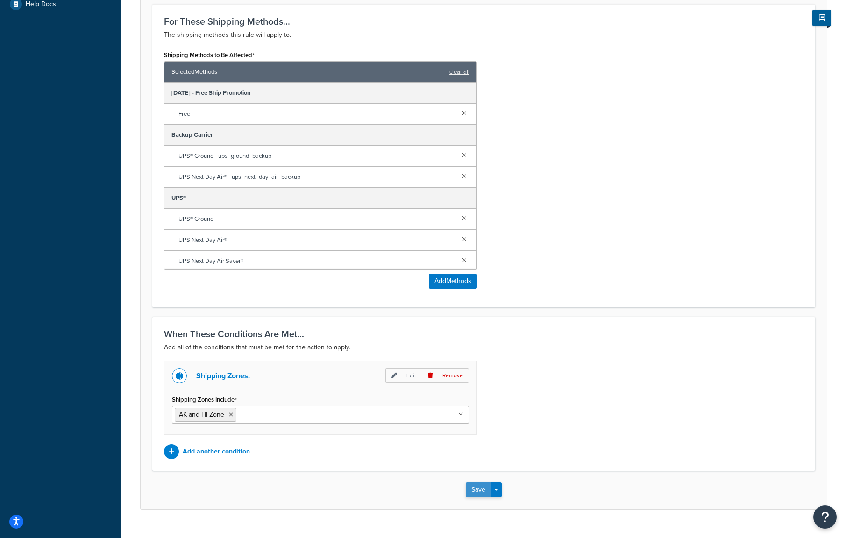
click at [475, 495] on button "Save" at bounding box center [478, 490] width 25 height 15
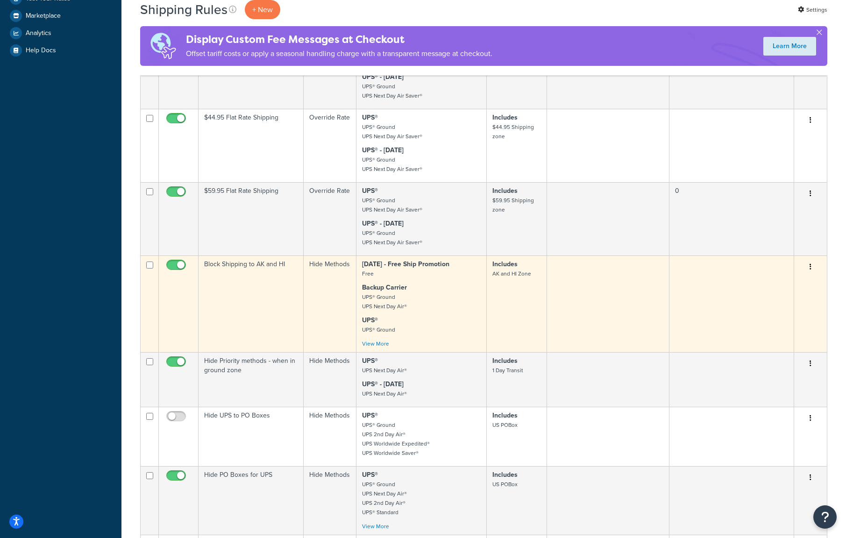
scroll to position [327, 0]
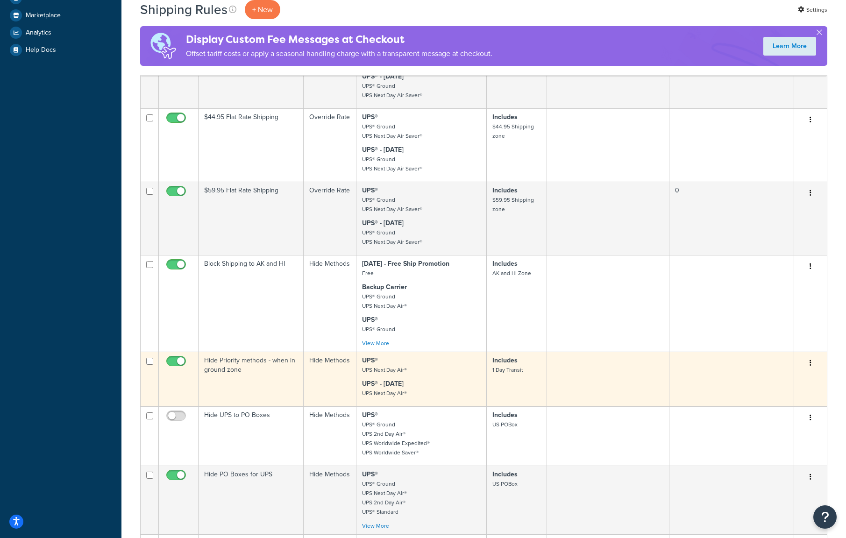
click at [811, 366] on icon "button" at bounding box center [811, 363] width 2 height 7
click at [797, 377] on link "Edit" at bounding box center [780, 380] width 74 height 19
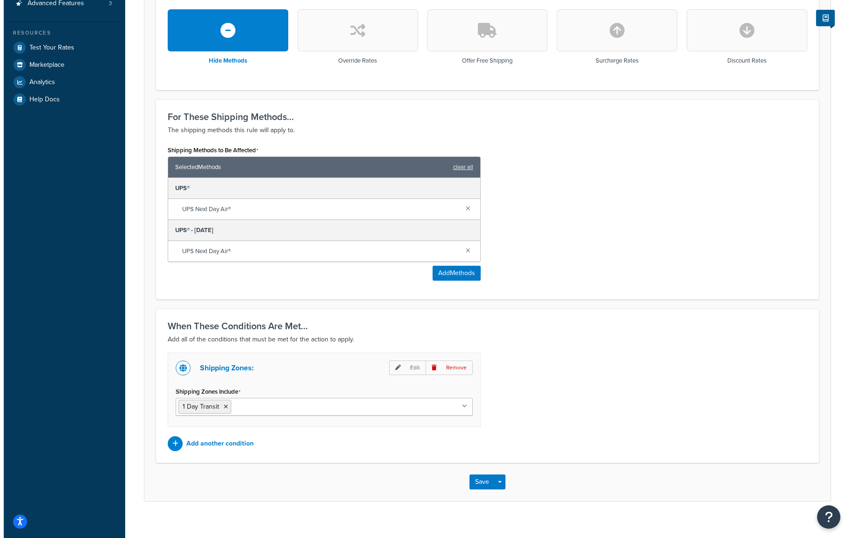
scroll to position [289, 0]
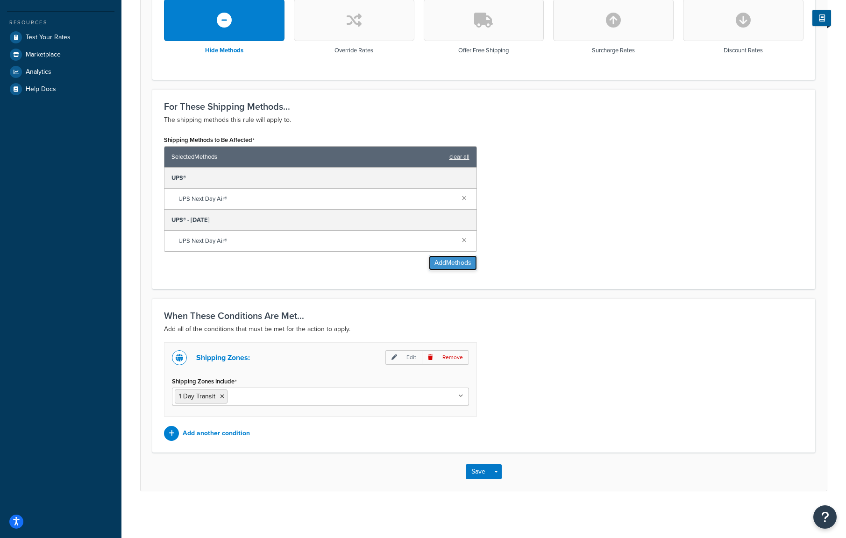
click at [445, 261] on button "Add Methods" at bounding box center [453, 263] width 48 height 15
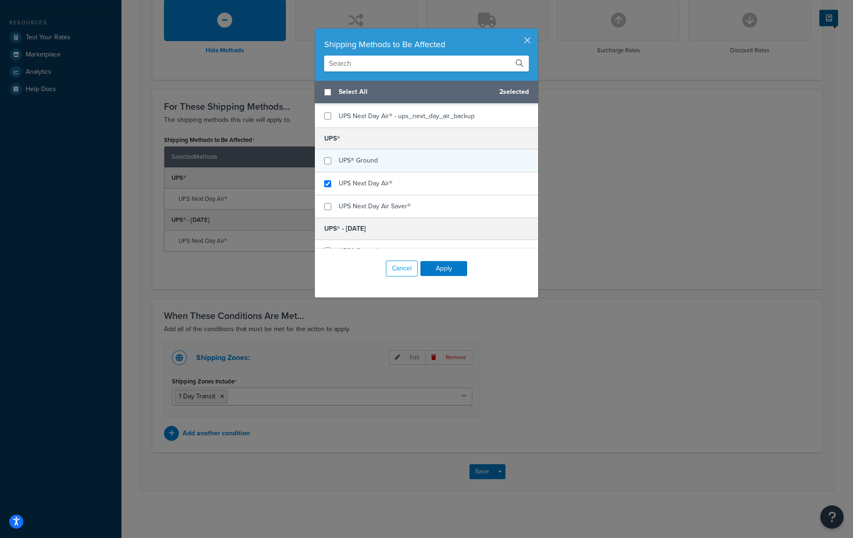
scroll to position [109, 0]
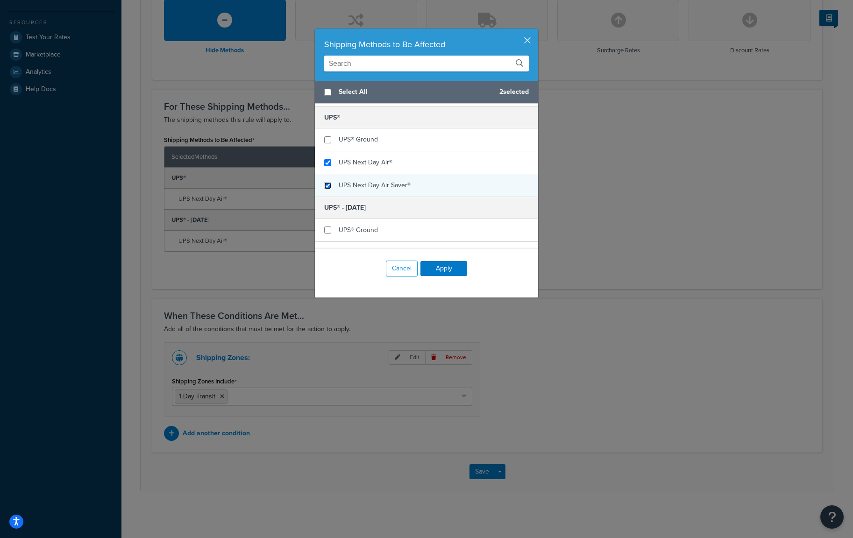
click at [324, 187] on input "checkbox" at bounding box center [327, 185] width 7 height 7
checkbox input "true"
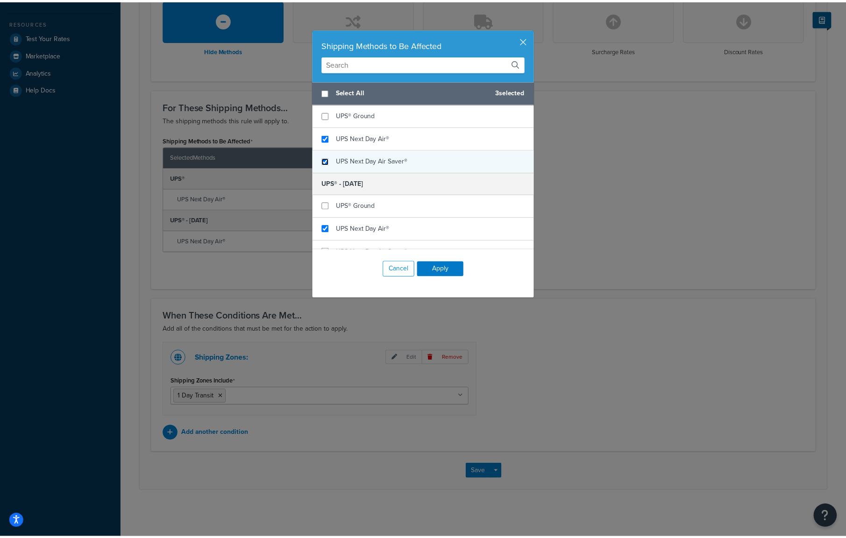
scroll to position [147, 0]
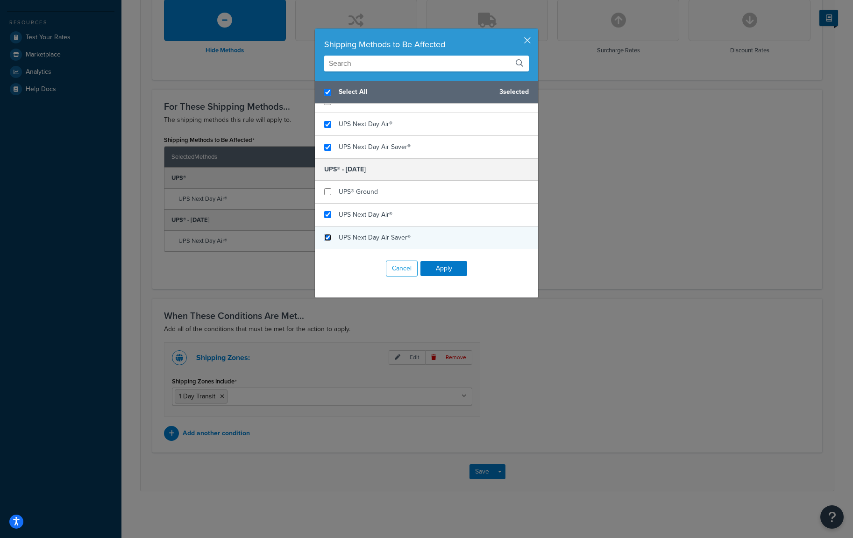
checkbox input "true"
click at [324, 239] on input "checkbox" at bounding box center [327, 237] width 7 height 7
checkbox input "true"
click at [444, 269] on button "Apply" at bounding box center [443, 268] width 47 height 15
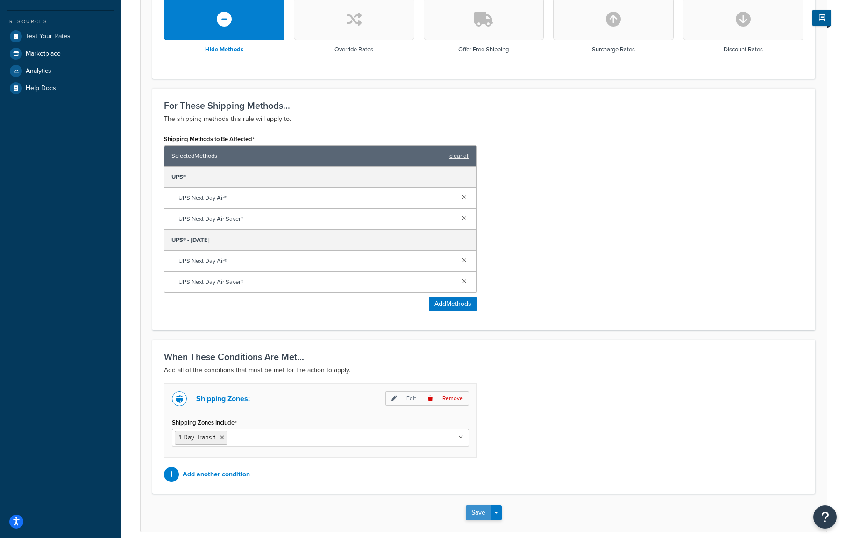
click at [476, 513] on button "Save" at bounding box center [478, 513] width 25 height 15
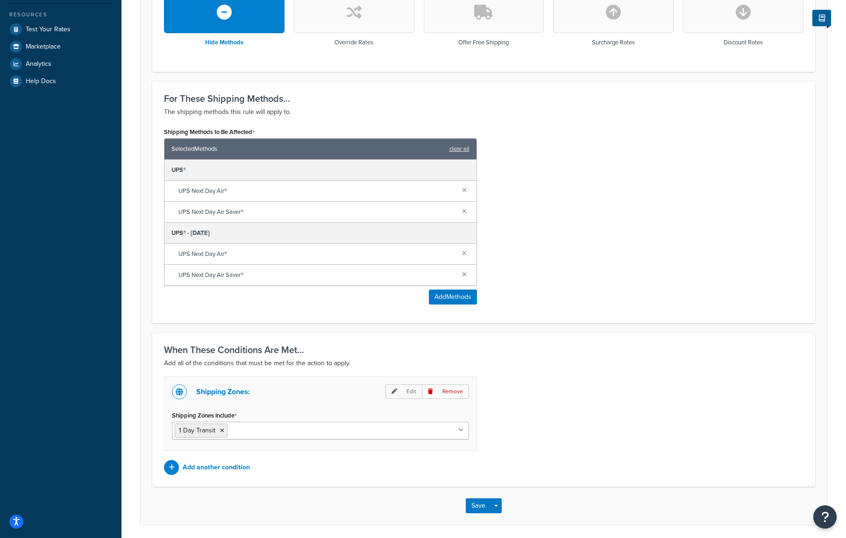
scroll to position [331, 0]
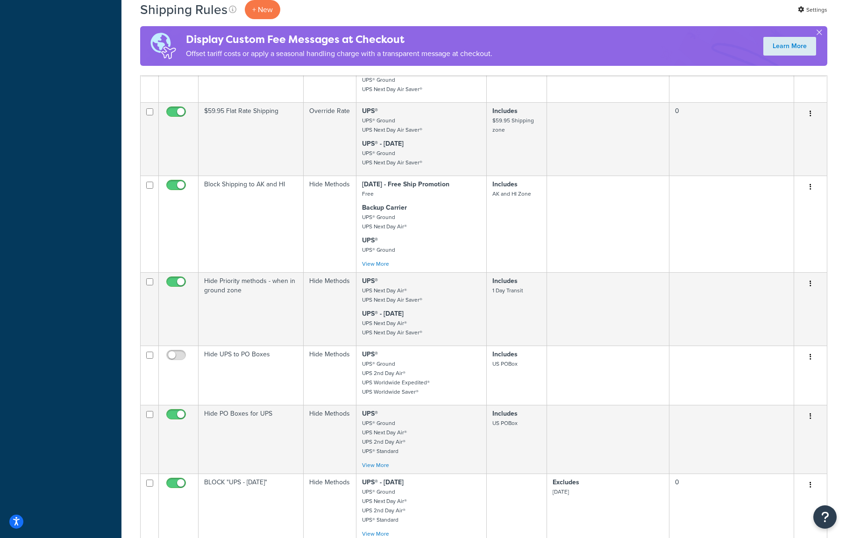
scroll to position [436, 0]
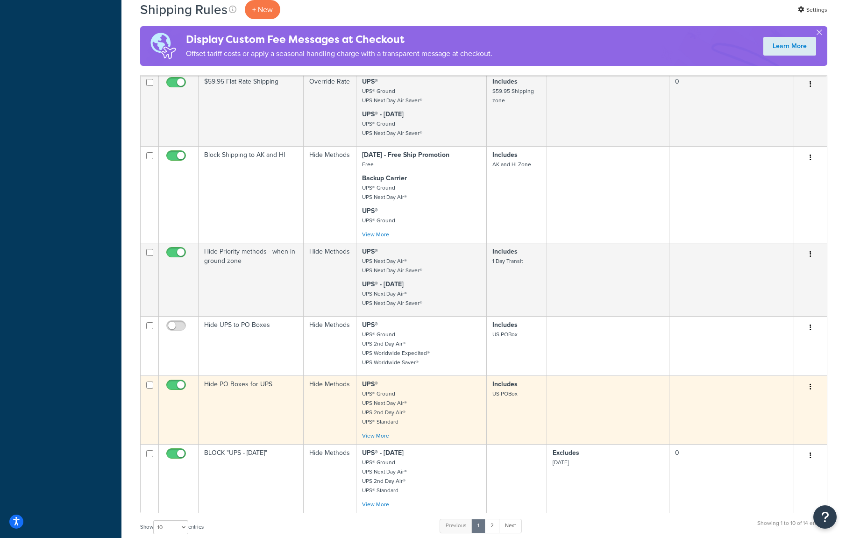
click at [812, 389] on button "button" at bounding box center [810, 387] width 13 height 15
click at [793, 405] on link "Edit" at bounding box center [780, 404] width 74 height 19
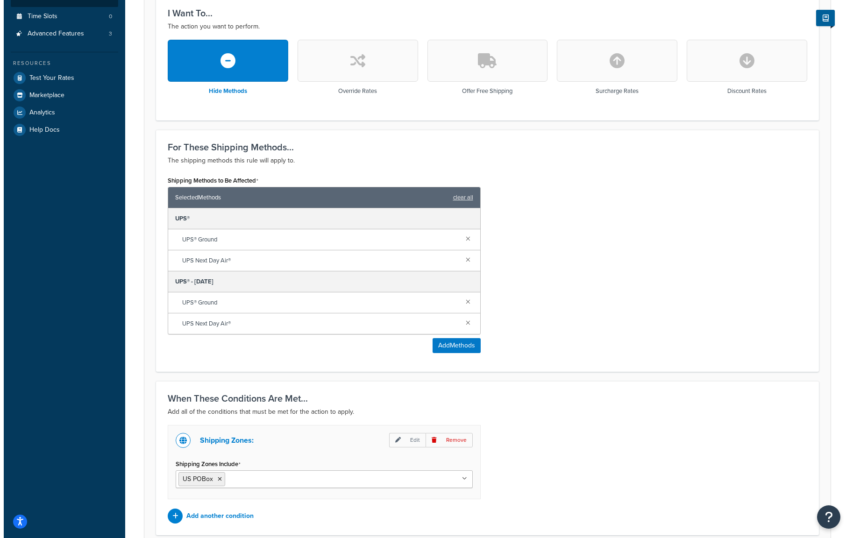
scroll to position [327, 0]
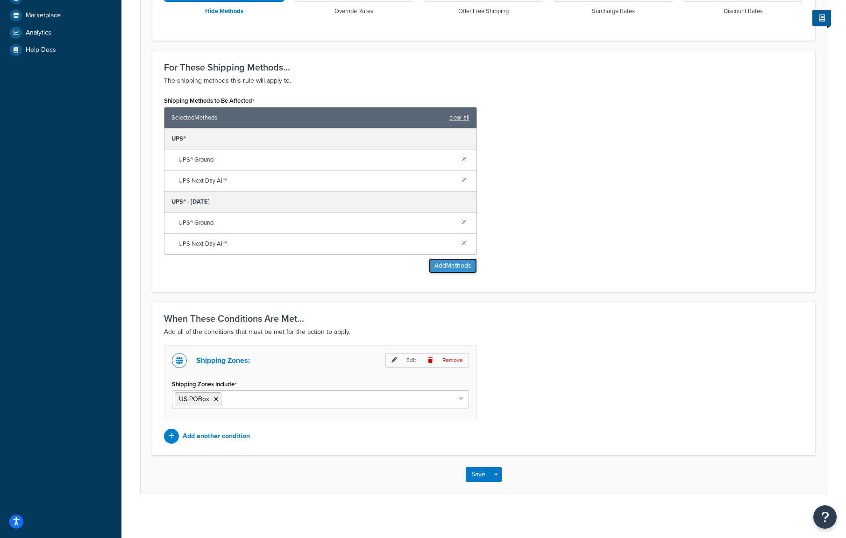
click at [455, 266] on button "Add Methods" at bounding box center [453, 265] width 48 height 15
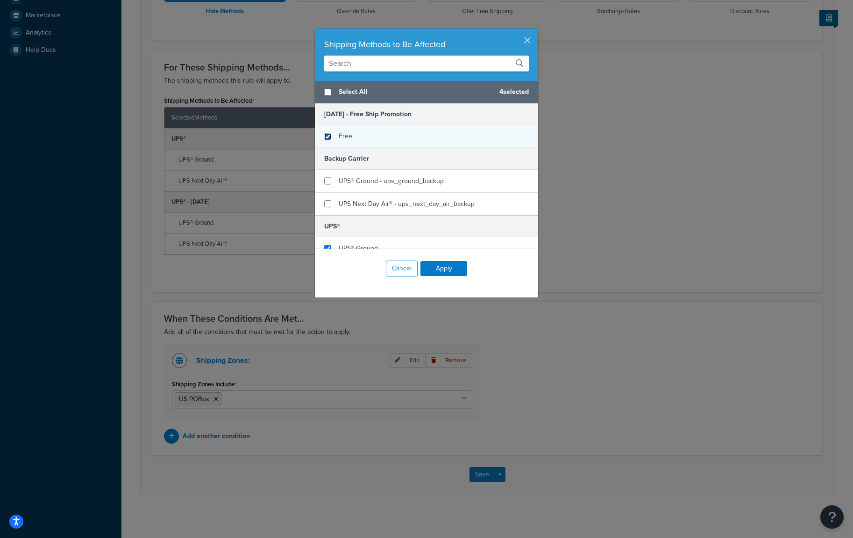
checkbox input "false"
click at [325, 139] on input "checkbox" at bounding box center [327, 136] width 7 height 7
checkbox input "true"
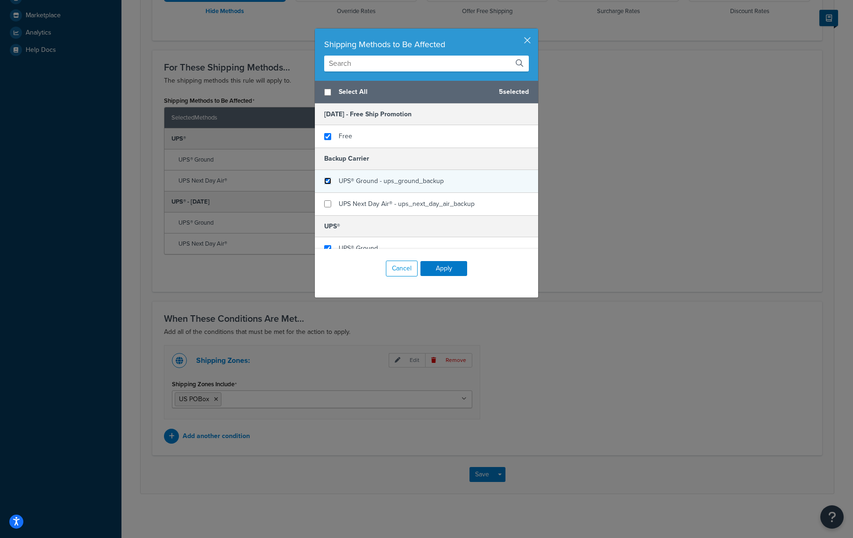
click at [324, 179] on input "checkbox" at bounding box center [327, 181] width 7 height 7
checkbox input "true"
click at [324, 204] on input "checkbox" at bounding box center [327, 203] width 7 height 7
checkbox input "true"
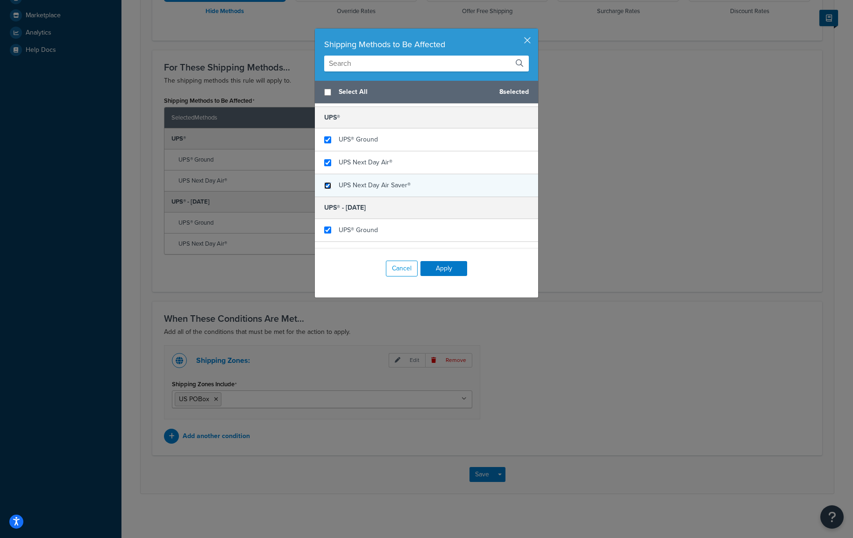
click at [324, 185] on input "checkbox" at bounding box center [327, 185] width 7 height 7
checkbox input "true"
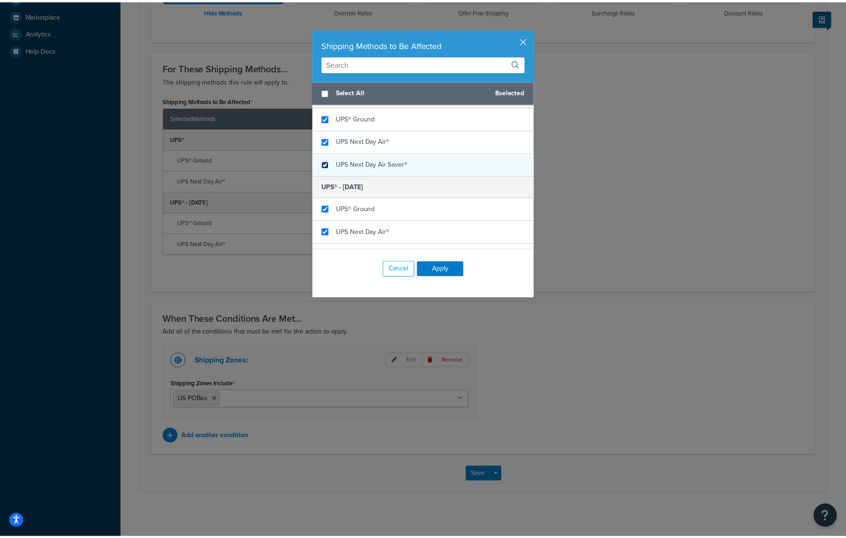
scroll to position [147, 0]
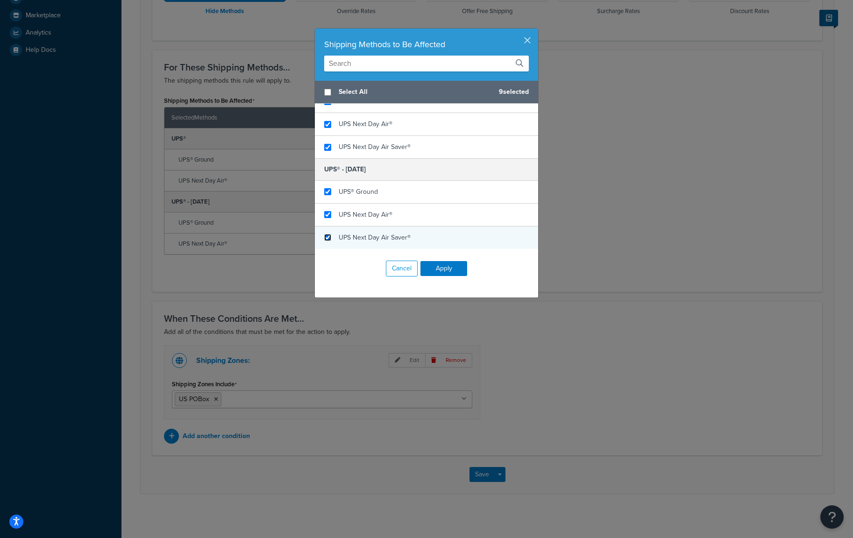
click at [324, 239] on input "checkbox" at bounding box center [327, 237] width 7 height 7
checkbox input "true"
click at [454, 271] on button "Apply" at bounding box center [443, 268] width 47 height 15
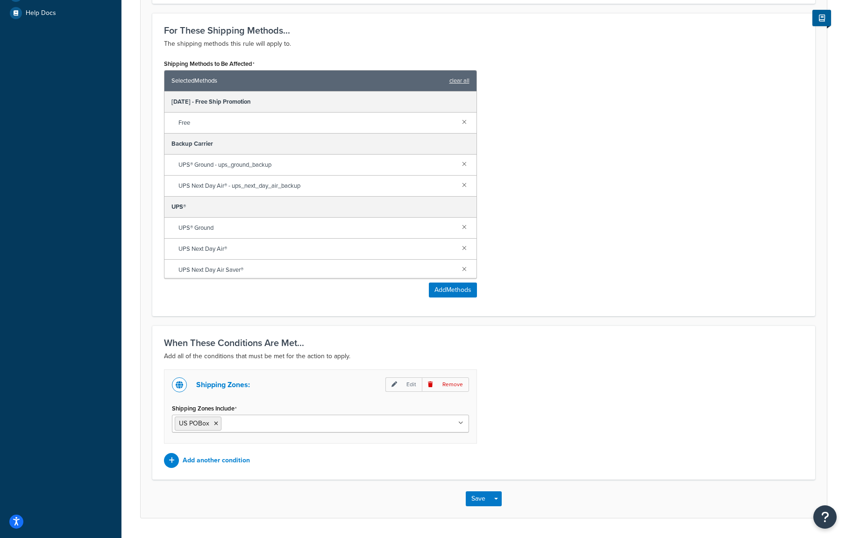
scroll to position [392, 0]
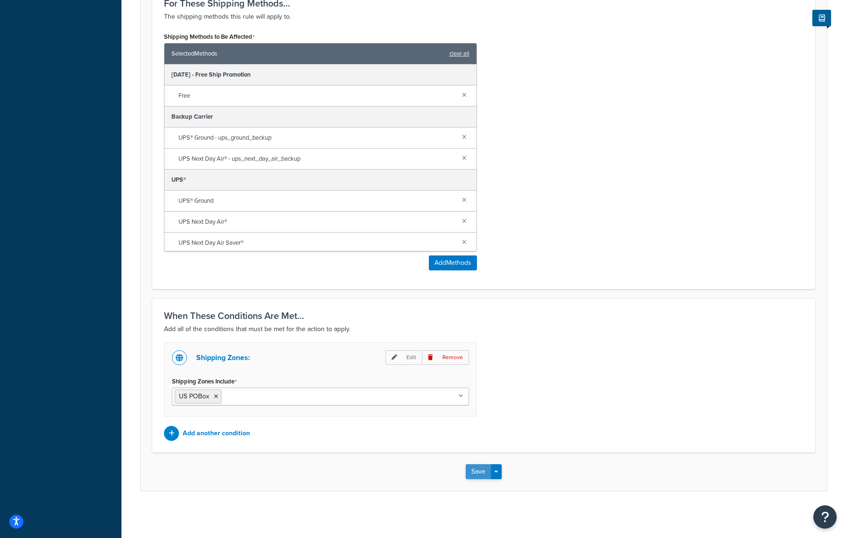
click at [478, 472] on button "Save" at bounding box center [478, 471] width 25 height 15
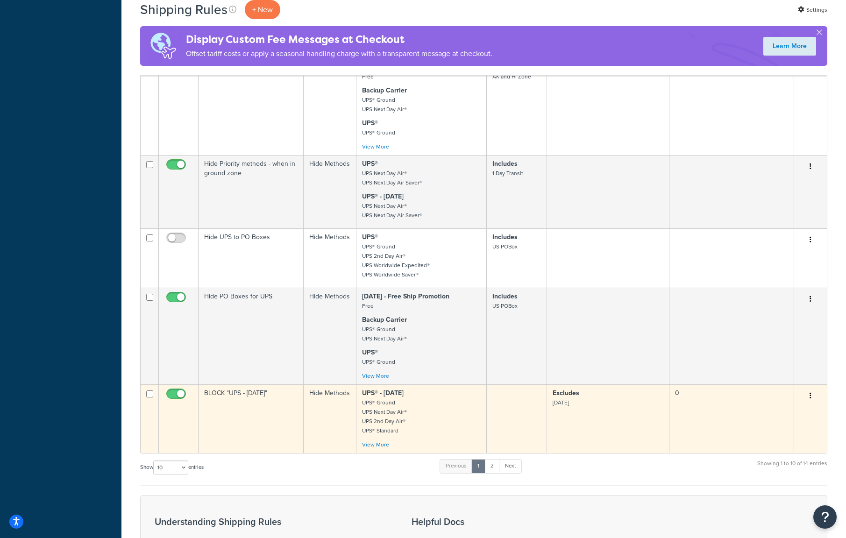
scroll to position [545, 0]
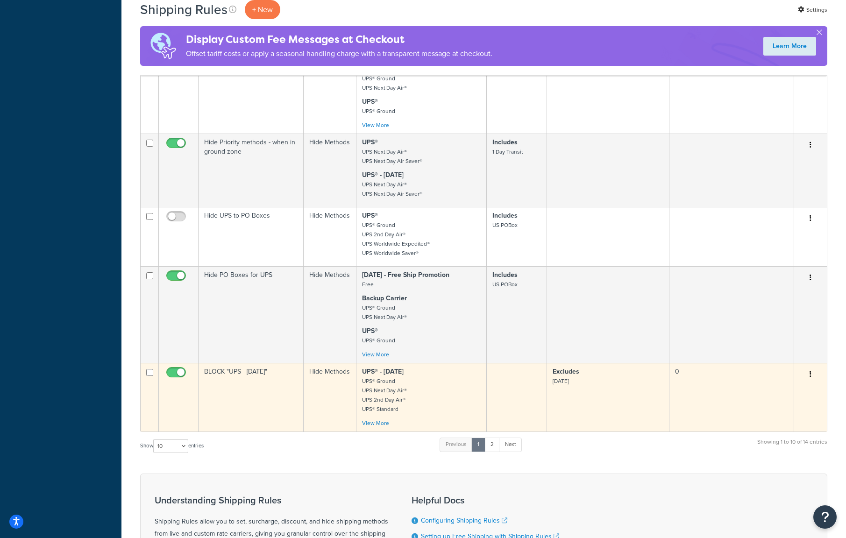
click at [810, 377] on icon "button" at bounding box center [811, 374] width 2 height 7
click at [801, 388] on link "Edit" at bounding box center [780, 392] width 74 height 19
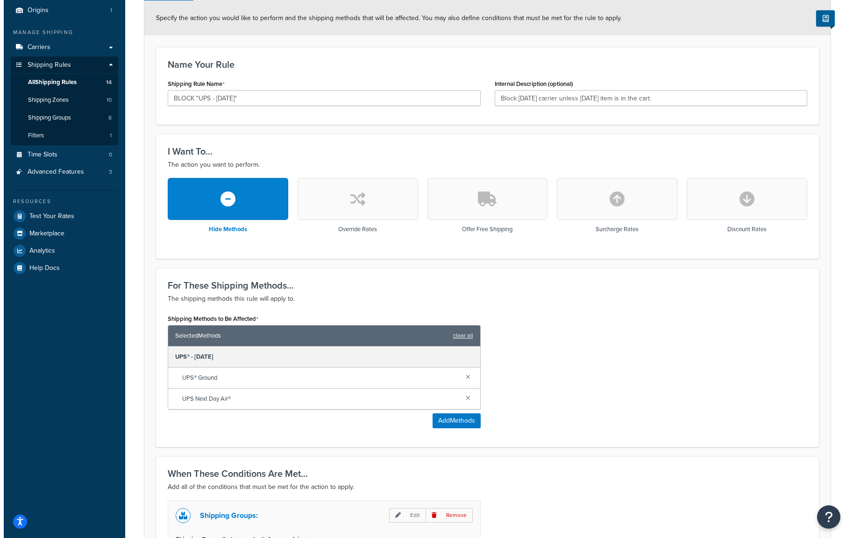
scroll to position [218, 0]
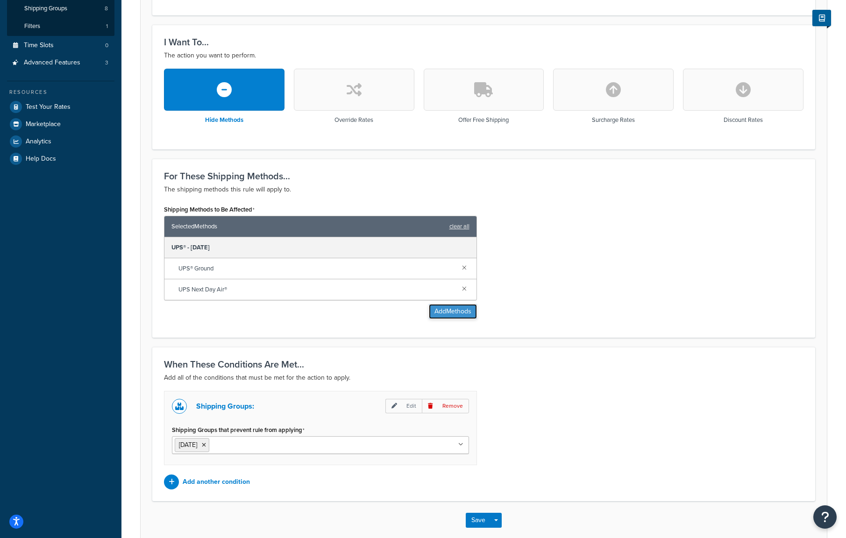
click at [445, 311] on button "Add Methods" at bounding box center [453, 311] width 48 height 15
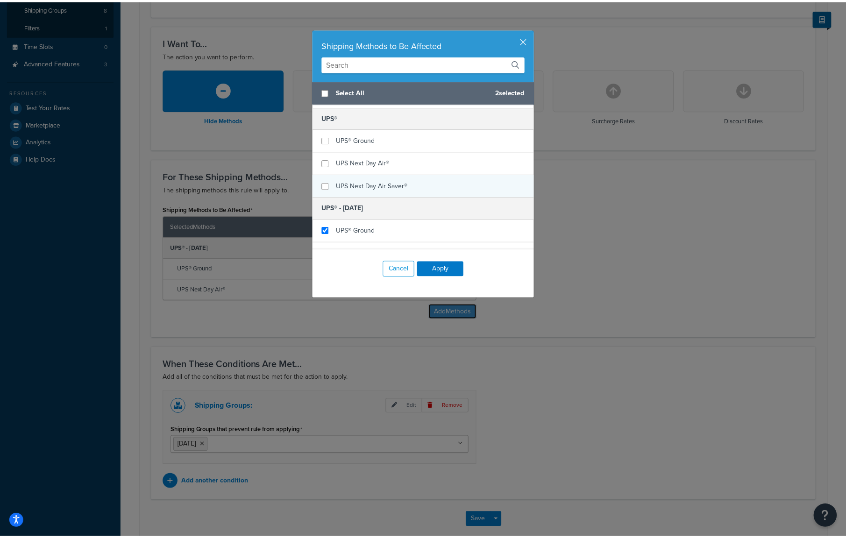
scroll to position [147, 0]
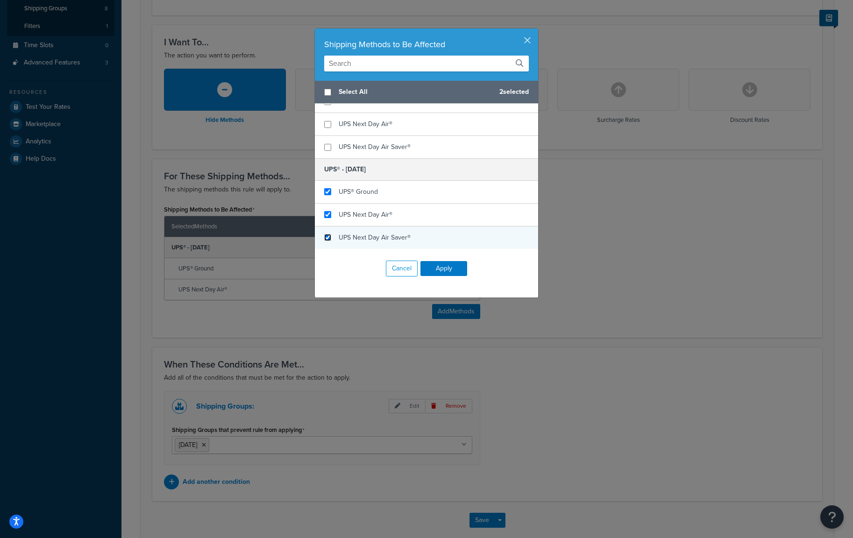
click at [324, 236] on input "checkbox" at bounding box center [327, 237] width 7 height 7
checkbox input "true"
click at [451, 268] on button "Apply" at bounding box center [443, 268] width 47 height 15
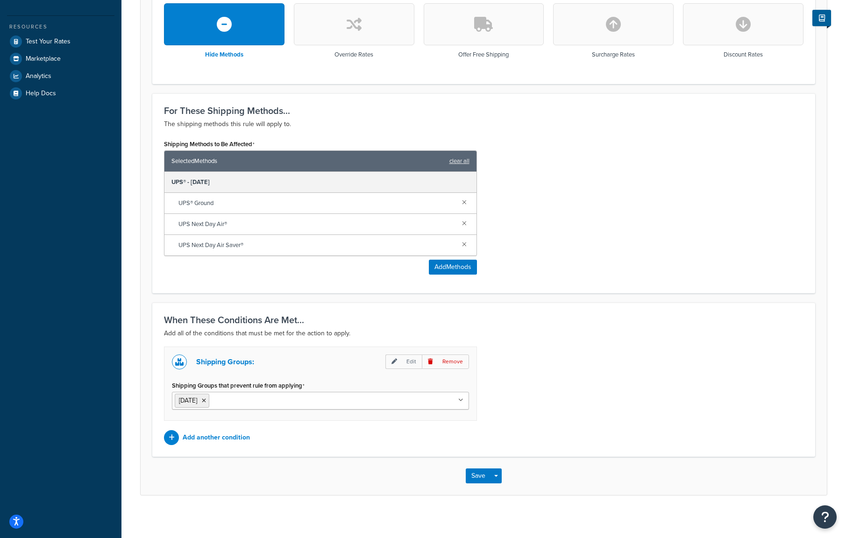
scroll to position [289, 0]
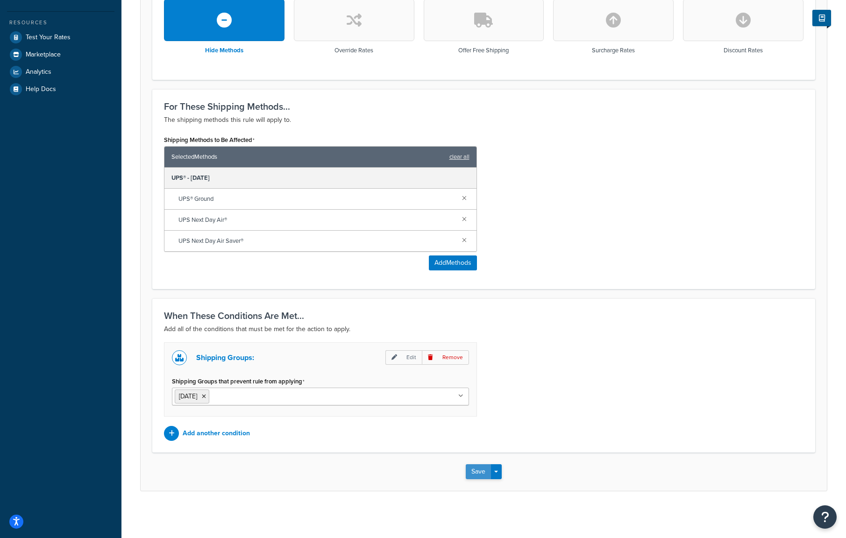
click at [476, 478] on button "Save" at bounding box center [478, 471] width 25 height 15
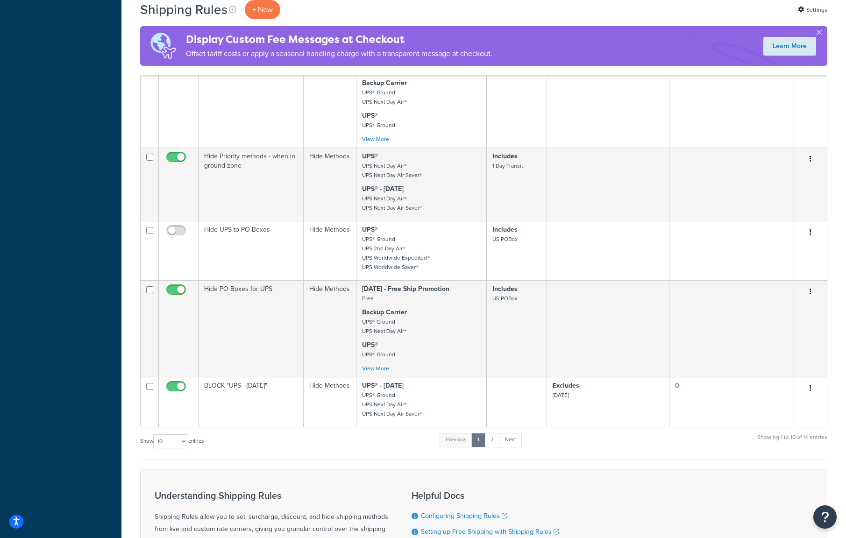
scroll to position [654, 0]
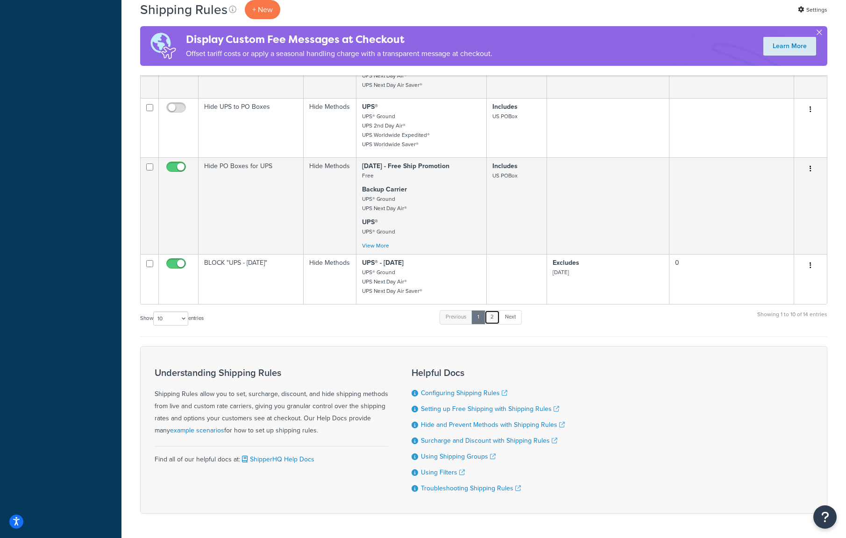
click at [494, 316] on link "2" at bounding box center [491, 317] width 15 height 14
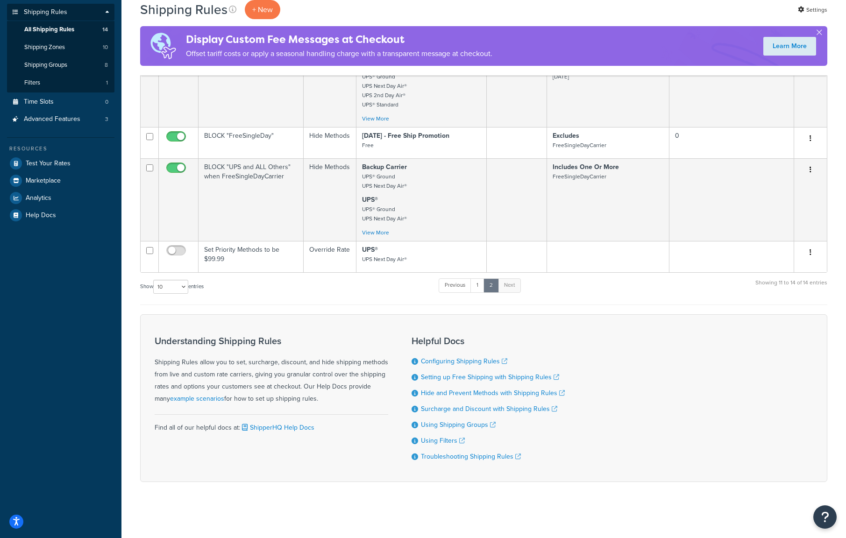
scroll to position [0, 0]
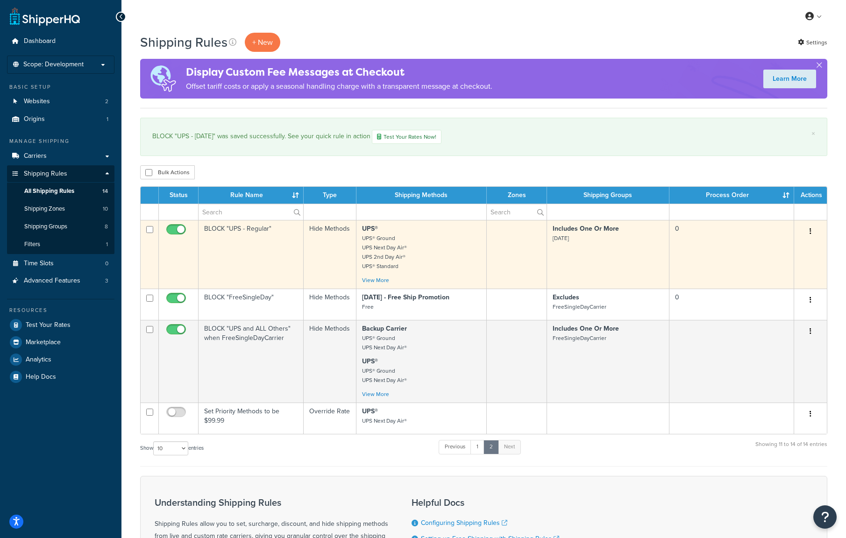
click at [808, 231] on button "button" at bounding box center [810, 231] width 13 height 15
click at [798, 247] on link "Edit" at bounding box center [780, 249] width 74 height 19
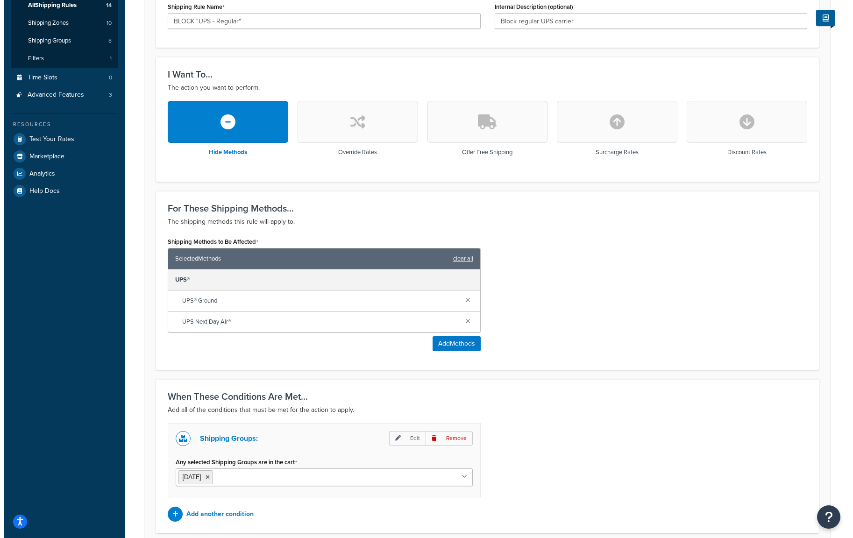
scroll to position [218, 0]
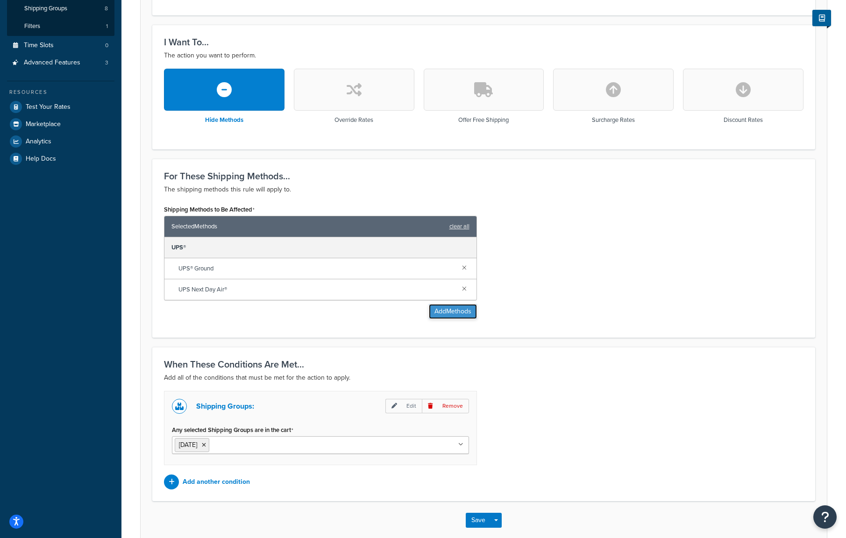
click at [465, 314] on button "Add Methods" at bounding box center [453, 311] width 48 height 15
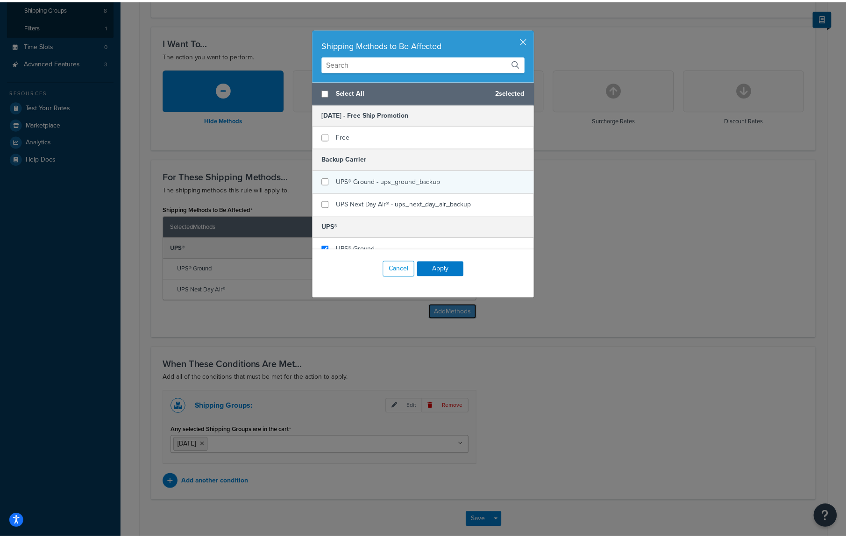
scroll to position [109, 0]
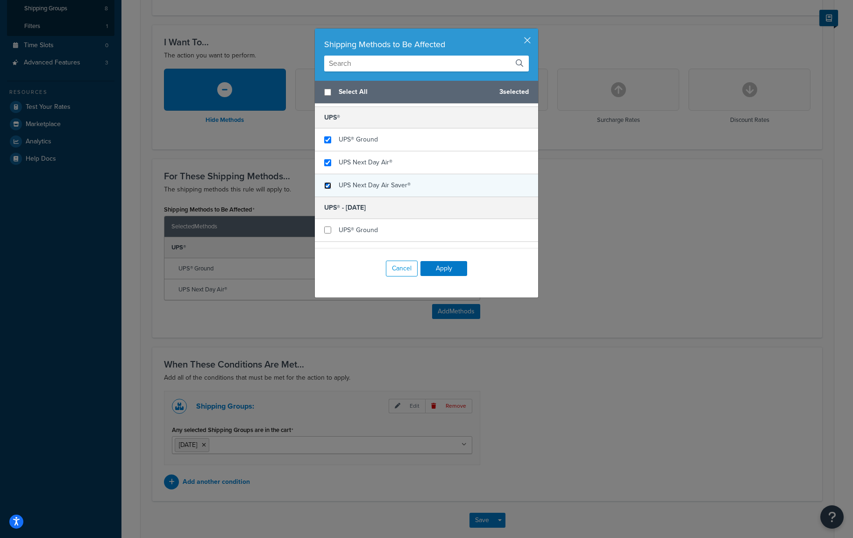
click at [324, 186] on input "checkbox" at bounding box center [327, 185] width 7 height 7
checkbox input "true"
click at [442, 270] on button "Apply" at bounding box center [443, 268] width 47 height 15
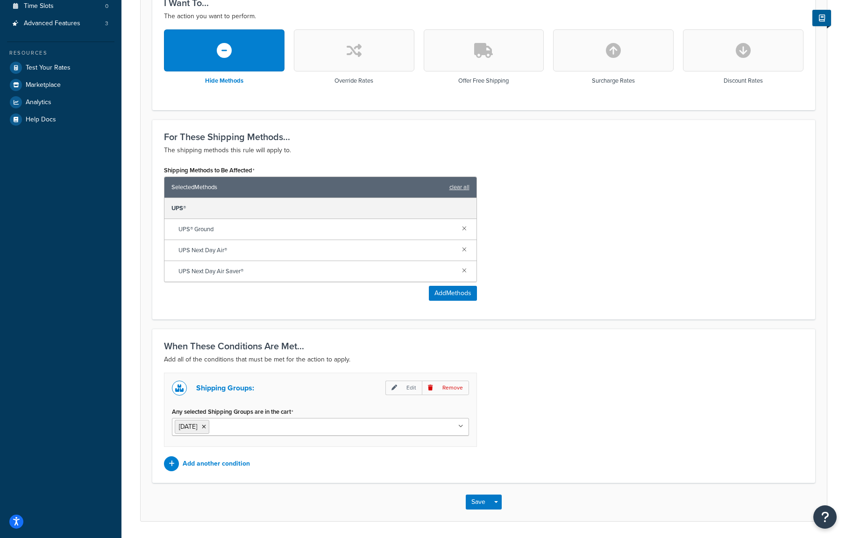
scroll to position [289, 0]
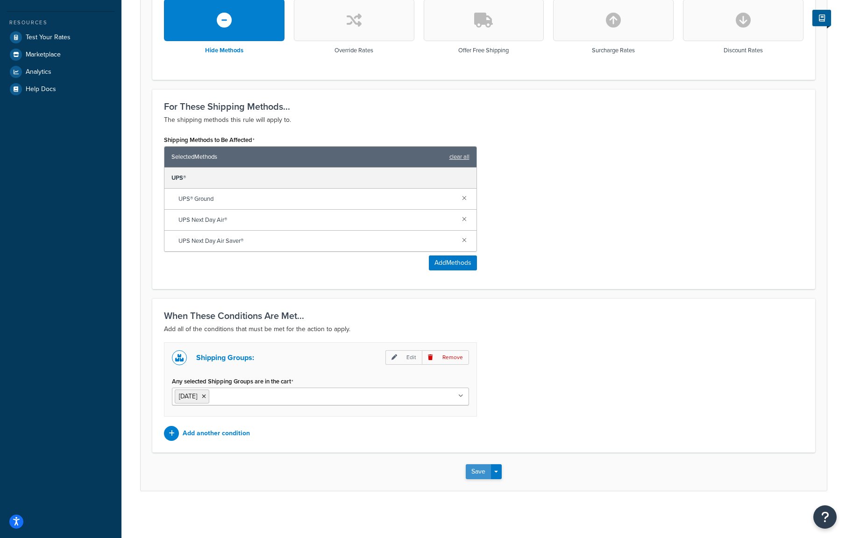
click at [478, 476] on button "Save" at bounding box center [478, 471] width 25 height 15
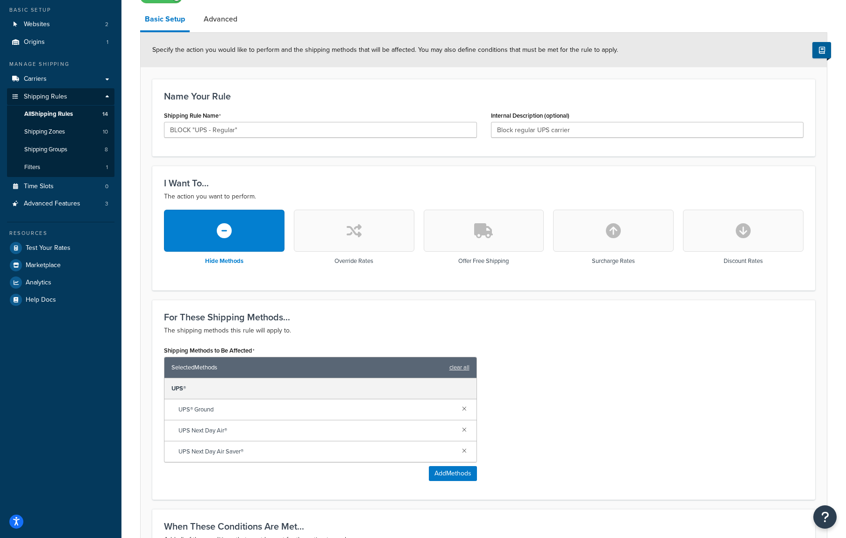
scroll to position [109, 0]
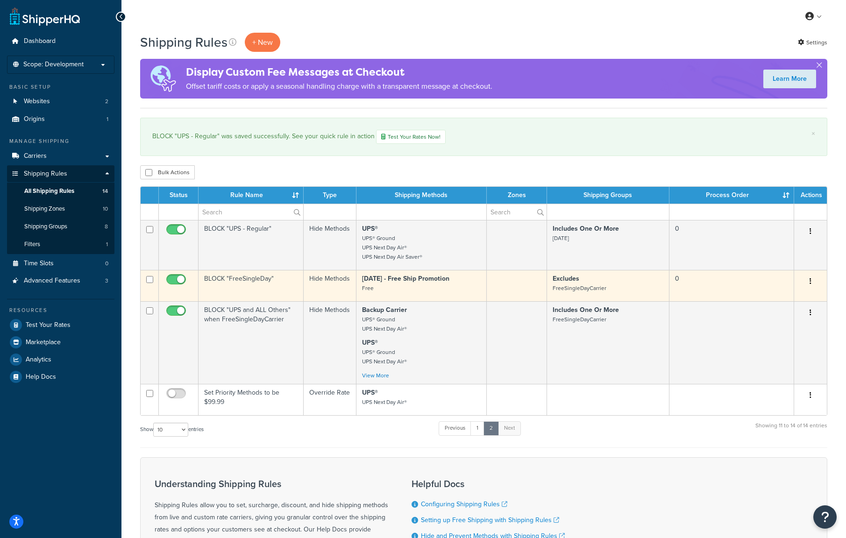
click at [814, 281] on button "button" at bounding box center [810, 281] width 13 height 15
click at [796, 297] on link "Edit" at bounding box center [780, 299] width 74 height 19
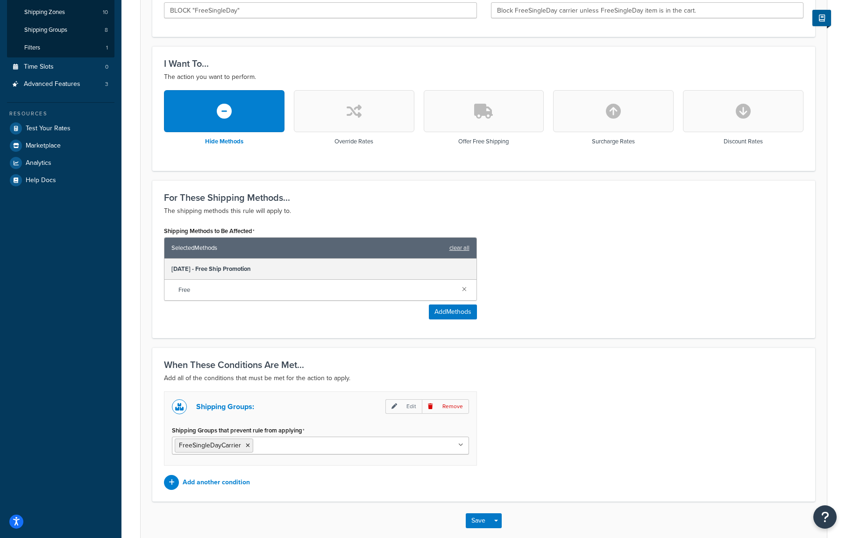
scroll to position [218, 0]
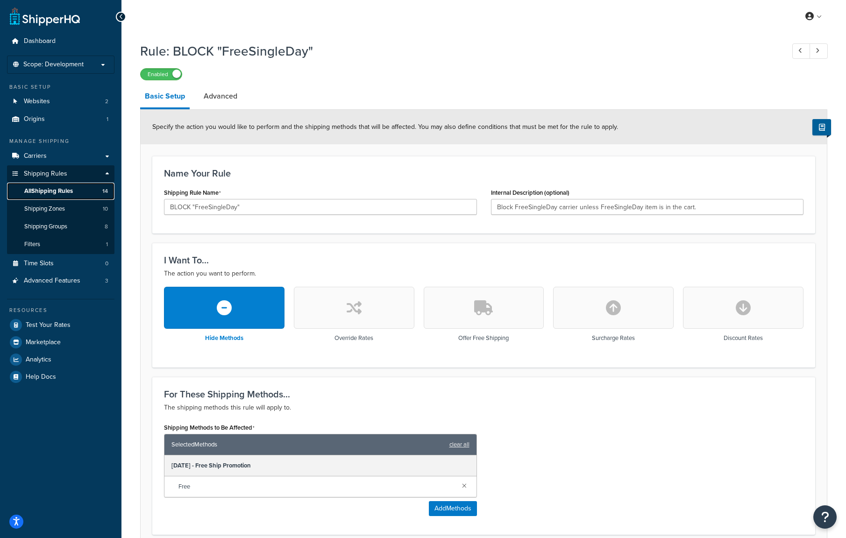
click at [62, 191] on span "All Shipping Rules" at bounding box center [48, 191] width 49 height 8
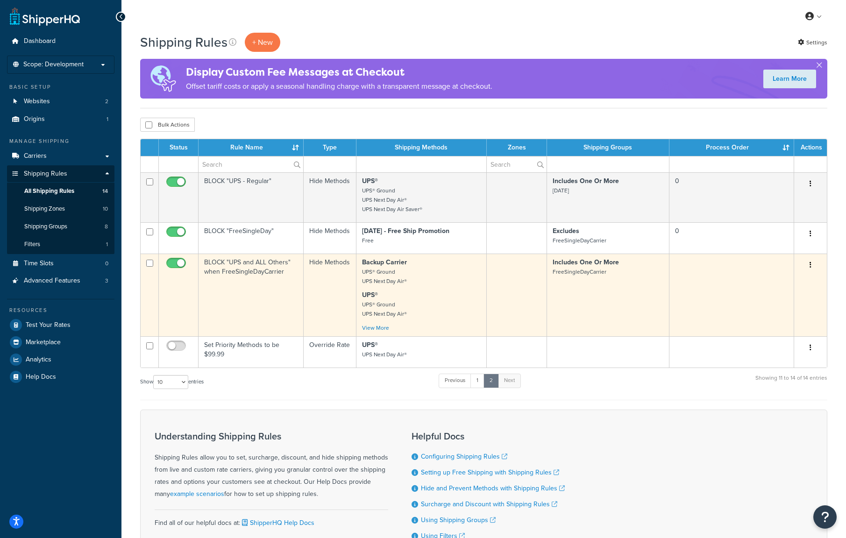
click at [812, 266] on button "button" at bounding box center [810, 265] width 13 height 15
click at [797, 281] on link "Edit" at bounding box center [780, 282] width 74 height 19
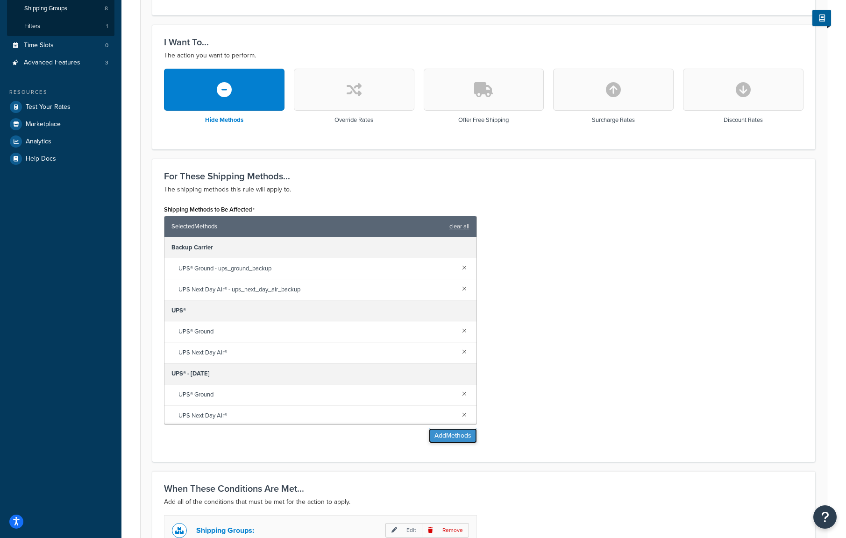
click at [442, 439] on button "Add Methods" at bounding box center [453, 435] width 48 height 15
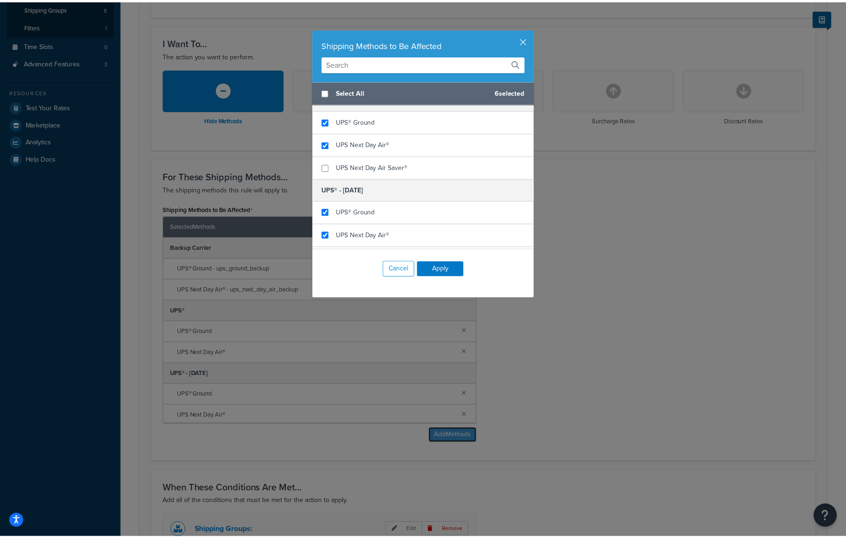
scroll to position [147, 0]
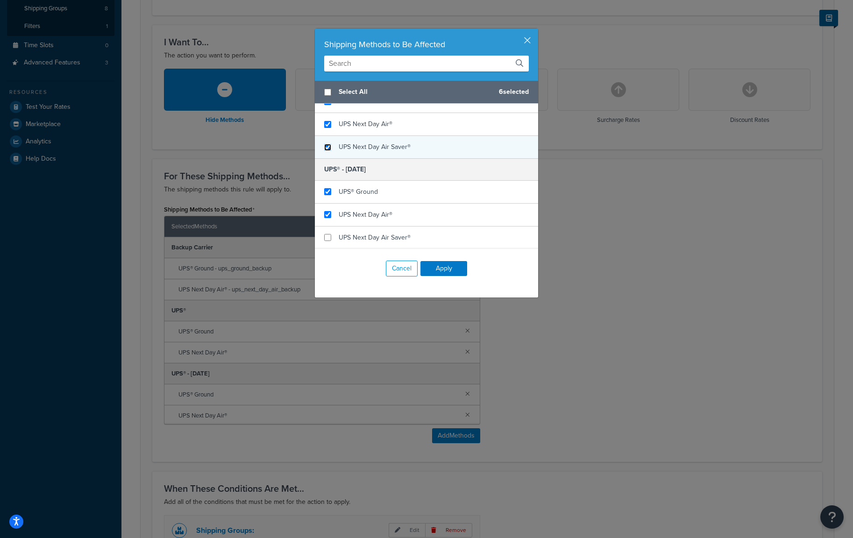
click at [325, 147] on input "checkbox" at bounding box center [327, 147] width 7 height 7
checkbox input "true"
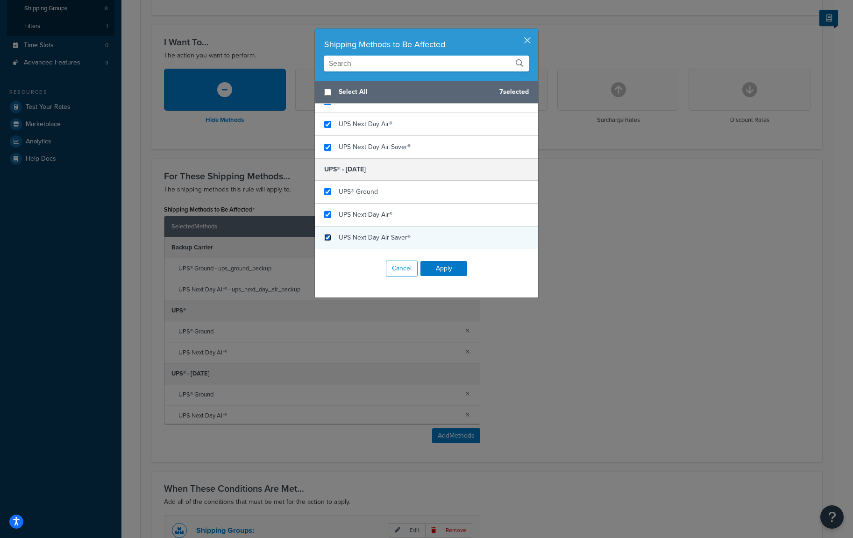
click at [327, 239] on input "checkbox" at bounding box center [327, 237] width 7 height 7
checkbox input "true"
click at [446, 266] on button "Apply" at bounding box center [443, 268] width 47 height 15
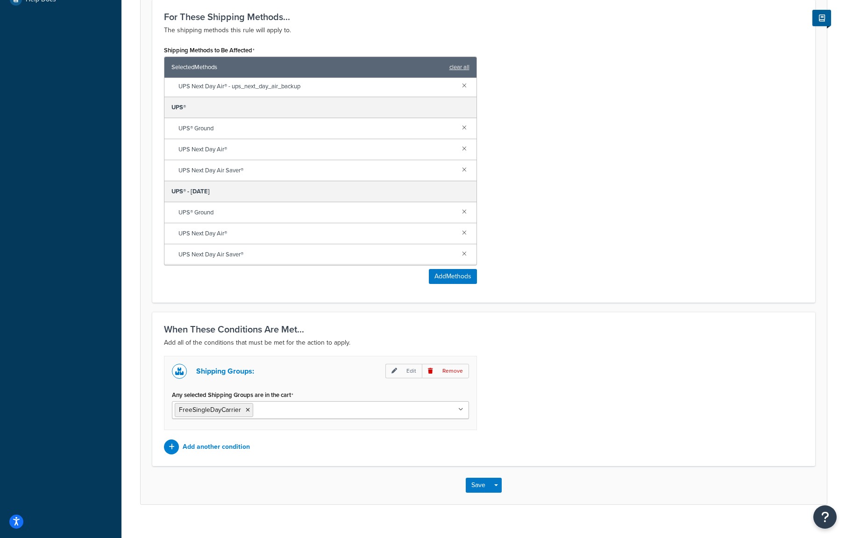
scroll to position [392, 0]
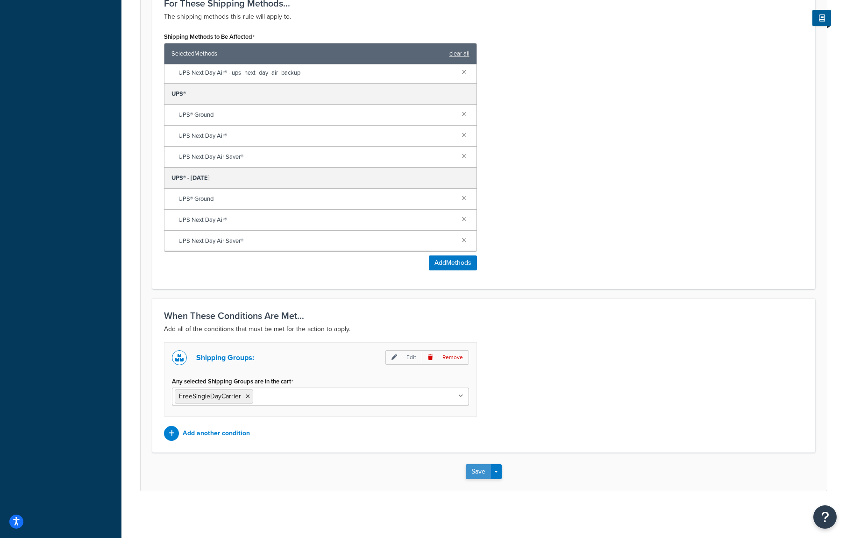
click at [474, 469] on button "Save" at bounding box center [478, 471] width 25 height 15
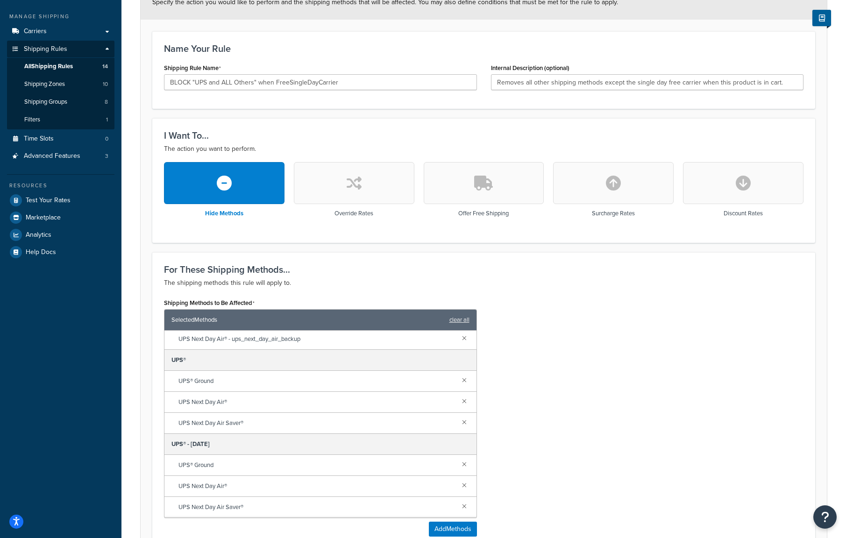
scroll to position [327, 0]
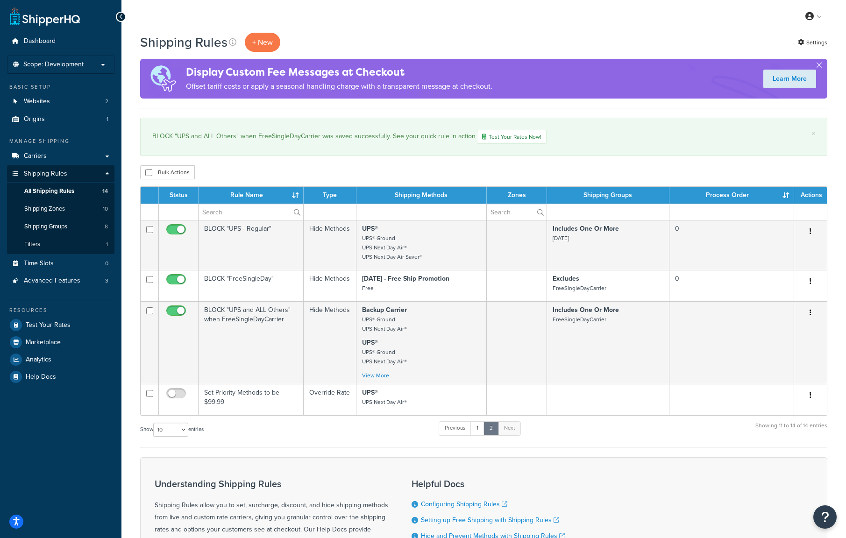
click at [694, 140] on div "BLOCK "UPS and ALL Others" when FreeSingleDayCarrier was saved successfully. Se…" at bounding box center [483, 137] width 663 height 14
click at [43, 190] on span "All Shipping Rules" at bounding box center [49, 191] width 50 height 8
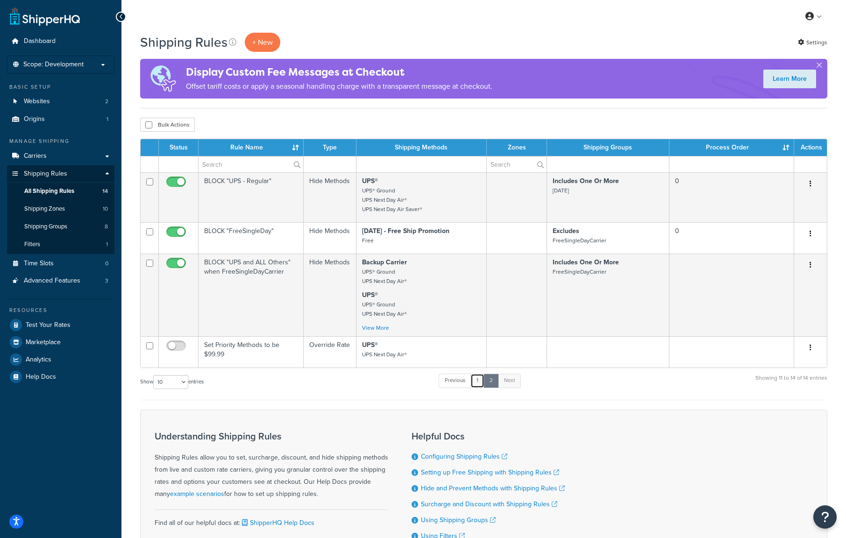
click at [476, 382] on link "1" at bounding box center [477, 381] width 14 height 14
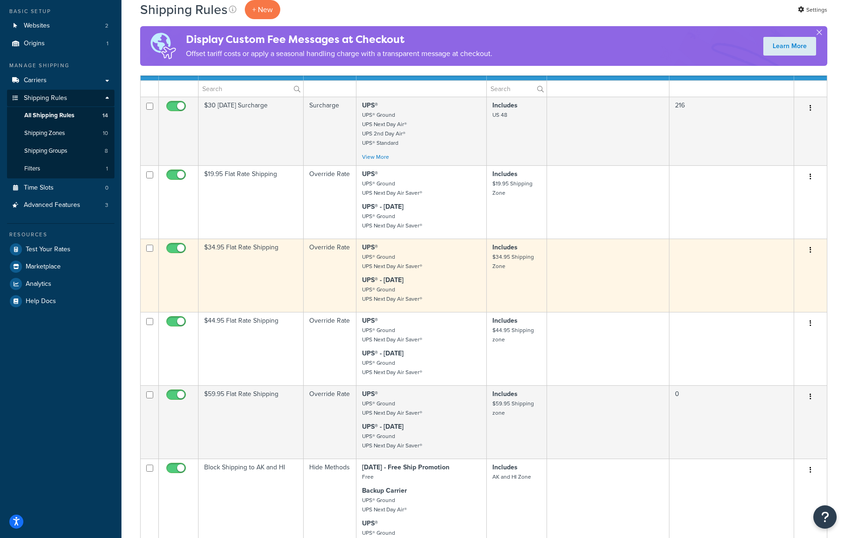
scroll to position [109, 0]
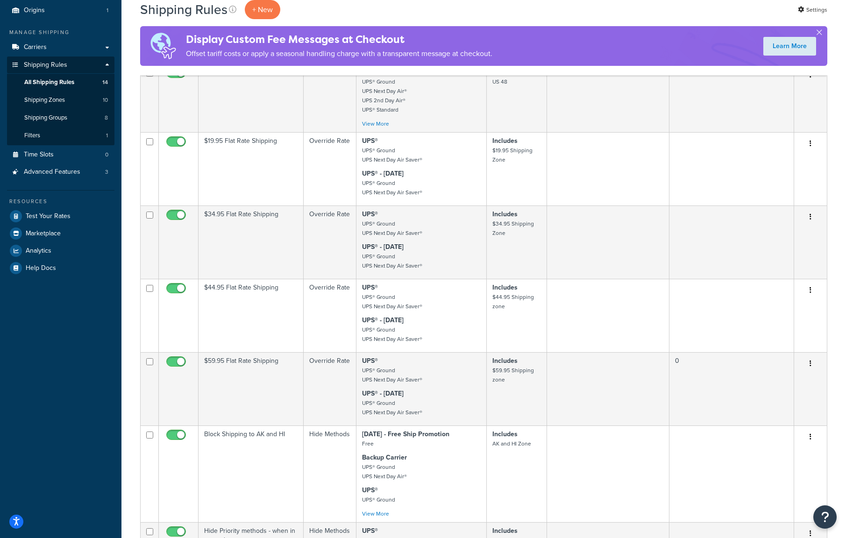
drag, startPoint x: 655, startPoint y: 57, endPoint x: 641, endPoint y: 60, distance: 14.2
click at [655, 57] on div "Display Custom Fee Messages at Checkout Offset tariff costs or apply a seasonal…" at bounding box center [483, 46] width 687 height 40
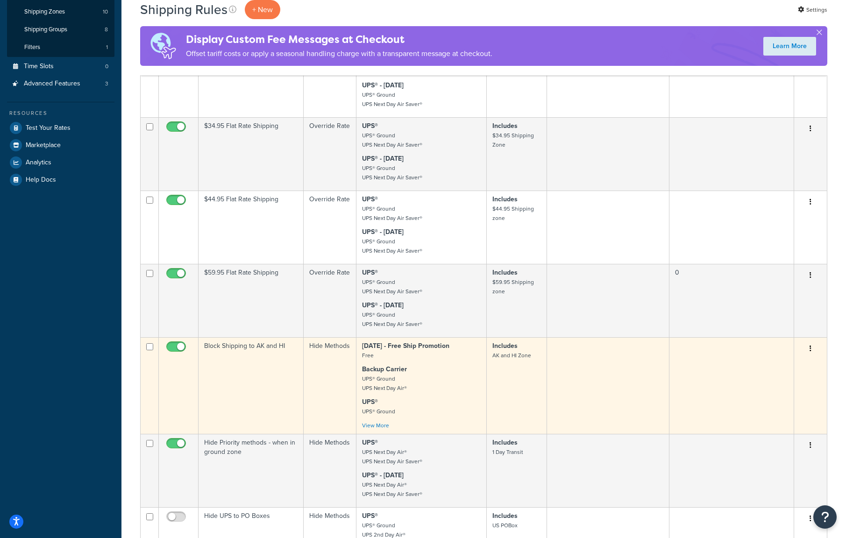
scroll to position [218, 0]
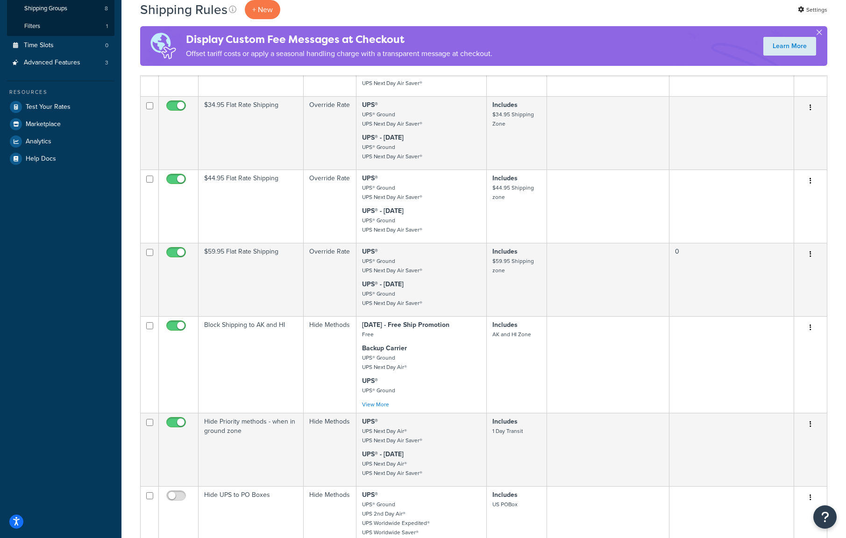
click at [639, 37] on div "Display Custom Fee Messages at Checkout Offset tariff costs or apply a seasonal…" at bounding box center [483, 46] width 687 height 40
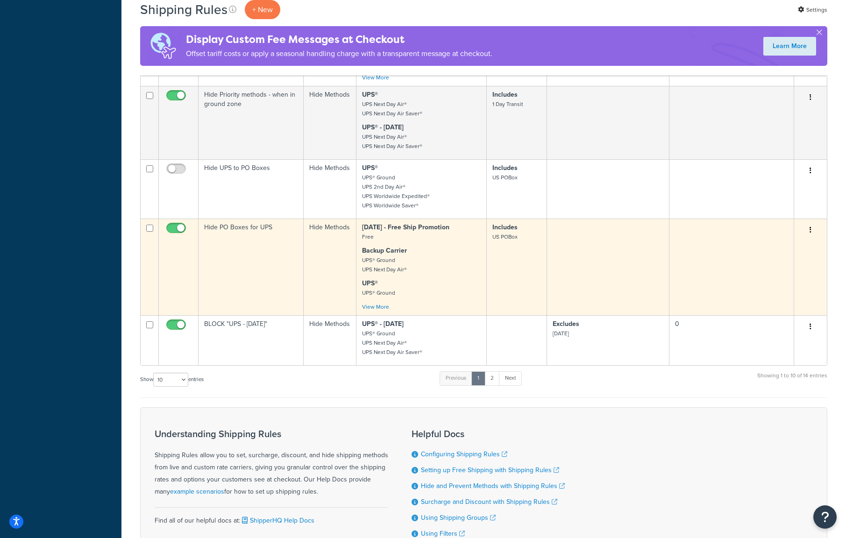
scroll to position [0, 0]
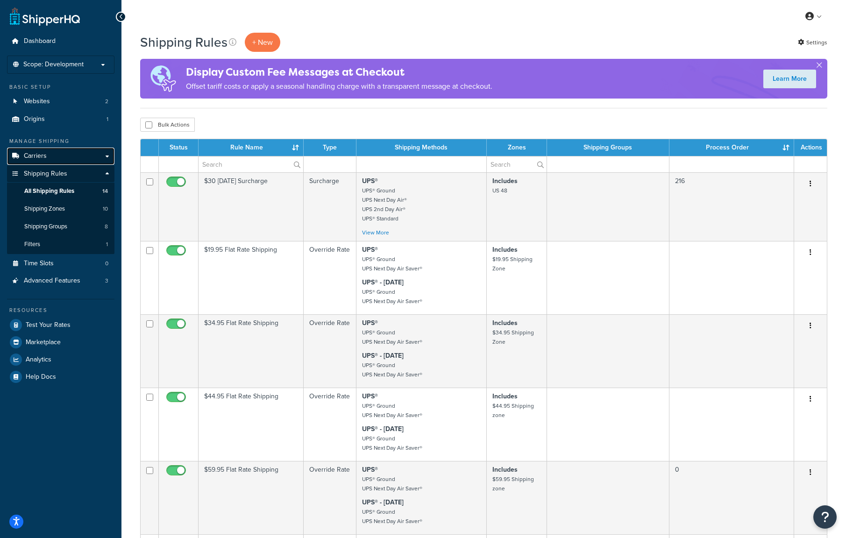
click at [42, 162] on link "Carriers" at bounding box center [60, 156] width 107 height 17
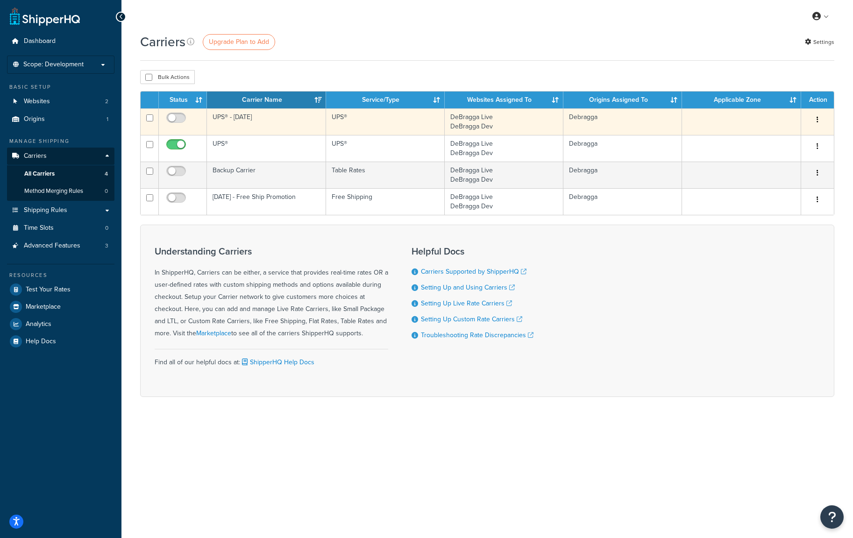
click at [816, 121] on button "button" at bounding box center [817, 120] width 13 height 15
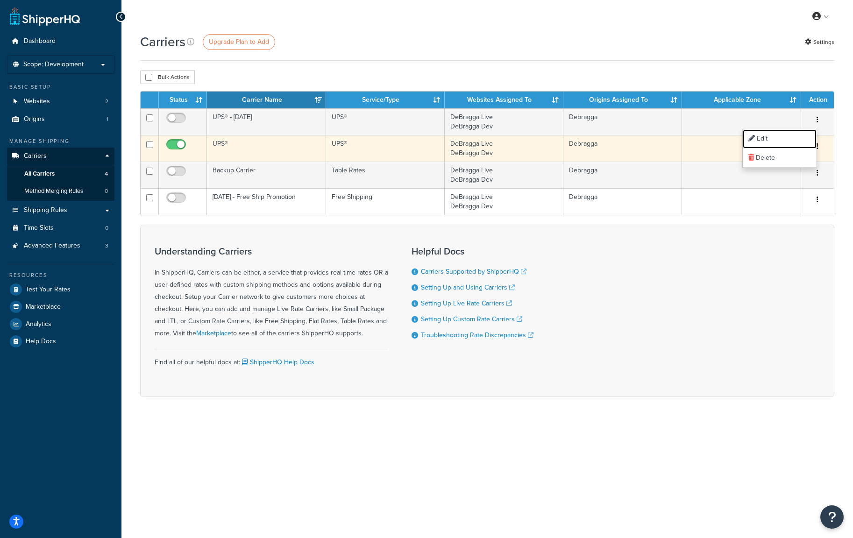
click at [762, 143] on link "Edit" at bounding box center [780, 138] width 74 height 19
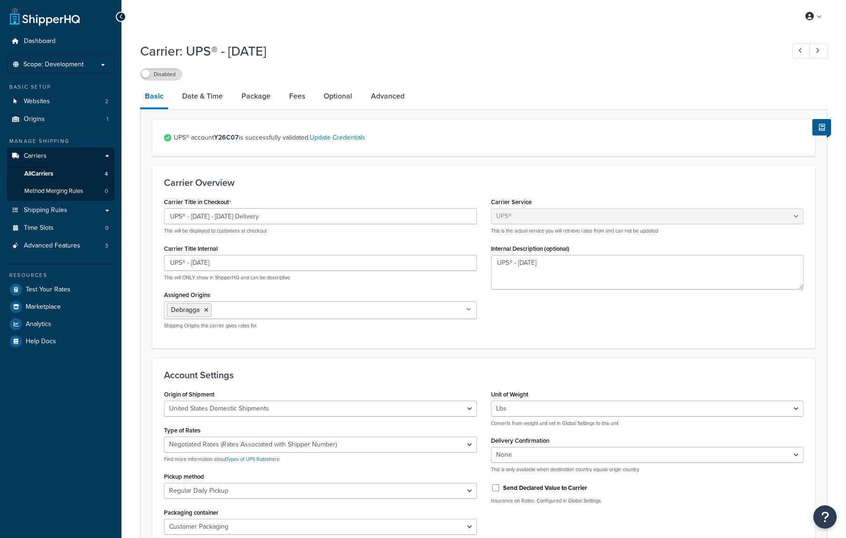
select select "ups"
click at [214, 100] on link "Date & Time" at bounding box center [203, 96] width 50 height 22
select select "yMd"
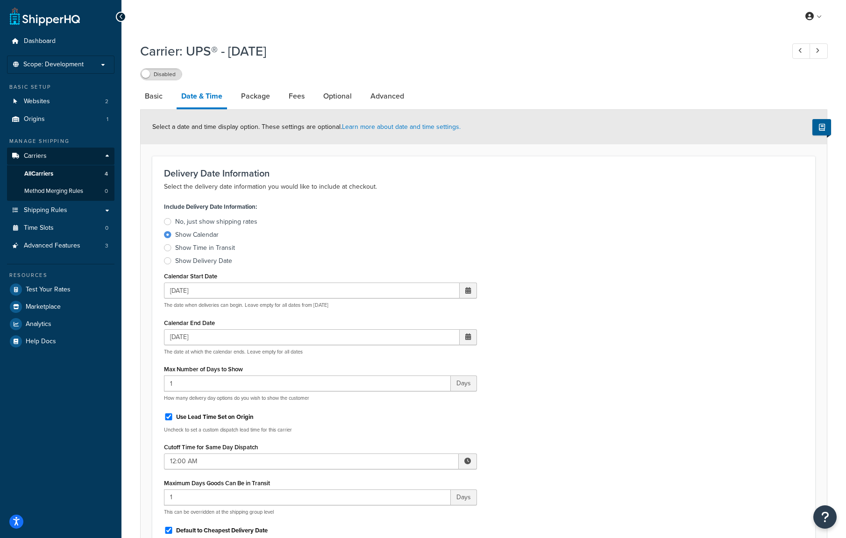
click at [420, 237] on label "Show Calendar" at bounding box center [320, 234] width 313 height 9
click at [0, 0] on input "Show Calendar" at bounding box center [0, 0] width 0 height 0
click at [167, 77] on label "Disabled" at bounding box center [161, 74] width 41 height 11
click at [260, 100] on link "Package" at bounding box center [255, 96] width 38 height 22
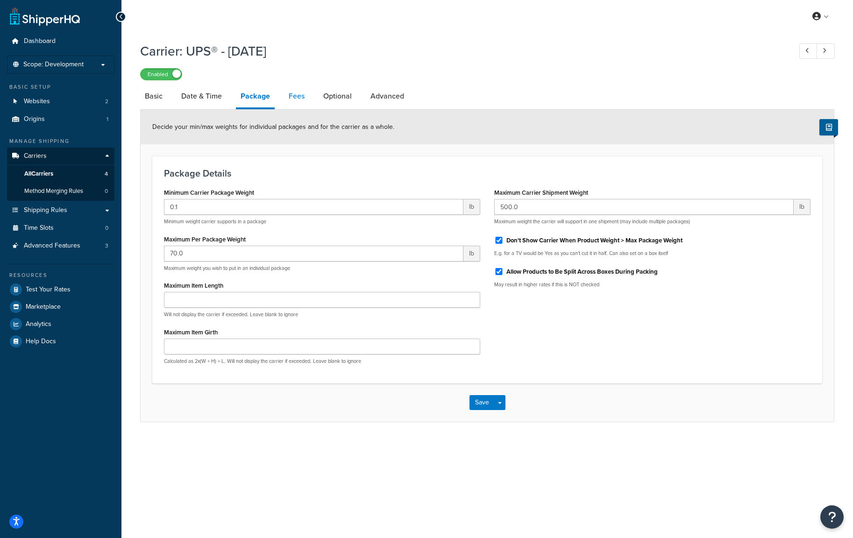
click at [296, 98] on link "Fees" at bounding box center [296, 96] width 25 height 22
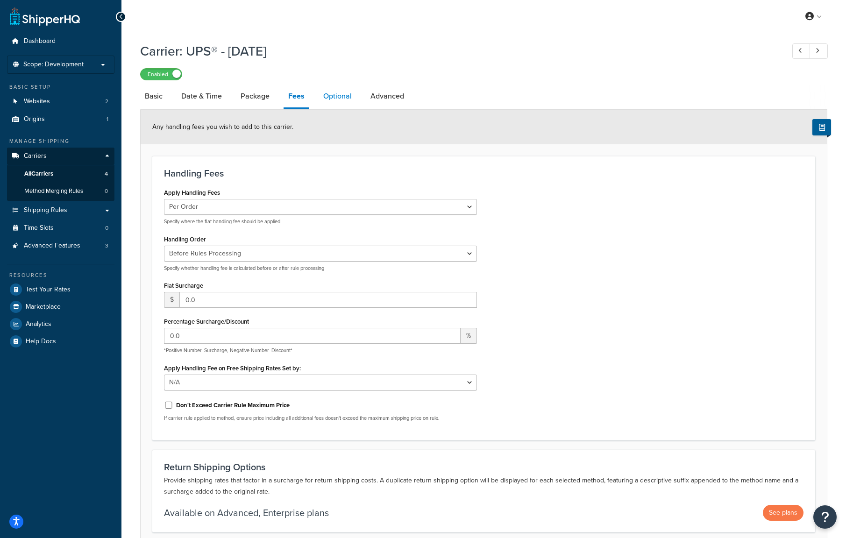
click at [332, 100] on link "Optional" at bounding box center [338, 96] width 38 height 22
select select "165710"
select select "business"
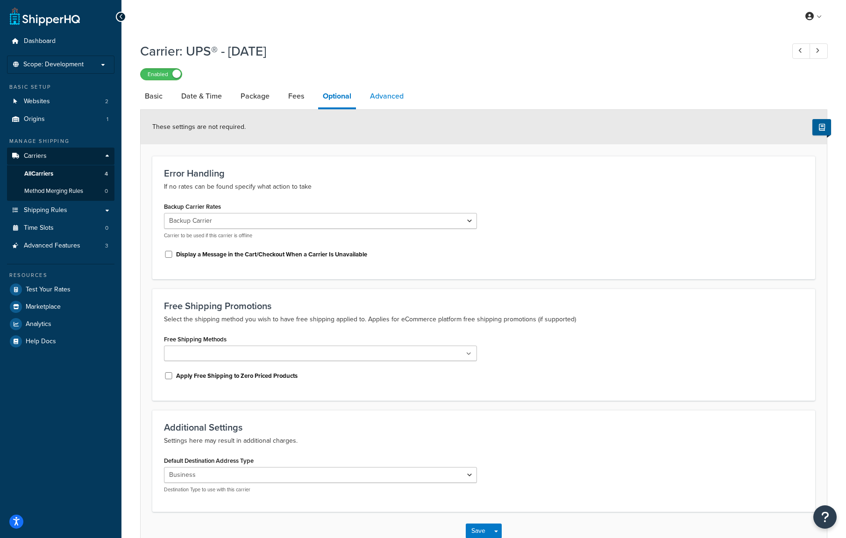
click at [384, 100] on link "Advanced" at bounding box center [386, 96] width 43 height 22
select select "false"
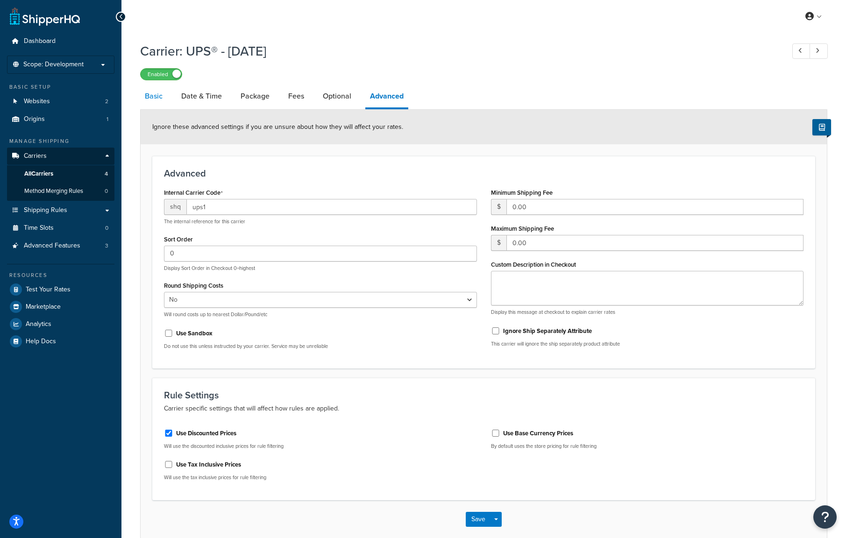
click at [155, 96] on link "Basic" at bounding box center [153, 96] width 27 height 22
select select "ups"
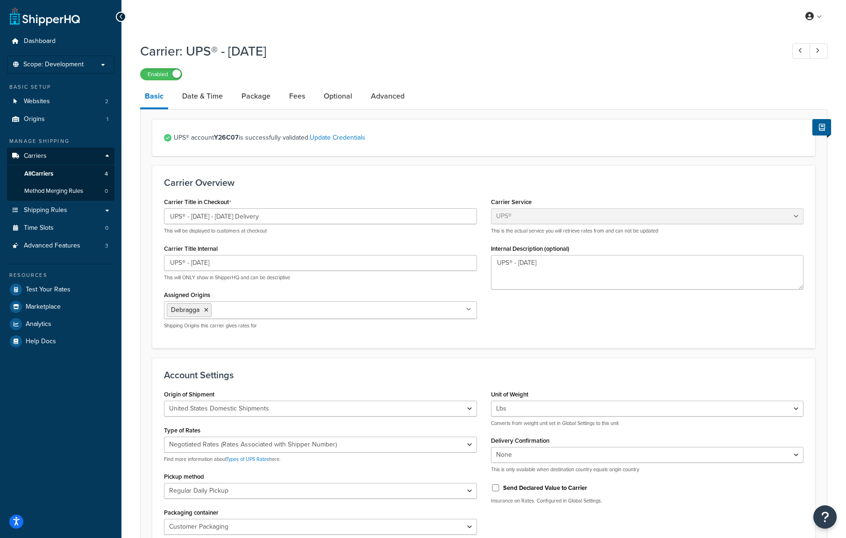
drag, startPoint x: 206, startPoint y: 57, endPoint x: 285, endPoint y: 46, distance: 80.1
click at [285, 46] on h1 "Carrier: UPS® - [DATE]" at bounding box center [457, 51] width 635 height 18
